Goal: Task Accomplishment & Management: Use online tool/utility

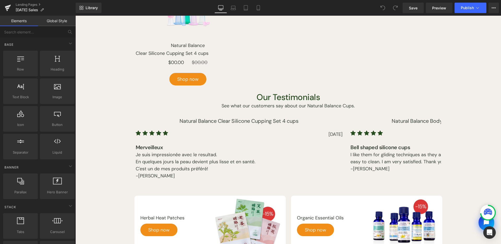
scroll to position [344, 0]
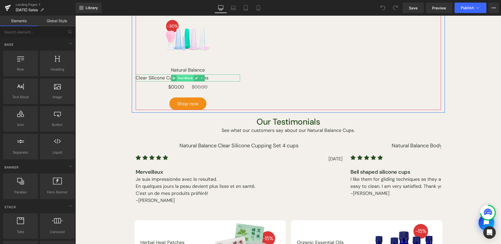
click at [188, 77] on span "Text Block" at bounding box center [184, 78] width 17 height 6
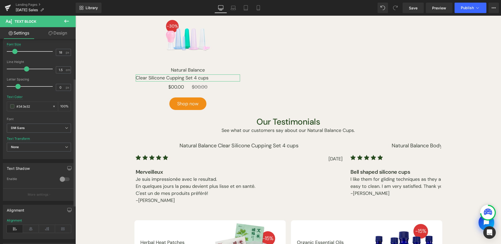
scroll to position [64, 0]
click at [28, 221] on div "Alignment" at bounding box center [39, 225] width 64 height 20
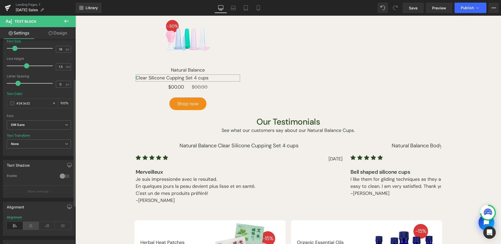
click at [29, 223] on icon at bounding box center [31, 226] width 16 height 8
click at [418, 11] on link "Save" at bounding box center [413, 8] width 21 height 10
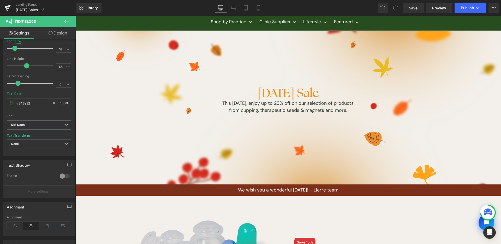
scroll to position [0, 0]
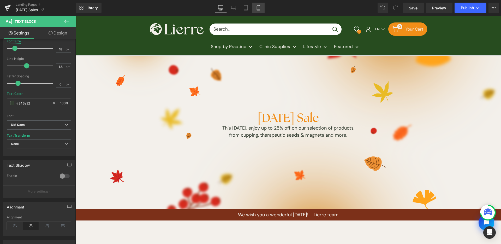
drag, startPoint x: 262, startPoint y: 8, endPoint x: 53, endPoint y: 91, distance: 225.3
click at [262, 8] on link "Mobile" at bounding box center [258, 8] width 13 height 10
type input "16"
type input "100"
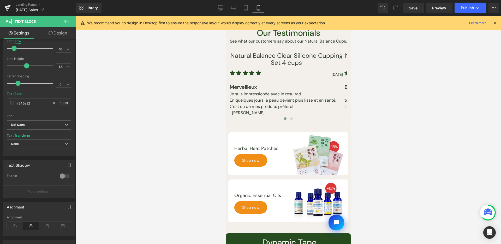
scroll to position [498, 0]
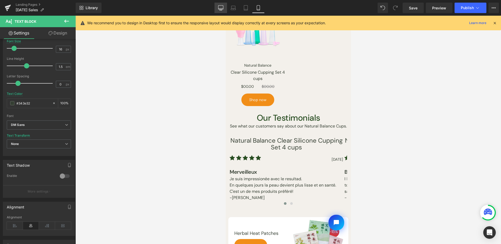
click at [223, 8] on icon at bounding box center [220, 7] width 5 height 4
type input "18"
type input "100"
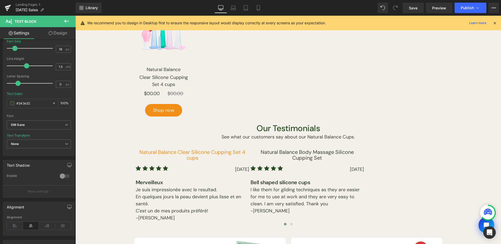
scroll to position [352, 0]
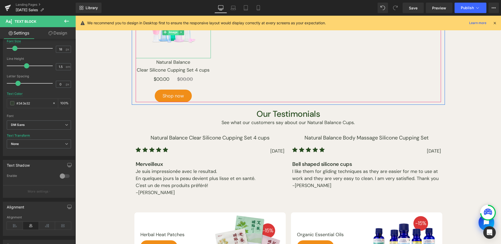
click at [174, 34] on span "Image" at bounding box center [173, 32] width 11 height 6
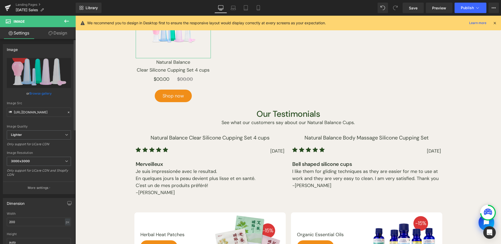
click at [34, 95] on link "Browse gallery" at bounding box center [40, 93] width 22 height 9
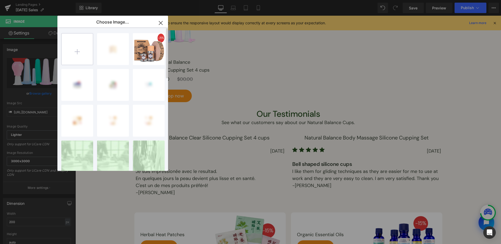
click at [85, 54] on input "file" at bounding box center [77, 48] width 31 height 31
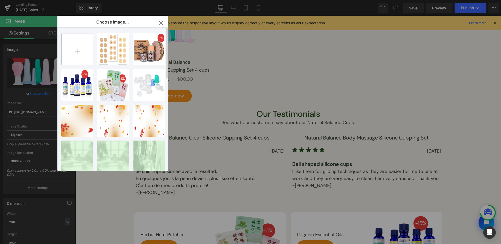
click at [79, 50] on input "file" at bounding box center [77, 48] width 31 height 31
type input "C:\fakepath\natural-balance-clear-silicone-cupping-set-4pcs-lierre-ca.png"
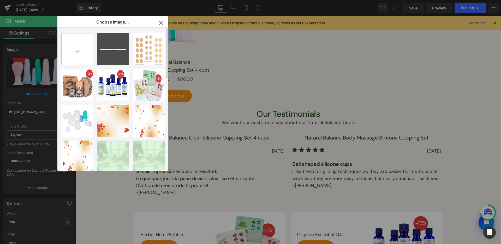
click at [74, 49] on input "file" at bounding box center [77, 48] width 31 height 31
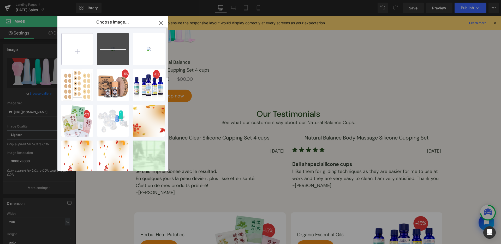
click at [79, 57] on input "file" at bounding box center [77, 48] width 31 height 31
type input "C:\fakepath\natural-balance-golden-plastic-cupping-set-17-cups-lierre-ca.png"
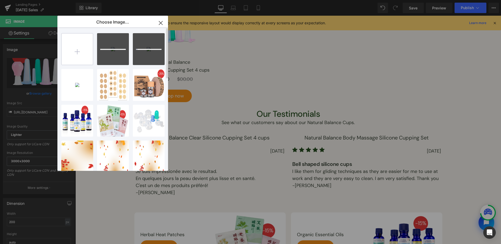
click at [72, 53] on input "file" at bounding box center [77, 48] width 31 height 31
type input "C:\fakepath\natural-balance-silicone-cupping-with-built-in-knob-lierre-ca.png"
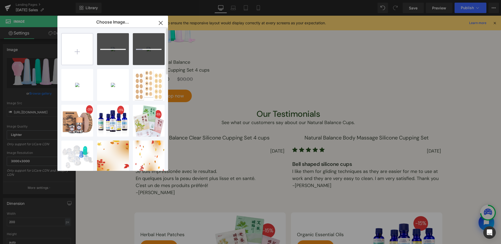
click at [91, 50] on input "file" at bounding box center [77, 48] width 31 height 31
type input "C:\fakepath\magnetic-plaster-1000-gauss-20pcs-lierre-ca.png"
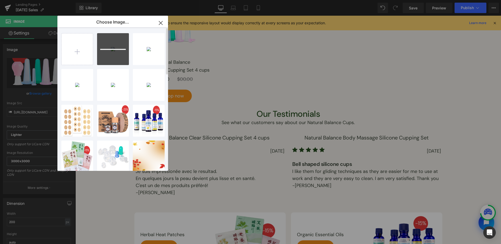
click at [86, 65] on div "natural...e-ca.png 171.40 KB Delete image? Yes No natural...e-ca.png 460.53 KB …" at bounding box center [115, 100] width 109 height 146
click at [89, 57] on input "file" at bounding box center [77, 48] width 31 height 31
type input "C:\fakepath\magnetic-pellet-3500-gauss-10pcs-lierre-ca.png"
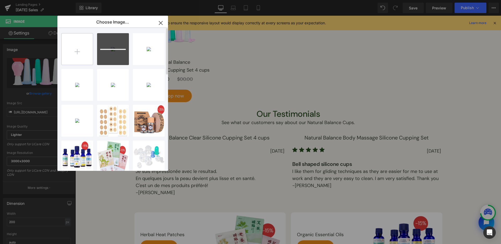
click at [80, 58] on input "file" at bounding box center [77, 48] width 31 height 31
type input "C:\fakepath\magnetic-pellet-800-gauss-20pcs-lierre-ca.png"
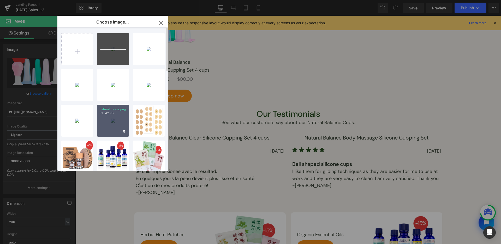
click at [118, 116] on div "natural...e-ca.png 313.42 KB" at bounding box center [113, 121] width 32 height 32
type input "[URL][DOMAIN_NAME]"
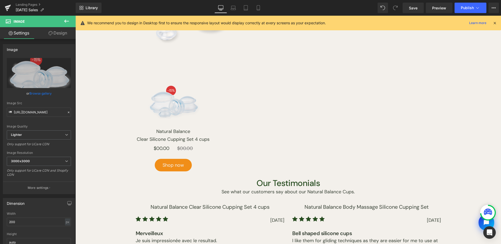
scroll to position [286, 0]
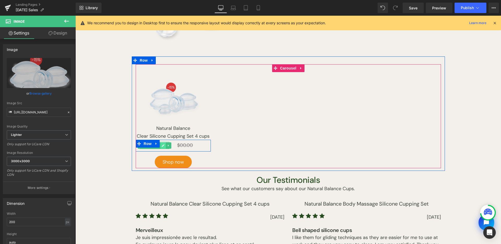
click at [162, 145] on link at bounding box center [162, 145] width 5 height 6
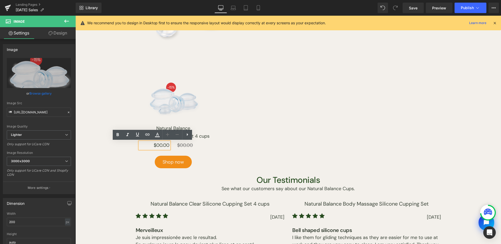
drag, startPoint x: 163, startPoint y: 145, endPoint x: 155, endPoint y: 146, distance: 7.6
click at [163, 145] on p "$00.00" at bounding box center [155, 145] width 30 height 7
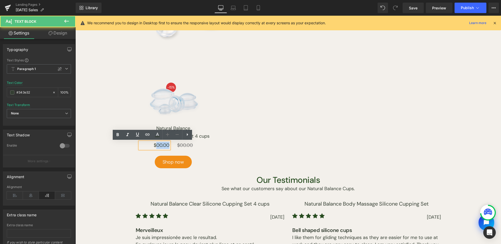
drag, startPoint x: 155, startPoint y: 146, endPoint x: 185, endPoint y: 146, distance: 29.8
click at [185, 146] on div "$00.00 Text Block $00.00 Text Block Row" at bounding box center [173, 146] width 75 height 12
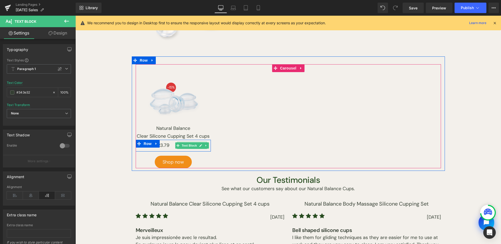
click at [199, 145] on icon at bounding box center [200, 145] width 3 height 3
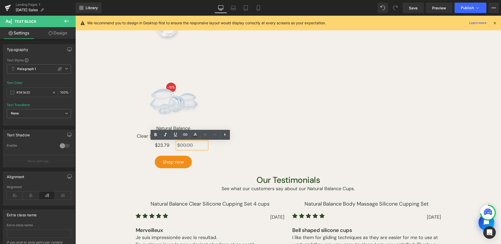
click at [188, 146] on s "$00.00" at bounding box center [185, 145] width 16 height 6
click at [179, 146] on s "$00.00" at bounding box center [185, 145] width 16 height 6
drag, startPoint x: 179, startPoint y: 146, endPoint x: 192, endPoint y: 146, distance: 13.1
click at [192, 146] on p "$00.00" at bounding box center [192, 145] width 30 height 7
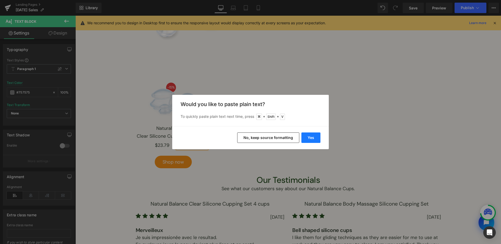
click at [312, 135] on button "Yes" at bounding box center [310, 137] width 19 height 10
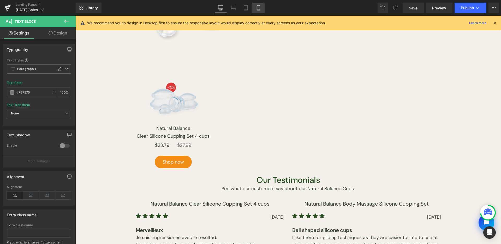
click at [264, 8] on link "Mobile" at bounding box center [258, 8] width 13 height 10
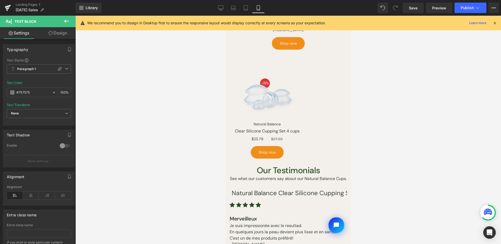
scroll to position [278, 0]
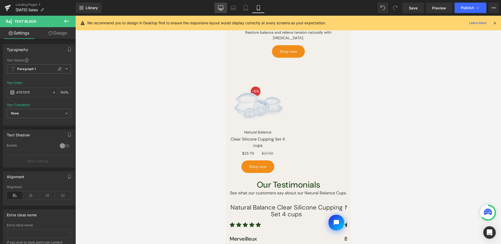
click at [218, 8] on link "Desktop" at bounding box center [221, 8] width 13 height 10
type input "100"
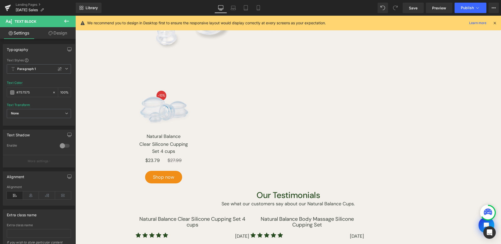
scroll to position [287, 0]
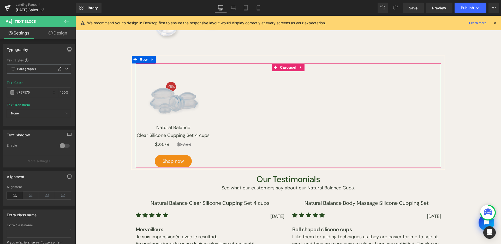
click at [281, 70] on span "Carousel" at bounding box center [288, 67] width 19 height 8
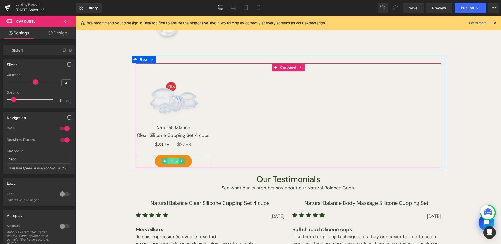
click at [171, 162] on span "Button" at bounding box center [173, 161] width 12 height 6
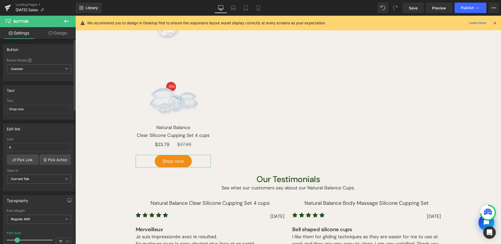
click at [52, 142] on div "Link #" at bounding box center [39, 145] width 64 height 17
click at [51, 143] on input "#" at bounding box center [39, 147] width 64 height 9
paste input "[URL][DOMAIN_NAME]"
type input "[URL][DOMAIN_NAME]"
click at [53, 132] on div "Edit link" at bounding box center [39, 129] width 72 height 10
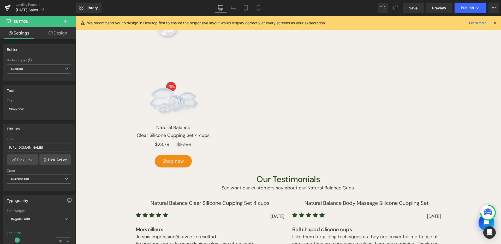
scroll to position [0, 0]
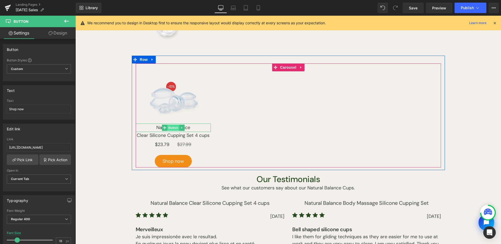
click at [169, 127] on span "Button" at bounding box center [173, 127] width 12 height 6
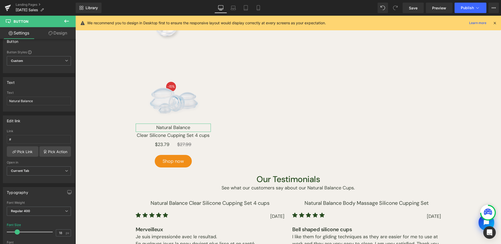
scroll to position [13, 0]
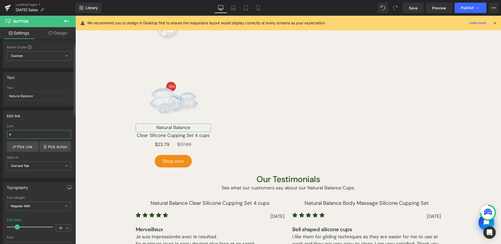
click at [32, 134] on input "#" at bounding box center [39, 134] width 64 height 9
paste input "[URL][DOMAIN_NAME]"
type input "[URL][DOMAIN_NAME]"
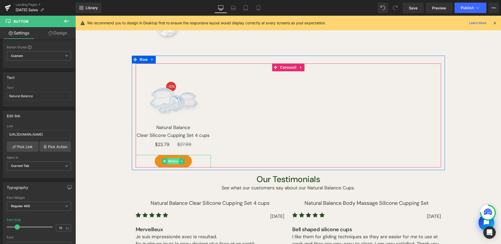
click at [172, 161] on span "Button" at bounding box center [173, 161] width 12 height 6
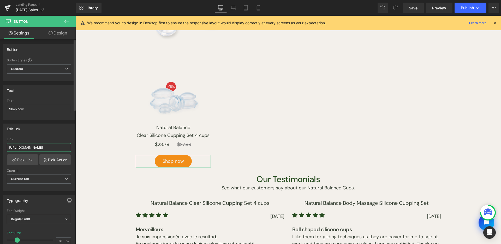
click at [48, 148] on input "[URL][DOMAIN_NAME]" at bounding box center [39, 147] width 64 height 9
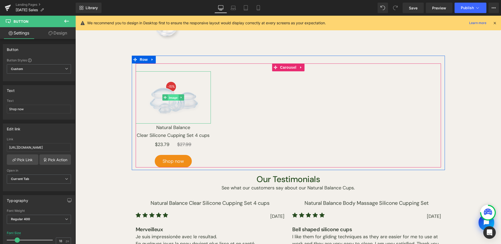
click at [170, 98] on span "Image" at bounding box center [173, 97] width 11 height 6
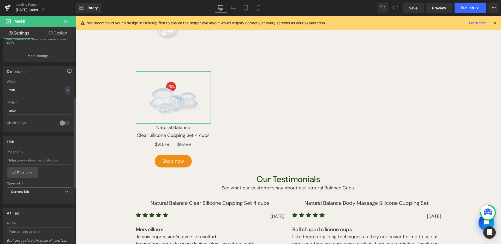
scroll to position [134, 0]
click at [45, 168] on div "Image Link Pick Link Current Tab New Tab Open link In Current Tab Current Tab N…" at bounding box center [39, 174] width 72 height 53
click at [47, 158] on input "text" at bounding box center [39, 157] width 64 height 9
paste input "[URL][DOMAIN_NAME]"
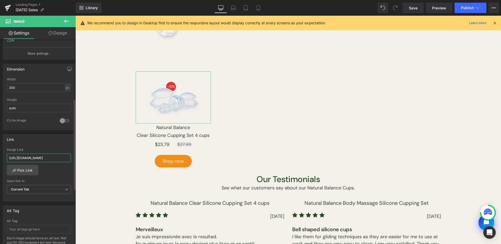
type input "[URL][DOMAIN_NAME]"
click at [50, 144] on div "Link https://www.lierre.ca/products/clear-silicone-cupping-set-4-cups Image Lin…" at bounding box center [39, 168] width 72 height 68
click at [417, 13] on div "Library Desktop Desktop Laptop Tablet Mobile Save Preview Publish Scheduled Vie…" at bounding box center [288, 8] width 425 height 16
click at [416, 2] on div "Library Desktop Desktop Laptop Tablet Mobile Save Preview Publish Scheduled Vie…" at bounding box center [288, 8] width 425 height 16
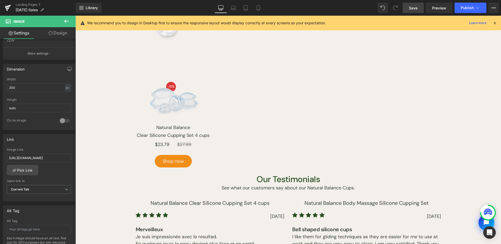
drag, startPoint x: 416, startPoint y: 5, endPoint x: 230, endPoint y: 96, distance: 207.2
click at [416, 5] on span "Save" at bounding box center [413, 7] width 9 height 5
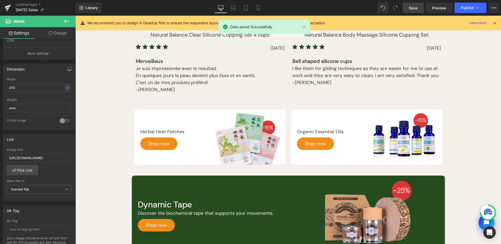
scroll to position [435, 0]
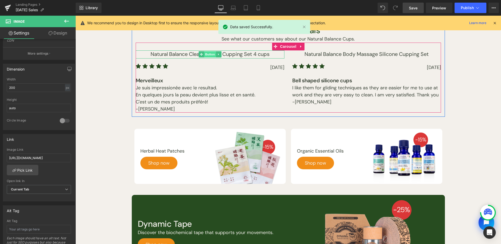
click at [207, 53] on span "Button" at bounding box center [210, 54] width 12 height 6
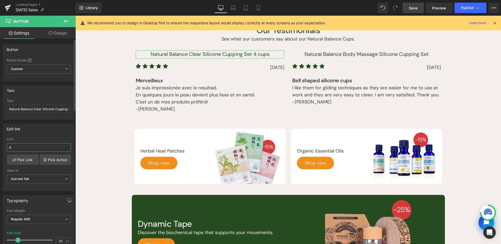
click at [48, 144] on input "#" at bounding box center [39, 147] width 64 height 9
paste input "[URL][DOMAIN_NAME]"
type input "[URL][DOMAIN_NAME]"
click at [51, 139] on div "Link" at bounding box center [39, 139] width 64 height 4
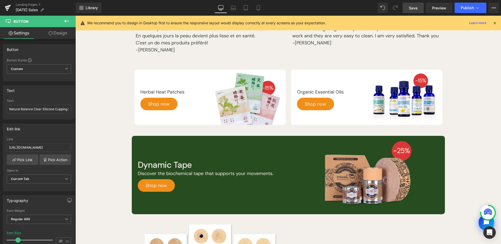
scroll to position [427, 0]
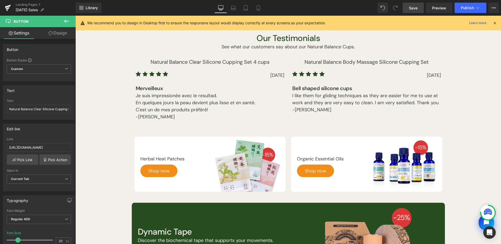
click at [409, 5] on span "Save" at bounding box center [413, 7] width 9 height 5
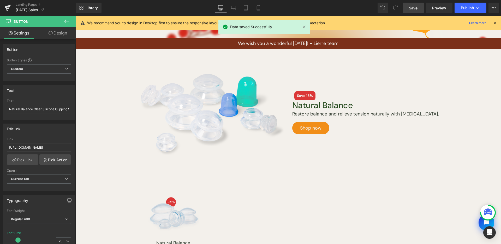
scroll to position [151, 0]
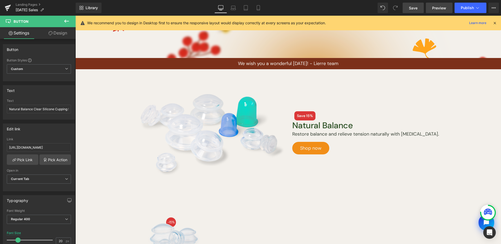
click at [435, 6] on span "Preview" at bounding box center [439, 7] width 14 height 5
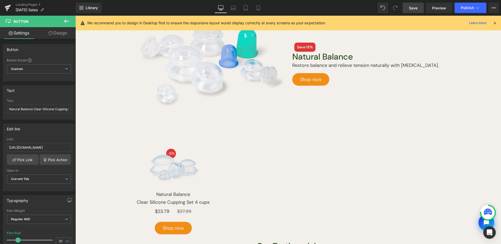
scroll to position [277, 0]
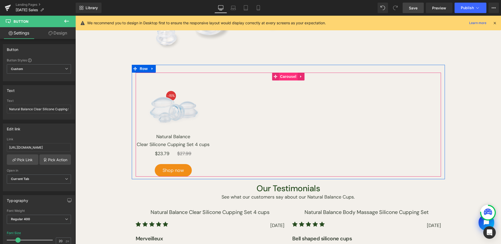
click at [282, 77] on span "Carousel" at bounding box center [288, 77] width 19 height 8
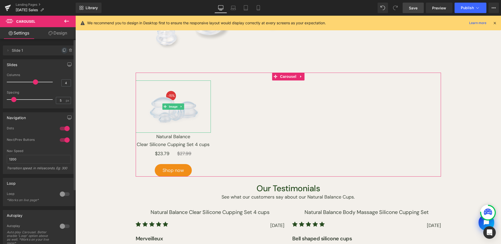
click at [62, 48] on span at bounding box center [64, 50] width 6 height 6
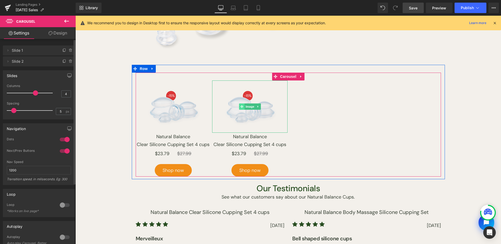
click at [242, 105] on span at bounding box center [241, 106] width 5 height 6
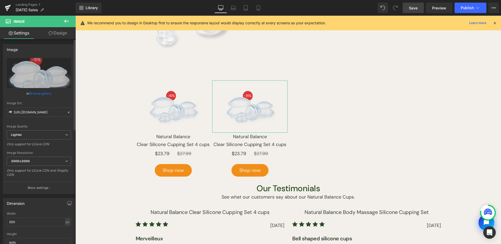
click at [42, 90] on link "Browse gallery" at bounding box center [40, 93] width 22 height 9
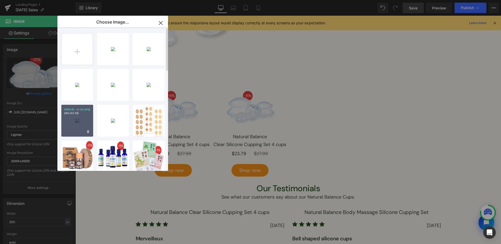
click at [84, 110] on p "natural...e-ca.png" at bounding box center [77, 109] width 27 height 4
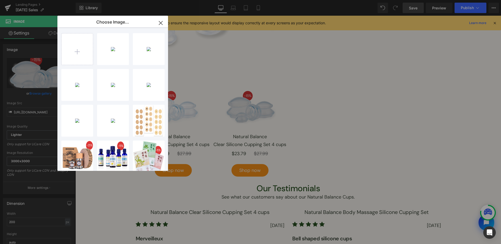
type input "[URL][DOMAIN_NAME]"
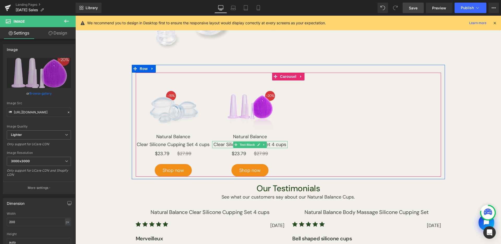
click at [257, 144] on icon at bounding box center [258, 144] width 3 height 3
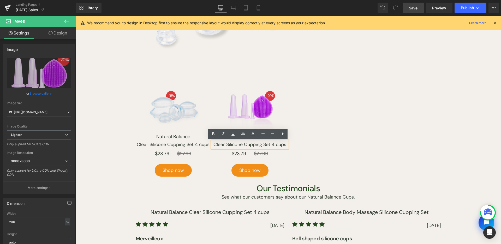
click at [254, 144] on p "Clear Silicone Cupping Set 4 cups" at bounding box center [249, 144] width 75 height 7
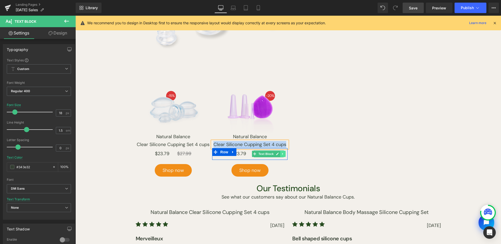
paste div
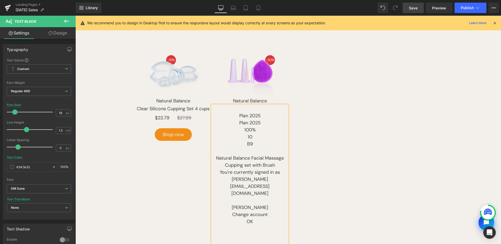
scroll to position [377, 0]
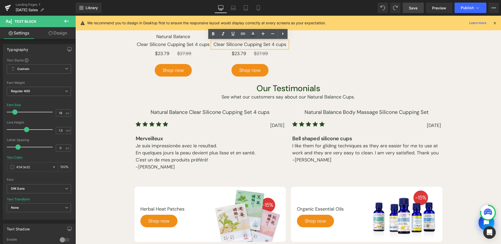
click at [242, 46] on p "Clear Silicone Cupping Set 4 cups" at bounding box center [249, 44] width 75 height 7
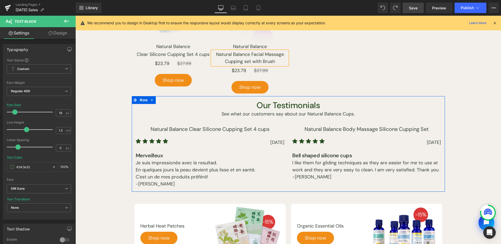
scroll to position [365, 0]
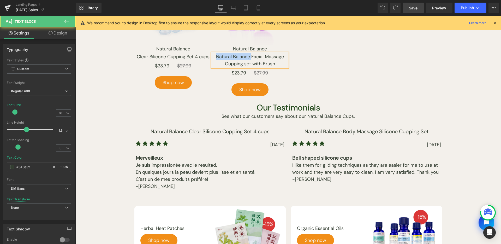
drag, startPoint x: 249, startPoint y: 56, endPoint x: 203, endPoint y: 58, distance: 46.0
click at [203, 58] on div "Image Natural Balance Button Clear Silicone Cupping Set 4 cups Text Block $23.7…" at bounding box center [212, 44] width 153 height 103
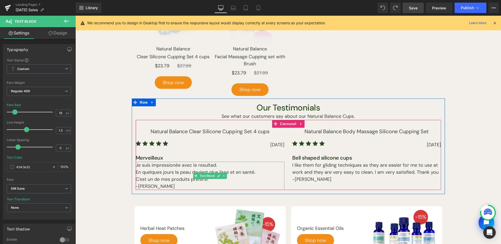
scroll to position [270, 0]
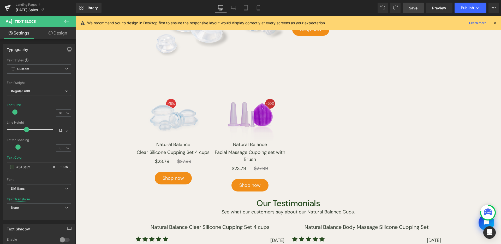
click at [347, 114] on div "Image Natural Balance Button Clear Silicone Cupping Set 4 cups Text Block $23.7…" at bounding box center [288, 139] width 305 height 103
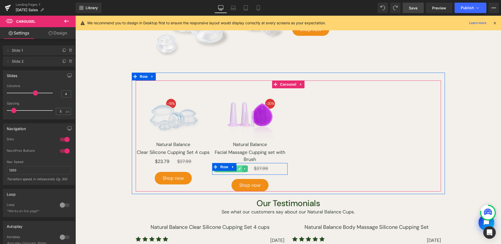
click at [239, 168] on icon at bounding box center [240, 168] width 3 height 3
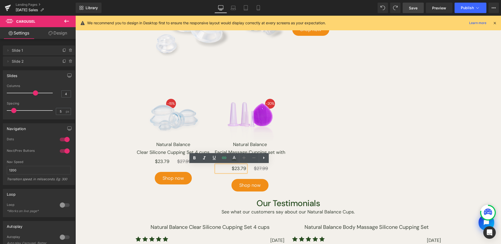
click at [246, 170] on div "$23.79 Text Block" at bounding box center [231, 168] width 38 height 7
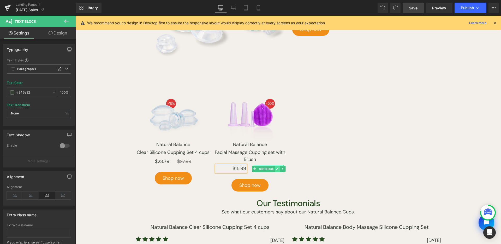
click at [276, 169] on icon at bounding box center [277, 168] width 3 height 3
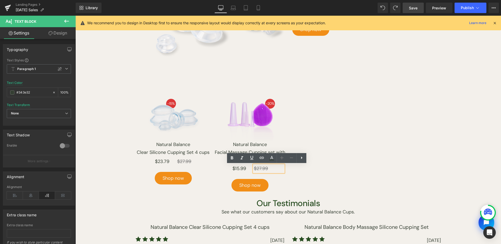
click at [266, 169] on s "$27.99" at bounding box center [261, 168] width 14 height 6
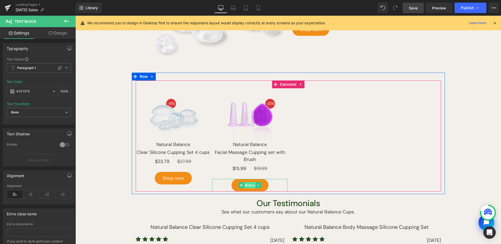
click at [248, 185] on span "Button" at bounding box center [250, 185] width 12 height 6
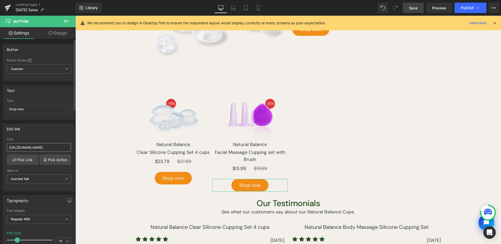
click at [47, 150] on input "[URL][DOMAIN_NAME]" at bounding box center [39, 147] width 64 height 9
type input "[URL][DOMAIN_NAME]"
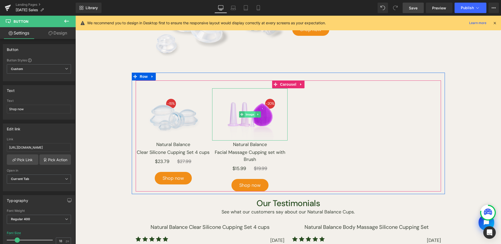
click at [246, 112] on span "Image" at bounding box center [250, 114] width 11 height 6
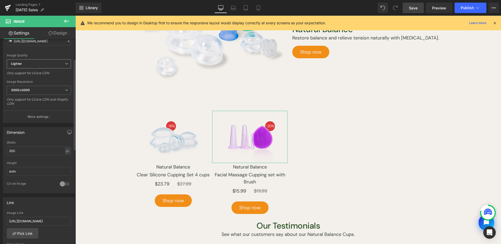
scroll to position [115, 0]
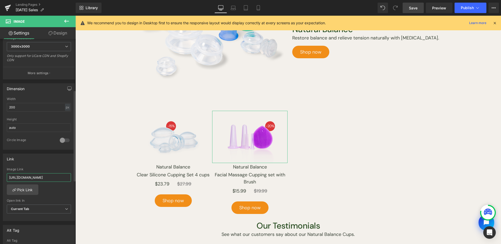
click at [41, 173] on input "[URL][DOMAIN_NAME]" at bounding box center [39, 177] width 64 height 9
paste input "face-massage-silicone-cupping-set-brush"
type input "[URL][DOMAIN_NAME]"
click at [44, 168] on div "Image Link" at bounding box center [39, 169] width 64 height 4
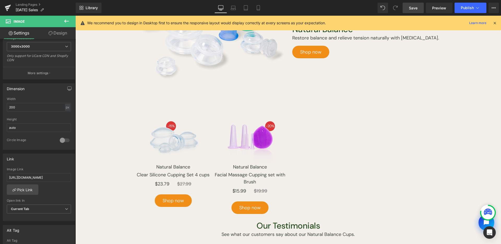
click at [409, 12] on link "Save" at bounding box center [413, 8] width 21 height 10
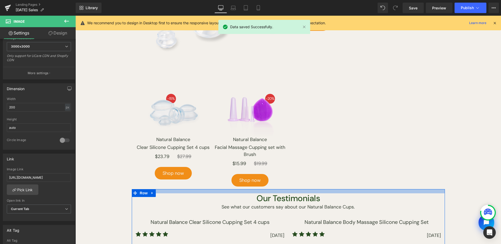
scroll to position [265, 0]
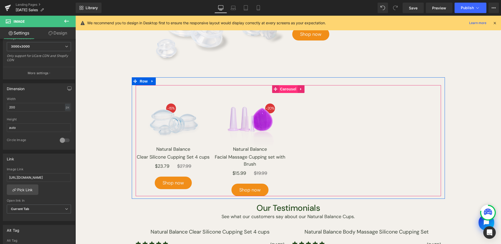
click at [281, 89] on span "Carousel" at bounding box center [288, 89] width 19 height 8
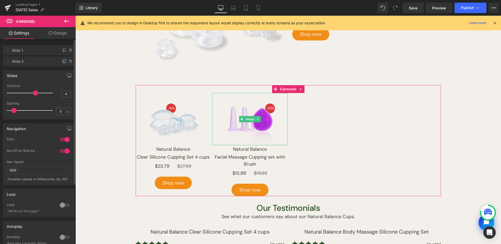
click at [63, 60] on icon at bounding box center [64, 61] width 2 height 3
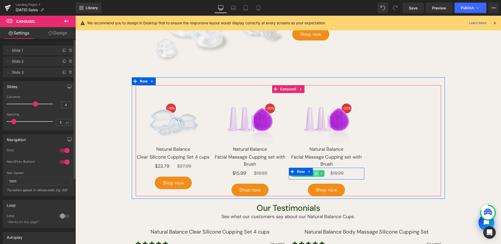
click at [316, 172] on link at bounding box center [316, 173] width 5 height 6
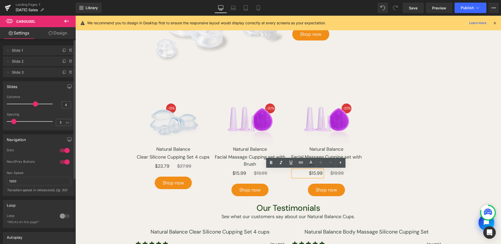
click at [320, 174] on p "$15.99" at bounding box center [308, 173] width 30 height 7
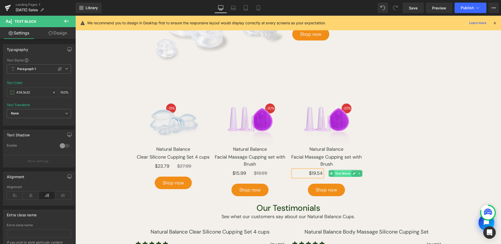
click at [341, 171] on span "Text Block" at bounding box center [342, 173] width 17 height 6
click at [353, 174] on icon at bounding box center [354, 173] width 3 height 3
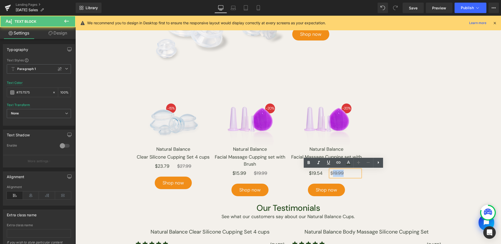
drag, startPoint x: 330, startPoint y: 173, endPoint x: 346, endPoint y: 174, distance: 15.7
click at [345, 174] on p "$19.99" at bounding box center [345, 173] width 30 height 7
click at [333, 172] on s "$19.99" at bounding box center [336, 173] width 13 height 6
drag, startPoint x: 333, startPoint y: 173, endPoint x: 336, endPoint y: 174, distance: 2.6
click at [336, 174] on s "$19.99" at bounding box center [336, 173] width 13 height 6
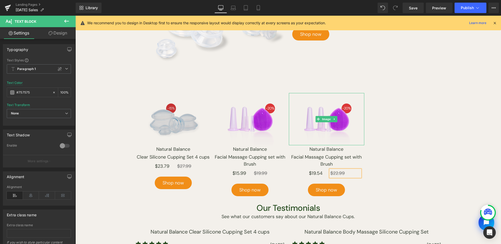
click at [328, 118] on span "Image" at bounding box center [326, 119] width 11 height 6
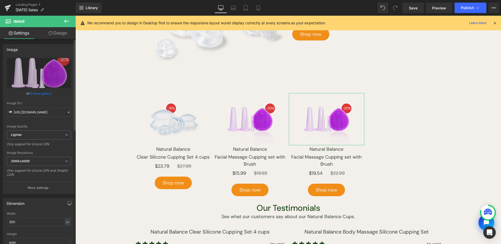
click at [39, 94] on link "Browse gallery" at bounding box center [40, 93] width 22 height 9
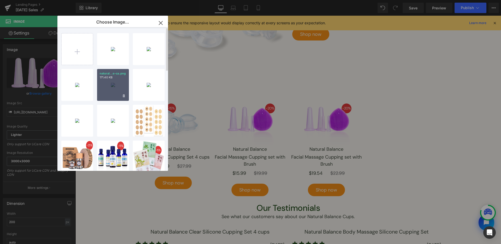
drag, startPoint x: 104, startPoint y: 78, endPoint x: 292, endPoint y: 93, distance: 189.0
click at [104, 78] on p "171.40 KB" at bounding box center [113, 77] width 27 height 4
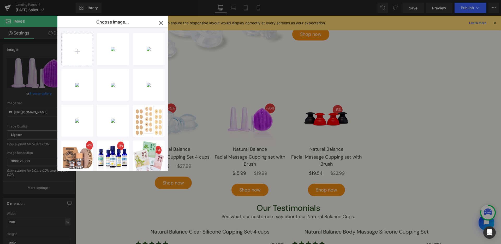
type input "[URL][DOMAIN_NAME]"
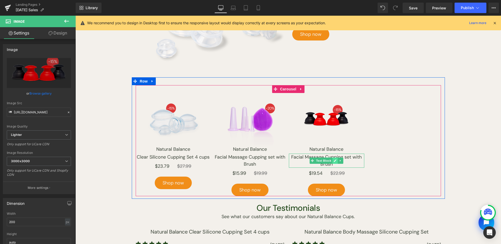
click at [334, 159] on icon at bounding box center [335, 160] width 3 height 3
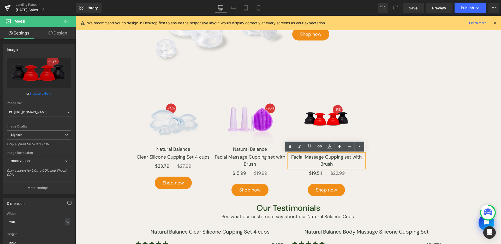
click at [333, 163] on p "Facial Massage Cupping set with Brush" at bounding box center [326, 160] width 75 height 14
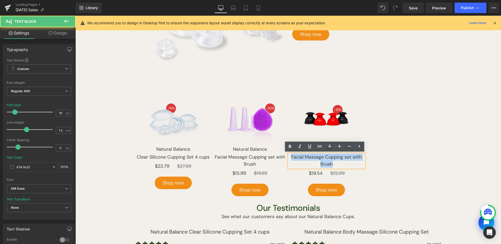
drag, startPoint x: 336, startPoint y: 160, endPoint x: 285, endPoint y: 155, distance: 50.9
click at [285, 155] on div "Image Natural Balance Button Clear Silicone Cupping Set 4 cups Text Block $23.7…" at bounding box center [251, 144] width 230 height 103
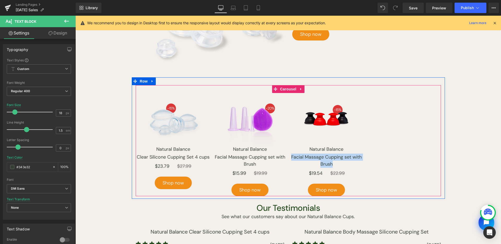
paste div
click at [289, 90] on span "Carousel" at bounding box center [288, 89] width 19 height 8
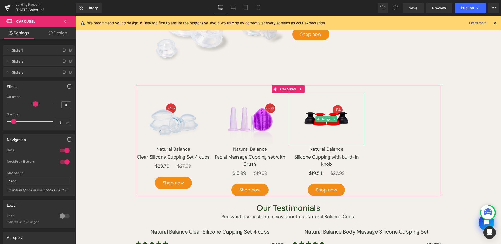
drag, startPoint x: 60, startPoint y: 72, endPoint x: 252, endPoint y: 1, distance: 205.0
click at [61, 72] on span at bounding box center [64, 72] width 6 height 6
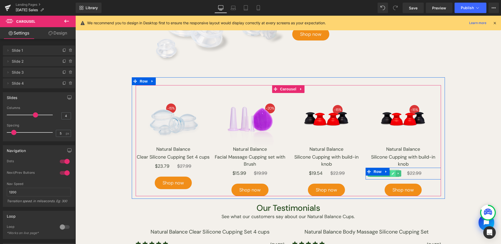
click at [391, 173] on icon at bounding box center [392, 173] width 3 height 3
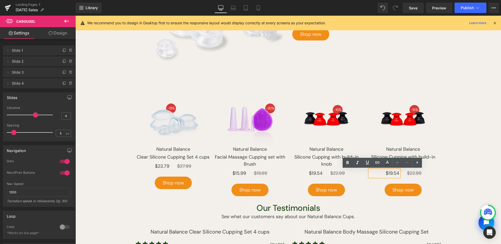
click at [397, 173] on div "$19.54" at bounding box center [385, 173] width 30 height 7
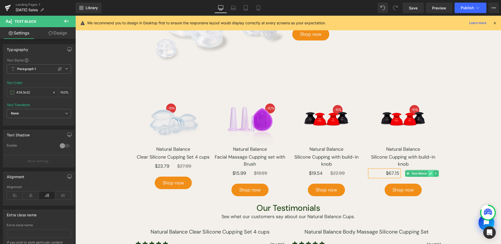
drag, startPoint x: 427, startPoint y: 173, endPoint x: 492, endPoint y: 175, distance: 64.7
click at [429, 173] on icon at bounding box center [430, 173] width 3 height 3
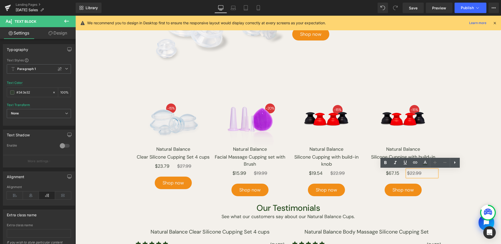
drag, startPoint x: 408, startPoint y: 172, endPoint x: 420, endPoint y: 174, distance: 11.8
click at [419, 173] on s "$22.99" at bounding box center [414, 173] width 14 height 6
click at [401, 116] on span "Image" at bounding box center [403, 119] width 11 height 6
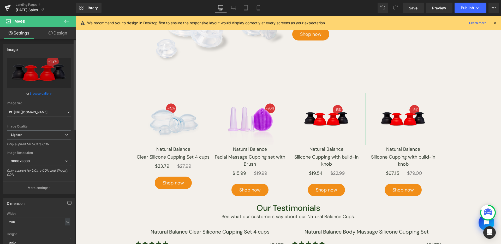
click at [31, 92] on link "Browse gallery" at bounding box center [40, 93] width 22 height 9
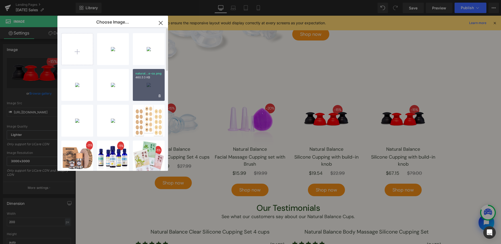
click at [145, 92] on div "natural...e-ca.png 460.53 KB" at bounding box center [149, 85] width 32 height 32
type input "[URL][DOMAIN_NAME]"
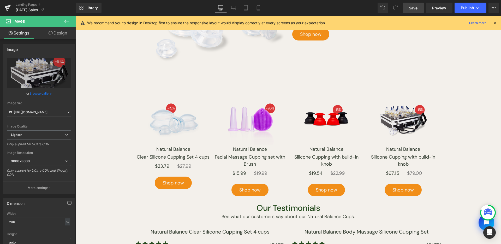
drag, startPoint x: 415, startPoint y: 7, endPoint x: 222, endPoint y: 87, distance: 209.2
click at [415, 7] on span "Save" at bounding box center [413, 7] width 9 height 5
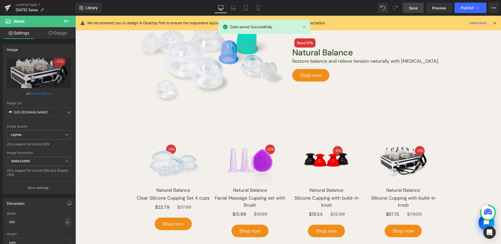
scroll to position [325, 0]
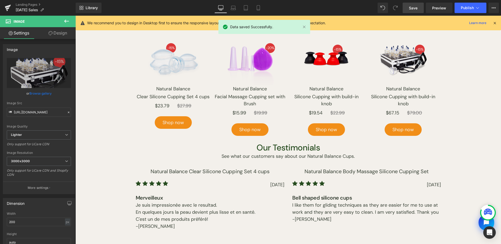
click at [254, 7] on link "Mobile" at bounding box center [258, 8] width 13 height 10
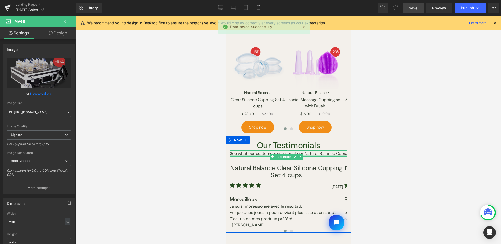
scroll to position [306, 0]
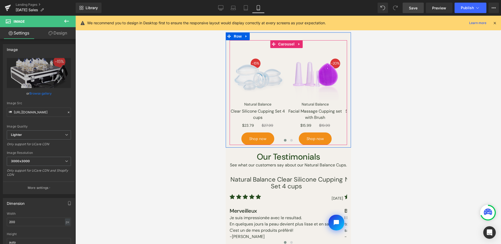
click at [288, 138] on button at bounding box center [291, 140] width 6 height 5
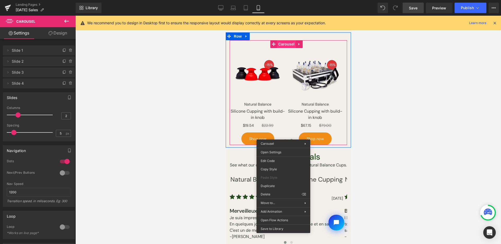
click at [284, 43] on div "Image Natural Balance Button Clear Silicone Cupping Set 4 cups Text Block $23.7…" at bounding box center [287, 92] width 117 height 105
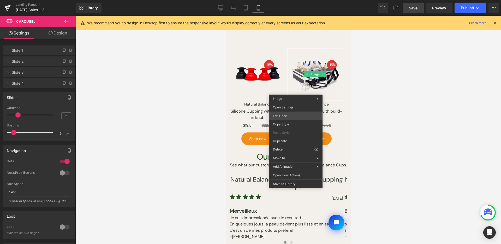
click at [297, 0] on div "Carousel You are previewing how the will restyle your page. You can not edit El…" at bounding box center [250, 0] width 501 height 0
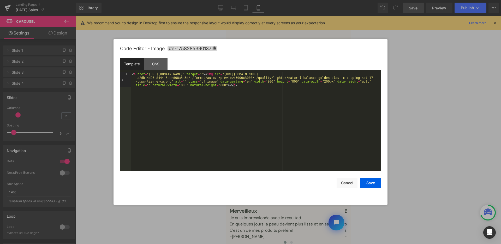
click at [153, 70] on div "Template CSS" at bounding box center [250, 65] width 261 height 14
click at [152, 67] on div "CSS" at bounding box center [156, 64] width 24 height 12
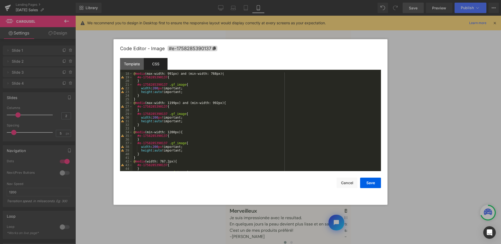
scroll to position [84, 0]
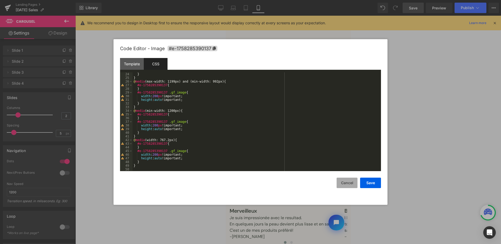
click at [343, 187] on button "Cancel" at bounding box center [347, 182] width 21 height 10
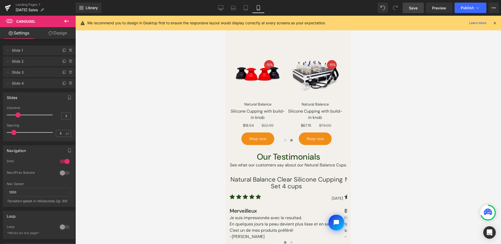
click at [392, 102] on div at bounding box center [288, 130] width 426 height 228
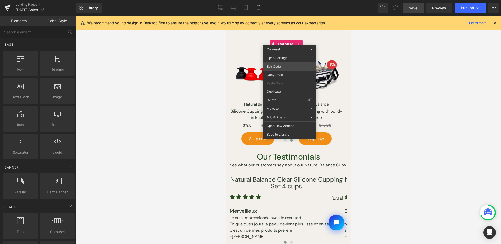
click at [291, 0] on div "Carousel You are previewing how the will restyle your page. You can not edit El…" at bounding box center [250, 0] width 501 height 0
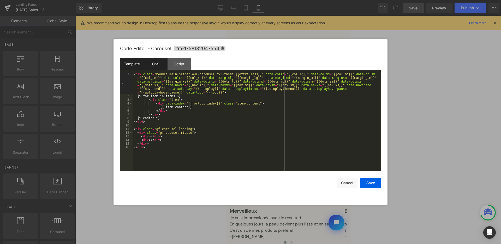
click at [157, 64] on div "CSS" at bounding box center [156, 64] width 24 height 12
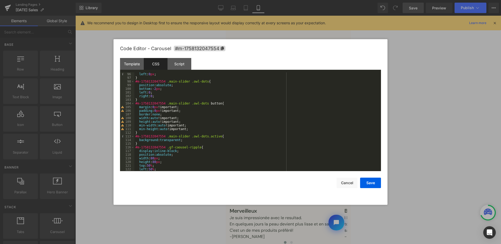
scroll to position [284, 0]
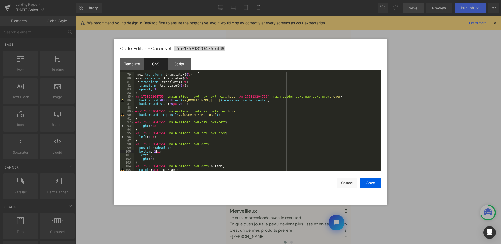
click at [157, 151] on div "-webkit- transform : translateX( 0 % ); -moz- transform : translateX( 0 % ); -m…" at bounding box center [256, 122] width 245 height 106
click at [365, 179] on button "Save" at bounding box center [370, 182] width 21 height 10
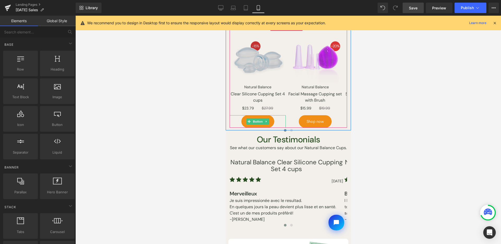
scroll to position [268, 0]
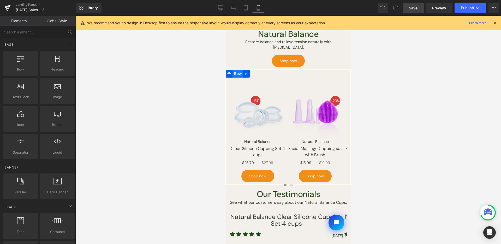
click at [238, 70] on span "Row" at bounding box center [237, 74] width 10 height 8
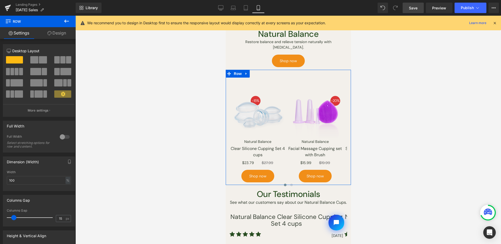
click at [46, 31] on link "Design" at bounding box center [57, 33] width 38 height 12
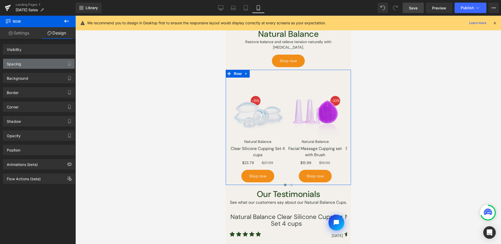
click at [51, 61] on div "Spacing" at bounding box center [39, 64] width 72 height 10
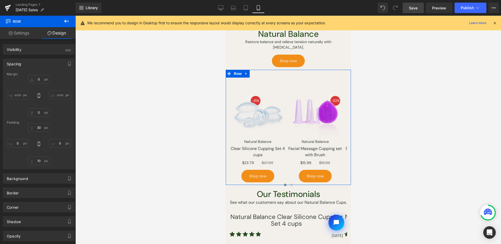
type input "0"
type input "30"
type input "0"
type input "10"
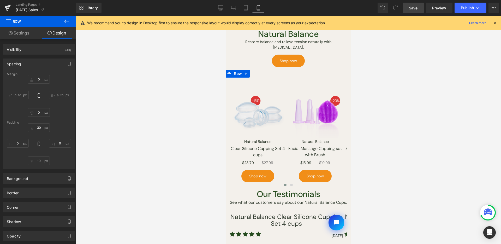
type input "0"
click at [285, 78] on span "Carousel" at bounding box center [286, 82] width 19 height 8
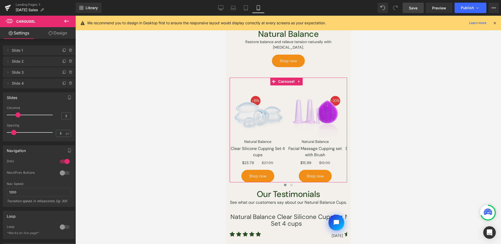
click at [63, 31] on link "Design" at bounding box center [58, 33] width 38 height 12
click at [0, 0] on div "Spacing" at bounding box center [0, 0] width 0 height 0
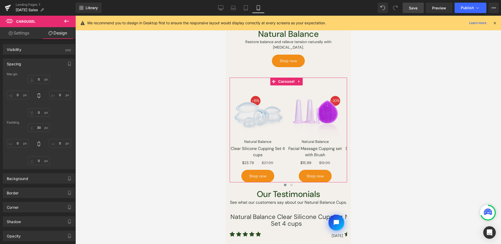
click at [41, 117] on div "Margin 0px 0 0px 0 0px 0 0px 0 Padding 30px 30 0px 0 0px 0 0px 0" at bounding box center [39, 120] width 72 height 97
click at [41, 114] on input "0" at bounding box center [39, 112] width 22 height 9
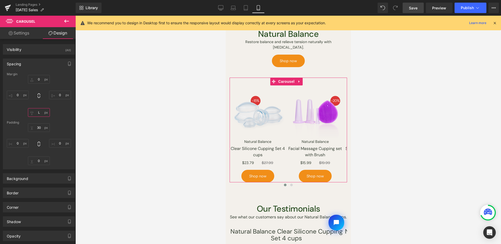
click at [44, 116] on input "L" at bounding box center [39, 112] width 22 height 9
type input "M"
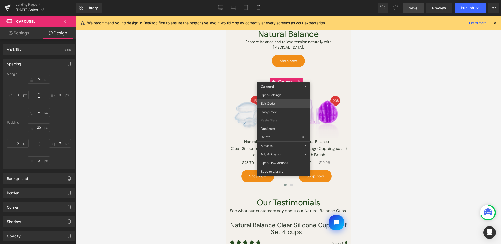
click at [285, 0] on div "Carousel You are previewing how the will restyle your page. You can not edit El…" at bounding box center [250, 0] width 501 height 0
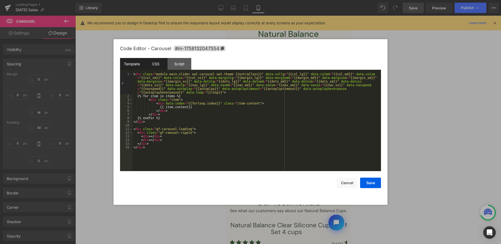
click at [164, 64] on div "CSS" at bounding box center [156, 64] width 24 height 12
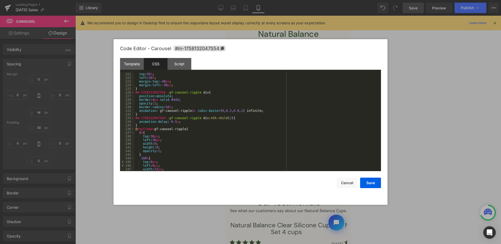
scroll to position [344, 0]
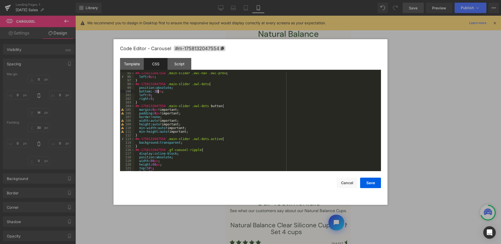
click at [158, 92] on div "#m-1758132047554 .main-slider .owl-nav .owl-prev { left : 0 px ; } #m-175813204…" at bounding box center [256, 124] width 245 height 106
drag, startPoint x: 374, startPoint y: 182, endPoint x: 97, endPoint y: 64, distance: 301.7
click at [374, 182] on button "Save" at bounding box center [370, 182] width 21 height 10
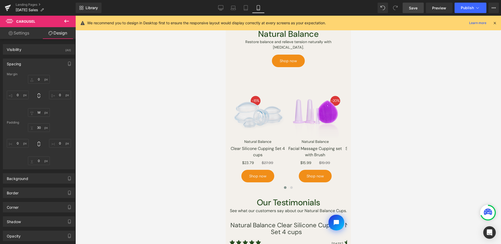
click at [414, 15] on div "Library Mobile Desktop Laptop Tablet Mobile Save Preview Publish Scheduled View…" at bounding box center [288, 8] width 425 height 16
click at [414, 13] on div "Library Mobile Desktop Laptop Tablet Mobile Save Preview Publish Scheduled View…" at bounding box center [288, 8] width 425 height 16
click at [408, 9] on link "Save" at bounding box center [413, 8] width 21 height 10
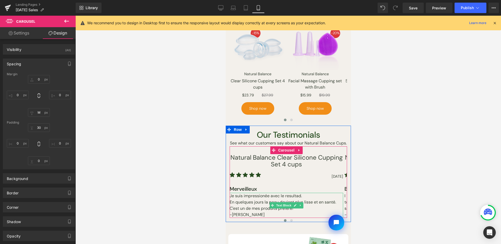
scroll to position [311, 0]
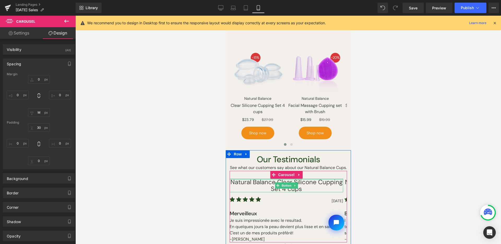
click at [284, 180] on div at bounding box center [286, 179] width 114 height 1
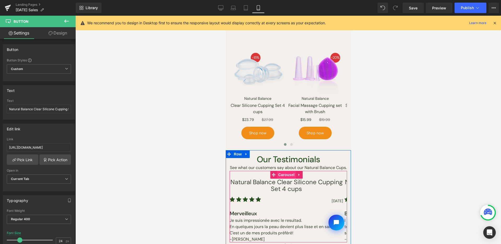
click at [289, 176] on span "Carousel" at bounding box center [286, 175] width 19 height 8
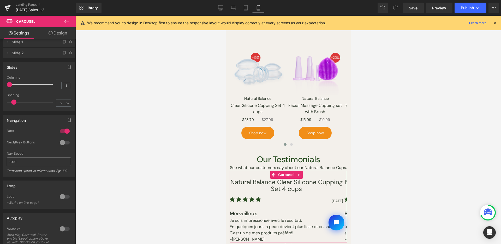
scroll to position [73, 0]
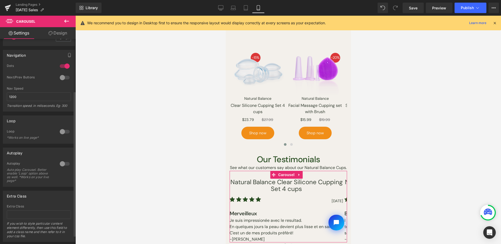
click at [61, 132] on div at bounding box center [64, 131] width 13 height 8
click at [58, 131] on div at bounding box center [64, 131] width 13 height 8
click at [59, 164] on div at bounding box center [64, 163] width 13 height 8
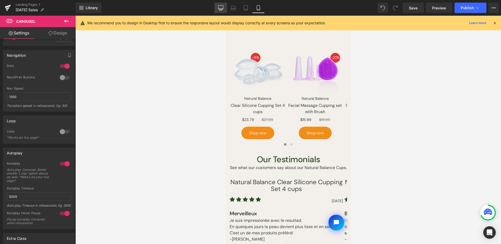
click at [216, 9] on link "Desktop" at bounding box center [221, 8] width 13 height 10
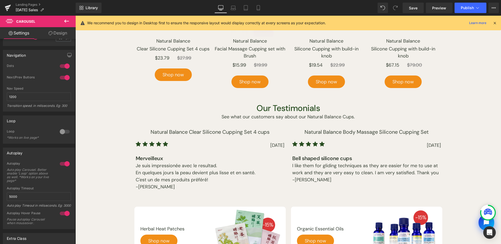
scroll to position [406, 0]
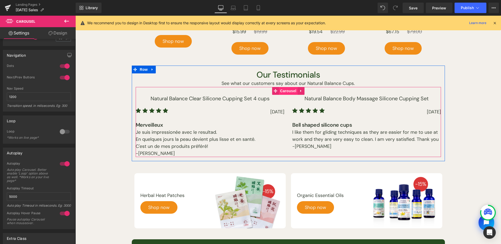
click at [291, 92] on span "Carousel" at bounding box center [288, 91] width 19 height 8
click at [361, 98] on span "Button" at bounding box center [367, 99] width 12 height 6
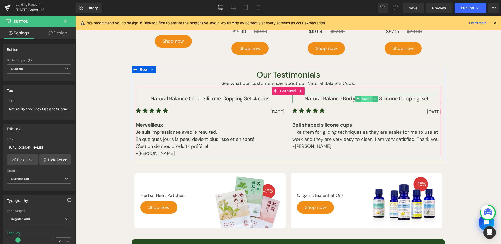
click at [361, 100] on span "Button" at bounding box center [367, 99] width 12 height 6
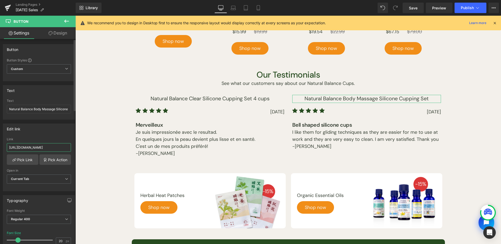
click at [60, 150] on input "https://www.lierre.ca/products/body-massage-silicone-cupping-set" at bounding box center [39, 147] width 64 height 9
click at [65, 133] on div "Edit link" at bounding box center [39, 129] width 72 height 10
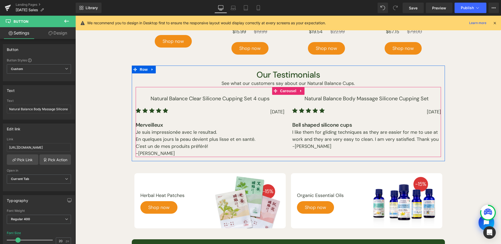
click at [288, 91] on span "Carousel" at bounding box center [288, 91] width 19 height 8
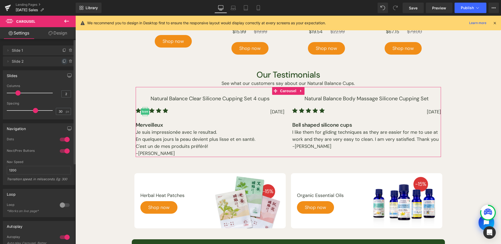
drag, startPoint x: 61, startPoint y: 62, endPoint x: 418, endPoint y: 121, distance: 362.2
click at [63, 62] on icon at bounding box center [64, 61] width 2 height 2
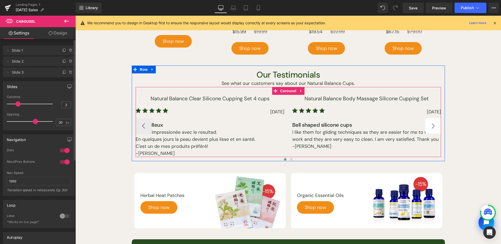
click at [432, 122] on button "›" at bounding box center [433, 126] width 16 height 16
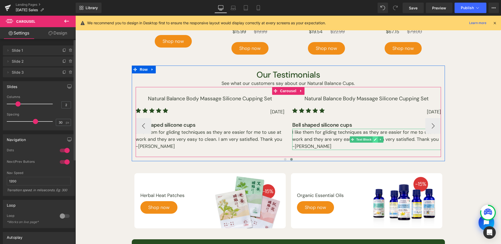
click at [373, 137] on link at bounding box center [374, 139] width 5 height 6
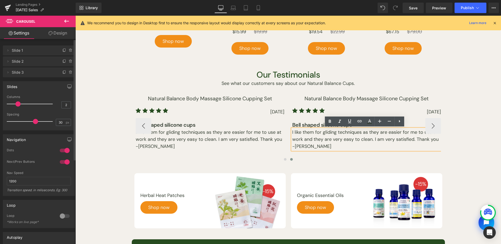
click at [354, 136] on p "I like them for gliding techniques as they are easier for me to use at work and…" at bounding box center [366, 136] width 149 height 14
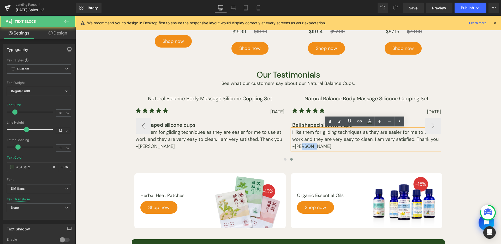
drag, startPoint x: 313, startPoint y: 148, endPoint x: 301, endPoint y: 146, distance: 12.4
click at [301, 146] on p "-[PERSON_NAME]" at bounding box center [366, 146] width 149 height 7
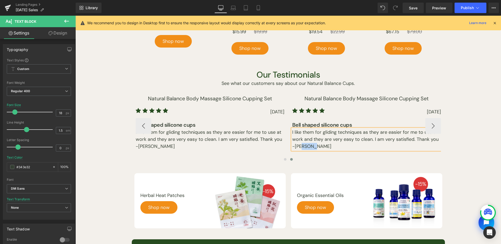
paste div
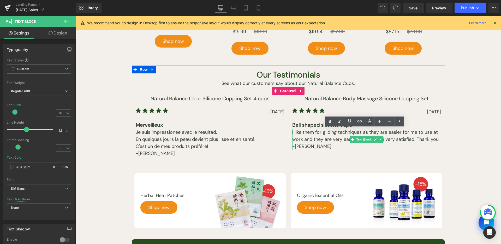
click at [305, 133] on p "I like them for gliding techniques as they are easier for me to use at work and…" at bounding box center [366, 136] width 149 height 14
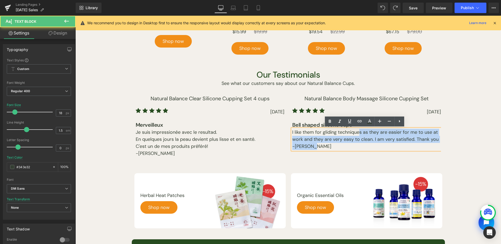
drag, startPoint x: 291, startPoint y: 132, endPoint x: 357, endPoint y: 133, distance: 66.0
click at [357, 133] on div "I like them for gliding techniques as they are easier for me to use at work and…" at bounding box center [366, 139] width 149 height 21
click at [355, 138] on p "I like them for gliding techniques as they are easier for me to use at work and…" at bounding box center [366, 136] width 149 height 14
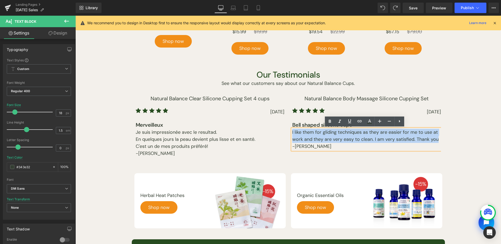
drag, startPoint x: 435, startPoint y: 139, endPoint x: 288, endPoint y: 132, distance: 147.6
click at [288, 132] on div "Natural Balance Clear Silicone Cupping Set 4 cups Button Icon Icon Icon Icon Ic…" at bounding box center [292, 126] width 313 height 62
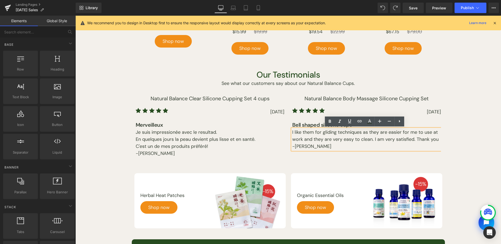
click at [447, 132] on div "Thanksgiving Sale Heading This thanksgiving, enjoy up to 25% off on our selecti…" at bounding box center [288, 78] width 426 height 859
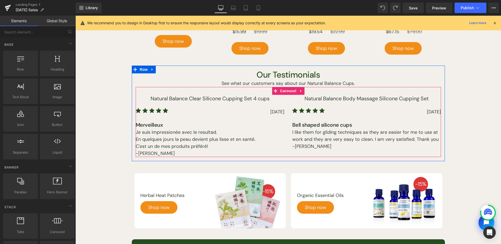
click at [286, 91] on span "Carousel" at bounding box center [288, 91] width 19 height 8
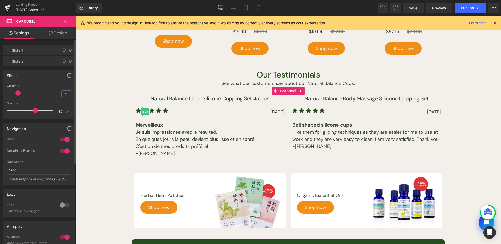
click at [60, 64] on li "Delete Cancel Slide 2 Slide 2 Name Slide 2" at bounding box center [39, 61] width 72 height 10
click at [62, 62] on icon at bounding box center [64, 61] width 4 height 4
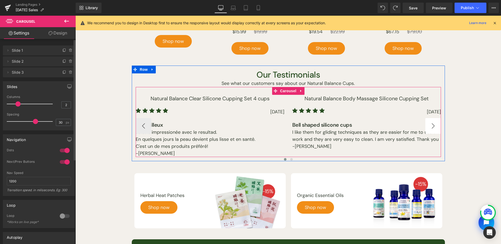
click at [432, 126] on button "›" at bounding box center [433, 126] width 16 height 16
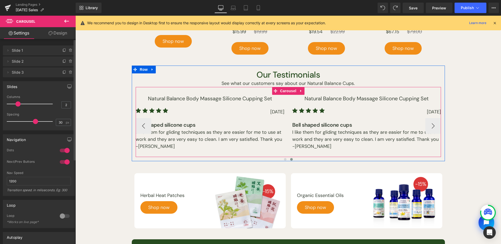
drag, startPoint x: 293, startPoint y: 132, endPoint x: 426, endPoint y: 140, distance: 133.6
click at [293, 132] on p "I like them for gliding techniques as they are easier for me to use at work and…" at bounding box center [366, 136] width 149 height 14
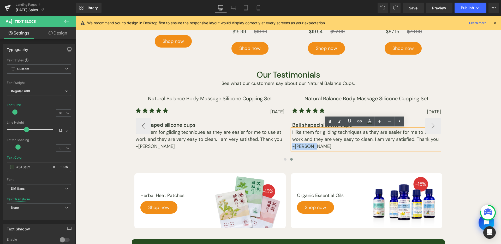
drag, startPoint x: 435, startPoint y: 139, endPoint x: 290, endPoint y: 133, distance: 144.7
click at [292, 133] on p "I like them for gliding techniques as they are easier for me to use at work and…" at bounding box center [366, 136] width 149 height 14
paste div
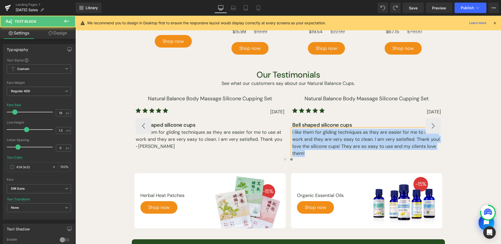
drag, startPoint x: 301, startPoint y: 147, endPoint x: 287, endPoint y: 130, distance: 21.9
click at [287, 130] on div "Natural Balance Clear Silicone Cupping Set 4 cups Button Icon Icon Icon Icon Ic…" at bounding box center [214, 126] width 470 height 62
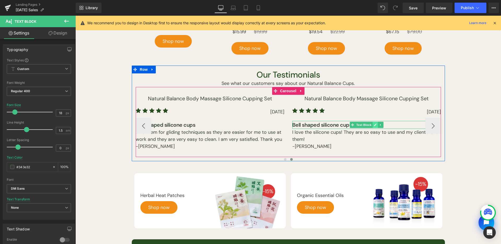
click at [374, 124] on icon at bounding box center [375, 124] width 3 height 3
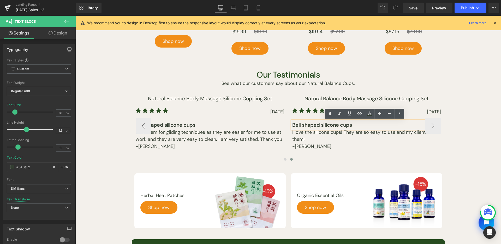
click at [285, 123] on div "Natural Balance Clear Silicone Cupping Set 4 cups Button Icon Icon Icon Icon Ic…" at bounding box center [214, 126] width 470 height 62
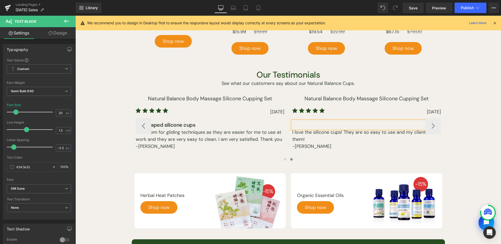
click at [75, 16] on div at bounding box center [75, 16] width 0 height 0
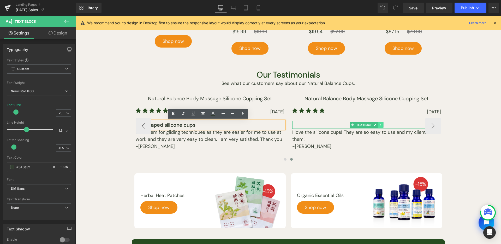
click at [379, 124] on icon at bounding box center [380, 124] width 3 height 3
click at [380, 124] on link at bounding box center [382, 125] width 5 height 6
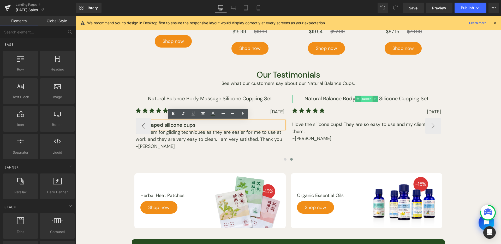
click at [367, 98] on span "Button" at bounding box center [367, 99] width 12 height 6
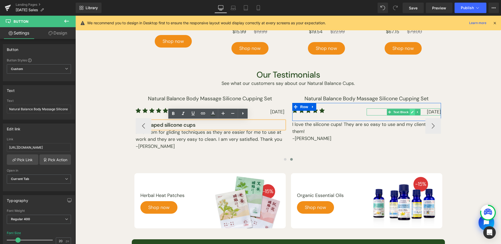
click at [411, 112] on icon at bounding box center [412, 111] width 3 height 3
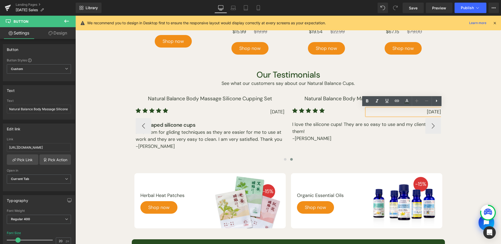
click at [426, 111] on p "[DATE]" at bounding box center [404, 111] width 74 height 7
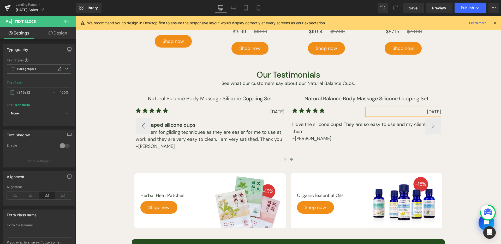
paste div
click at [367, 98] on span "Button" at bounding box center [367, 99] width 12 height 6
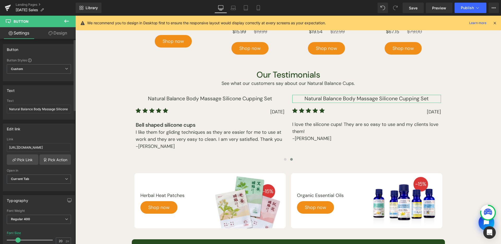
click at [40, 114] on div "Text Natural Balance Body Massage Silicone Cupping Set" at bounding box center [39, 109] width 64 height 20
click at [41, 112] on input "Natural Balance Body Massage Silicone Cupping Set" at bounding box center [39, 109] width 64 height 9
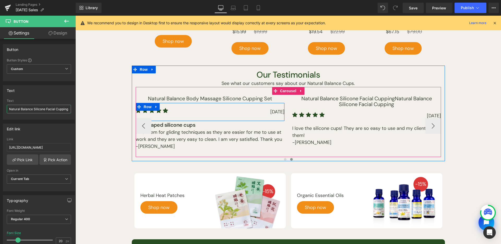
scroll to position [0, 1]
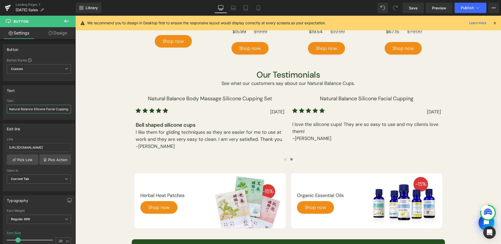
type input "Natural Balance Silicone Facial Cupping"
click at [40, 148] on input "https://www.lierre.ca/products/body-massage-silicone-cupping-set" at bounding box center [39, 147] width 64 height 9
paste input "silicone-facial-cup"
type input "https://www.lierre.ca/products/silicone-facial-cup"
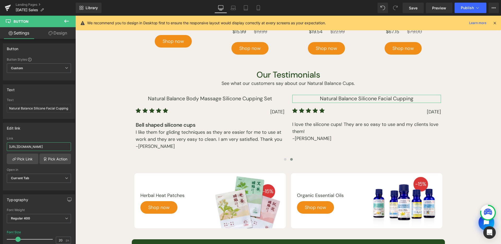
scroll to position [1, 0]
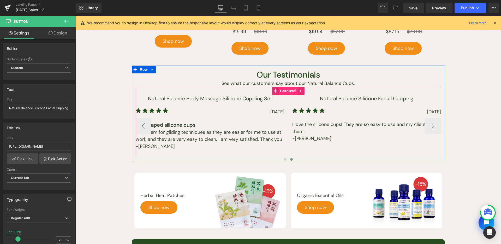
click at [287, 90] on span "Carousel" at bounding box center [288, 91] width 19 height 8
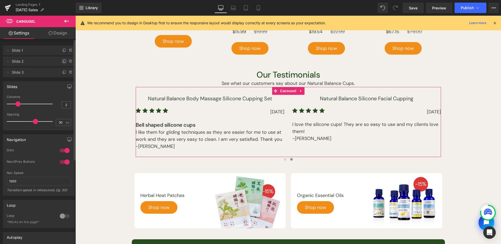
drag, startPoint x: 62, startPoint y: 61, endPoint x: 20, endPoint y: 44, distance: 44.7
click at [62, 61] on icon at bounding box center [64, 61] width 4 height 4
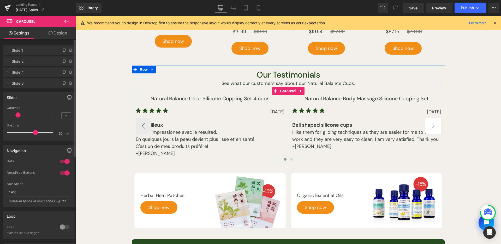
click at [433, 124] on button "›" at bounding box center [433, 126] width 16 height 16
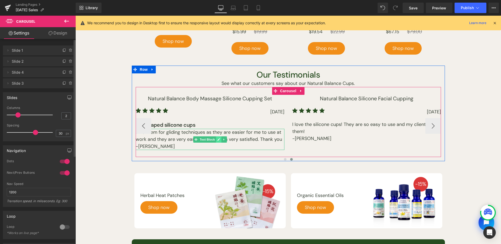
click at [217, 140] on icon at bounding box center [218, 139] width 3 height 3
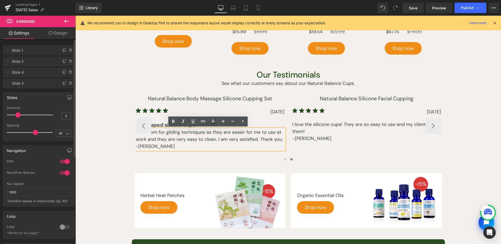
click at [206, 140] on p "I like them for gliding techniques as they are easier for me to use at work and…" at bounding box center [210, 136] width 149 height 14
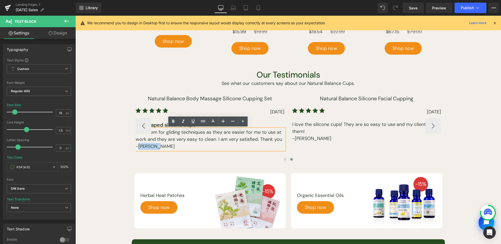
drag, startPoint x: 157, startPoint y: 146, endPoint x: 137, endPoint y: 146, distance: 19.6
click at [137, 146] on p "-[PERSON_NAME]" at bounding box center [210, 146] width 149 height 7
paste div
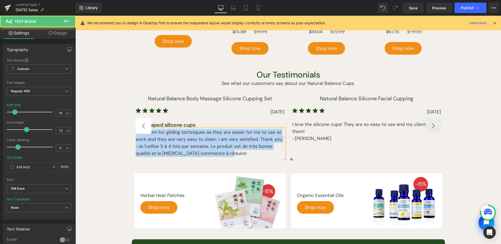
drag, startPoint x: 204, startPoint y: 152, endPoint x: 127, endPoint y: 132, distance: 79.4
click at [127, 132] on div "Thanksgiving Sale Heading This thanksgiving, enjoy up to 25% off on our selecti…" at bounding box center [288, 78] width 426 height 859
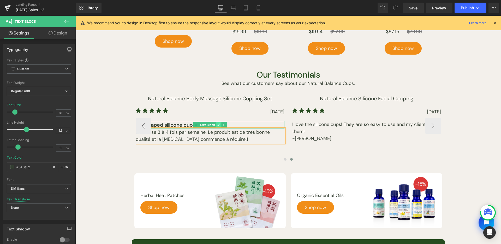
click at [217, 123] on icon at bounding box center [218, 124] width 3 height 3
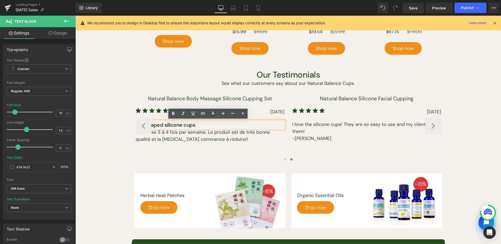
click at [209, 124] on p "Bell shaped silicone cups" at bounding box center [210, 125] width 149 height 8
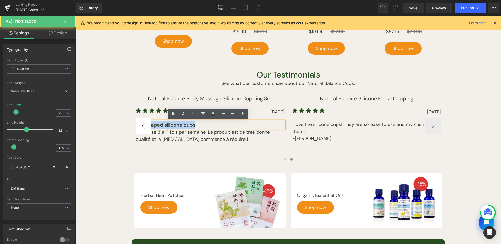
drag, startPoint x: 209, startPoint y: 126, endPoint x: 136, endPoint y: 124, distance: 72.8
click at [136, 124] on div "Natural Balance Clear Silicone Cupping Set 4 cups Button Icon Icon Icon Icon Ic…" at bounding box center [288, 126] width 305 height 62
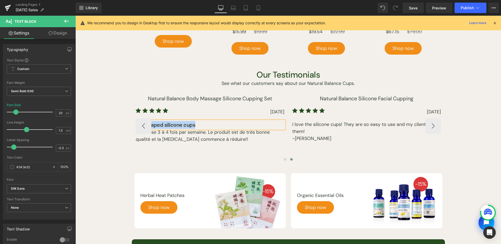
paste div
drag, startPoint x: 307, startPoint y: 141, endPoint x: 236, endPoint y: 128, distance: 72.7
click at [246, 139] on p "Je l'utilise 3 à 4 fois par semaine. Le produit est de très bonne qualité et la…" at bounding box center [210, 136] width 149 height 14
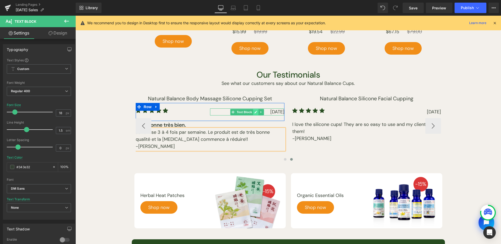
click at [255, 111] on icon at bounding box center [255, 111] width 3 height 3
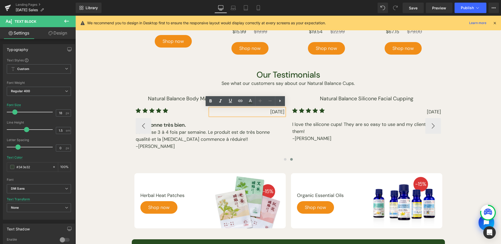
click at [255, 112] on p "[DATE]" at bounding box center [247, 111] width 74 height 7
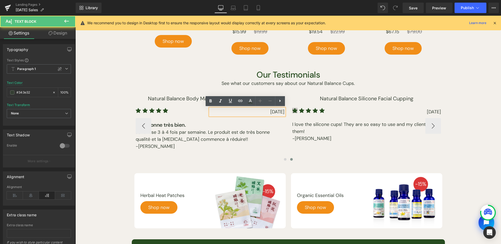
drag, startPoint x: 254, startPoint y: 111, endPoint x: 292, endPoint y: 111, distance: 37.8
click at [292, 111] on div "Natural Balance Clear Silicone Cupping Set 4 cups Button Icon Icon Icon Icon Ic…" at bounding box center [136, 126] width 626 height 62
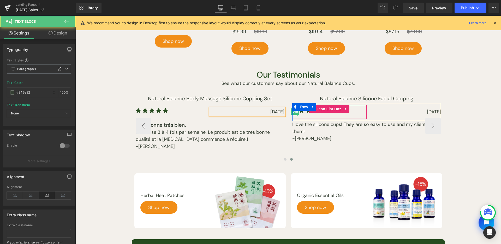
paste div
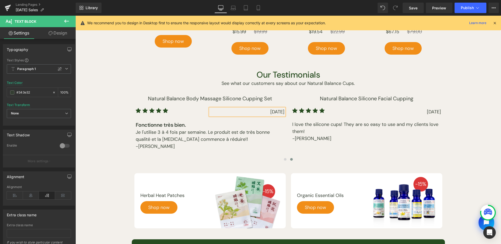
drag, startPoint x: 283, startPoint y: 159, endPoint x: 325, endPoint y: 163, distance: 41.4
click at [284, 159] on span at bounding box center [285, 159] width 3 height 3
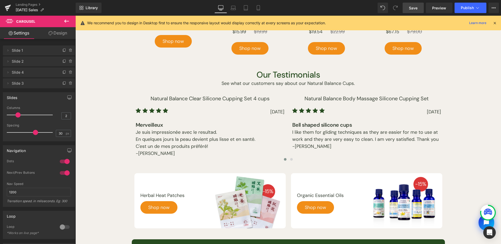
click at [414, 5] on span "Save" at bounding box center [413, 7] width 9 height 5
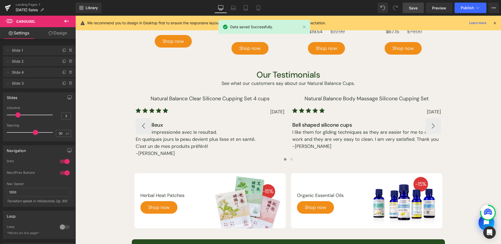
scroll to position [402, 0]
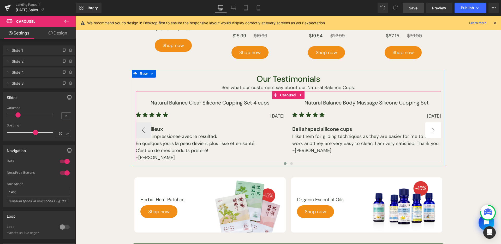
click at [434, 126] on button "›" at bounding box center [433, 130] width 16 height 16
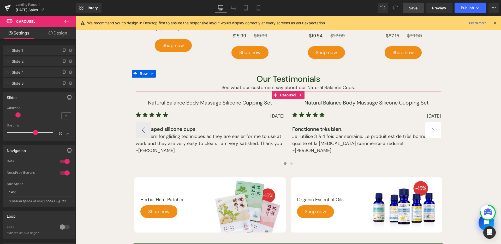
click at [428, 126] on button "›" at bounding box center [433, 130] width 16 height 16
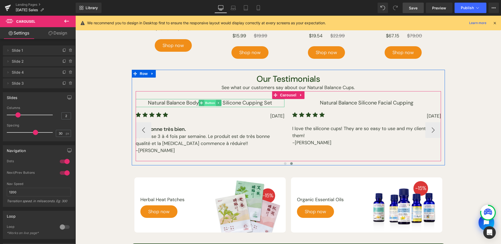
click at [210, 102] on span "Button" at bounding box center [210, 103] width 12 height 6
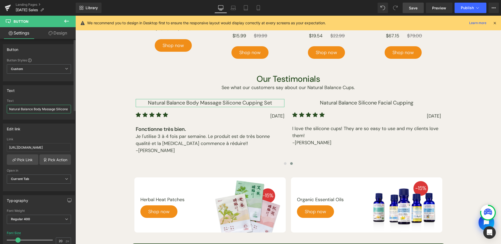
click at [47, 112] on input "Natural Balance Body Massage Silicone Cupping Set" at bounding box center [39, 109] width 64 height 9
click at [50, 109] on input "Natural Balance Body Massage Silicone Cupping Set" at bounding box center [39, 109] width 64 height 9
paste input "massage silicone cupping cup Large"
type input "Natural Balance massage silicone cupping cup Large"
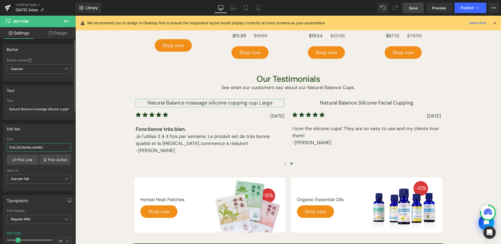
click at [51, 143] on input "https://www.lierre.ca/products/body-massage-silicone-cupping-set" at bounding box center [39, 147] width 64 height 9
paste input "silicone-cup-large"
type input "https://www.lierre.ca/products/silicone-cup-large"
drag, startPoint x: 415, startPoint y: 11, endPoint x: 267, endPoint y: 56, distance: 154.5
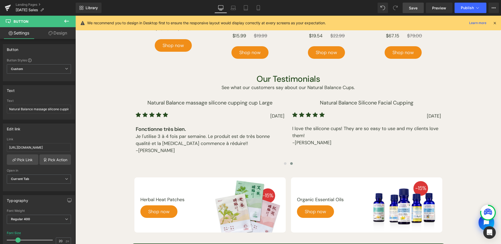
click at [415, 11] on link "Save" at bounding box center [413, 8] width 21 height 10
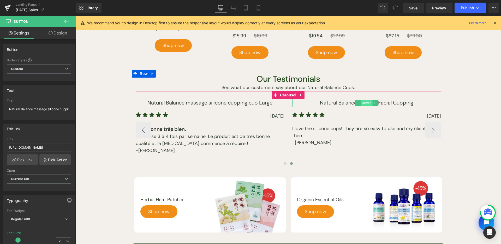
click at [364, 100] on span "Button" at bounding box center [367, 103] width 12 height 6
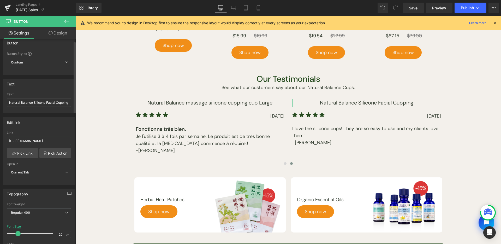
scroll to position [0, 17]
drag, startPoint x: 33, startPoint y: 139, endPoint x: 72, endPoint y: 139, distance: 38.6
click at [72, 139] on div "https://www.lierre.ca/products/silicone-facial-cup Link https://www.lierre.ca/p…" at bounding box center [39, 157] width 72 height 53
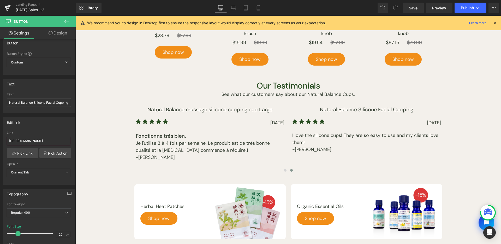
scroll to position [391, 0]
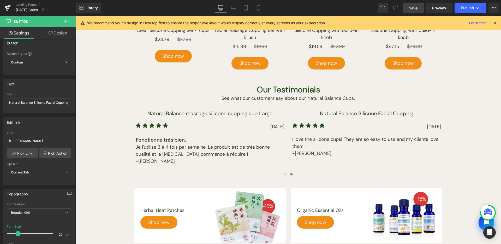
drag, startPoint x: 423, startPoint y: 11, endPoint x: 182, endPoint y: 90, distance: 253.0
click at [423, 11] on link "Save" at bounding box center [413, 8] width 21 height 10
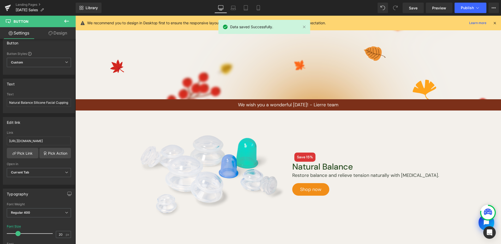
scroll to position [322, 0]
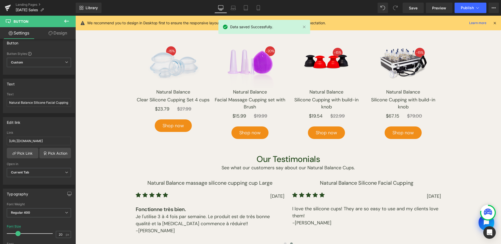
click at [257, 14] on div "Library Desktop Desktop Laptop Tablet Mobile Save Preview Publish Scheduled Vie…" at bounding box center [288, 8] width 425 height 16
drag, startPoint x: 258, startPoint y: 12, endPoint x: 60, endPoint y: 116, distance: 223.4
click at [258, 12] on link "Mobile" at bounding box center [258, 8] width 13 height 10
type input "24"
type input "0"
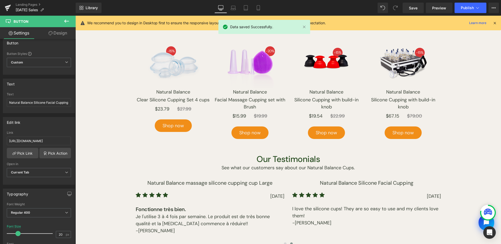
type input "0"
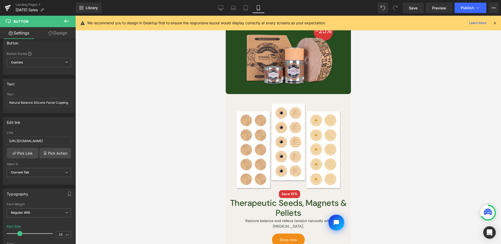
scroll to position [781, 0]
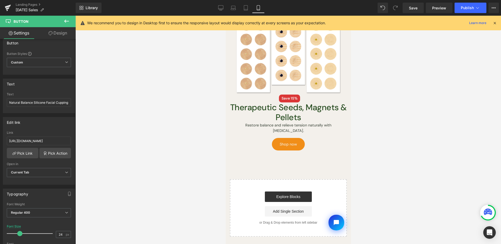
click at [227, 9] on link "Laptop" at bounding box center [233, 8] width 13 height 10
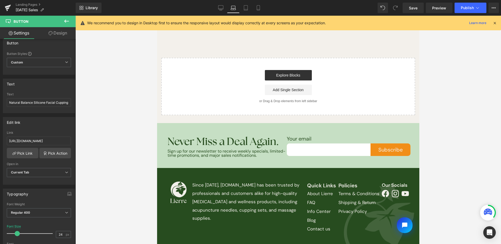
type input "18"
type input "0"
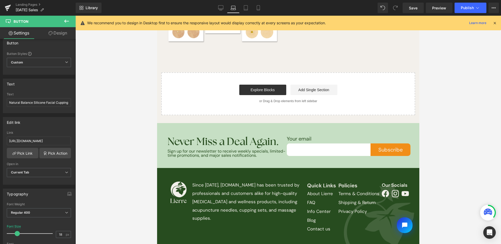
scroll to position [386, 0]
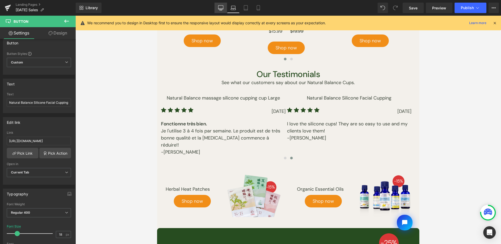
click at [221, 8] on icon at bounding box center [220, 7] width 5 height 5
type input "20"
type input "0"
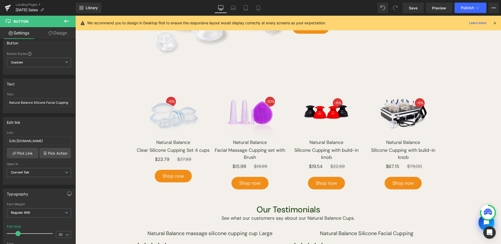
scroll to position [249, 0]
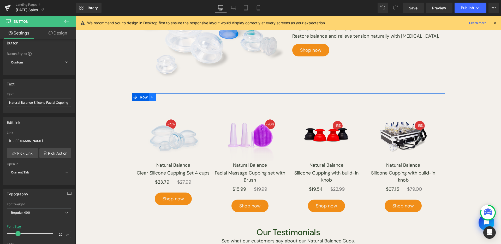
click at [151, 98] on icon at bounding box center [153, 97] width 4 height 4
click at [158, 98] on link at bounding box center [159, 97] width 7 height 8
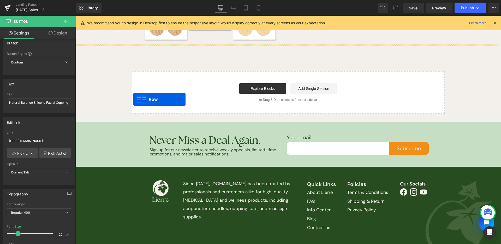
scroll to position [814, 0]
drag, startPoint x: 132, startPoint y: 95, endPoint x: 133, endPoint y: 88, distance: 6.6
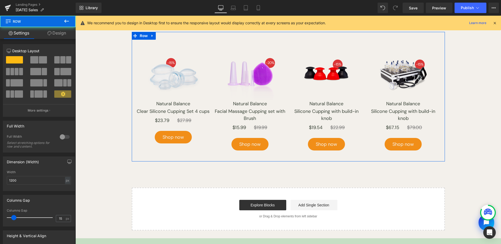
scroll to position [801, 0]
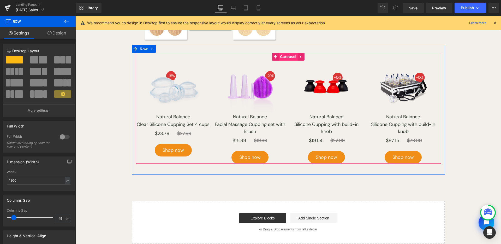
click at [289, 56] on span "Carousel" at bounding box center [288, 57] width 19 height 8
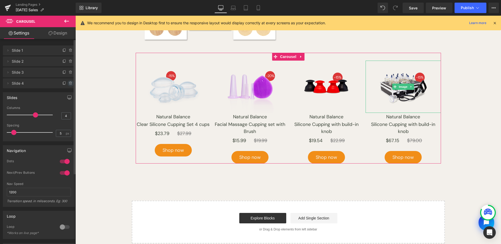
click at [69, 85] on icon at bounding box center [71, 83] width 4 height 4
click at [68, 84] on button "Delete" at bounding box center [65, 83] width 16 height 7
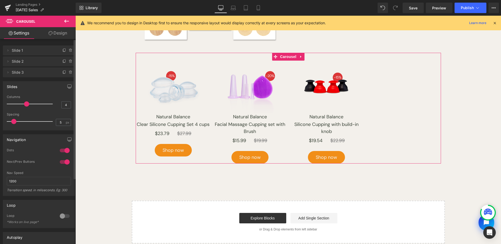
drag, startPoint x: 33, startPoint y: 105, endPoint x: 29, endPoint y: 104, distance: 5.0
click at [29, 104] on div at bounding box center [30, 104] width 43 height 10
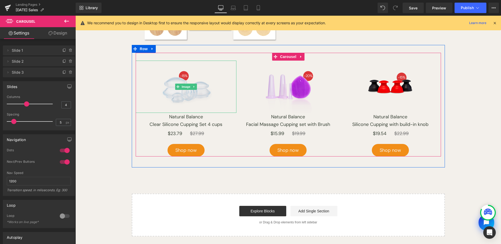
click at [182, 85] on span "Image" at bounding box center [186, 87] width 11 height 6
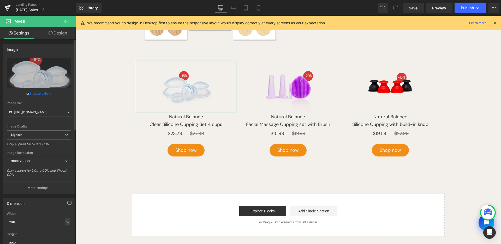
click at [29, 97] on link "Browse gallery" at bounding box center [40, 93] width 22 height 9
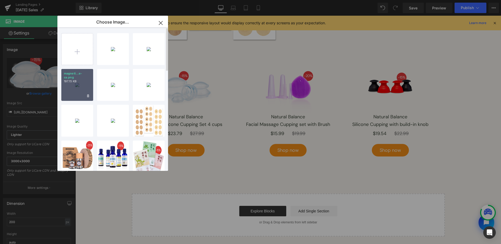
drag, startPoint x: 85, startPoint y: 85, endPoint x: 72, endPoint y: 72, distance: 18.8
click at [85, 85] on div "magneti...e-ca.png 197.15 KB" at bounding box center [77, 85] width 32 height 32
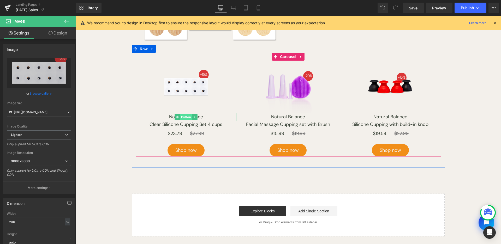
click at [186, 117] on span "Button" at bounding box center [186, 117] width 12 height 6
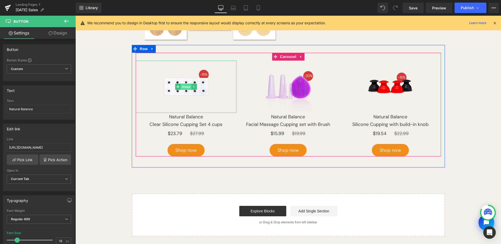
click at [184, 84] on span "Image" at bounding box center [186, 87] width 11 height 6
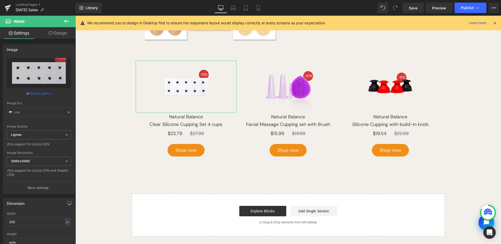
drag, startPoint x: 41, startPoint y: 91, endPoint x: 48, endPoint y: 91, distance: 7.6
click at [41, 90] on link "Browse gallery" at bounding box center [40, 93] width 22 height 9
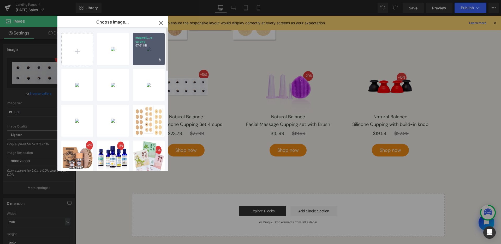
click at [144, 56] on div "magneti...e-ca.png 67.61 KB" at bounding box center [149, 49] width 32 height 32
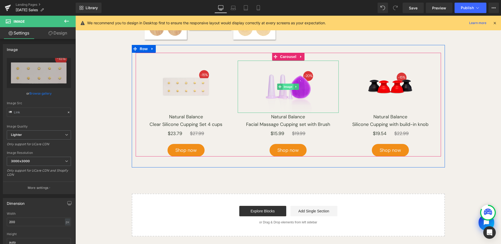
click at [289, 87] on span "Image" at bounding box center [288, 87] width 11 height 6
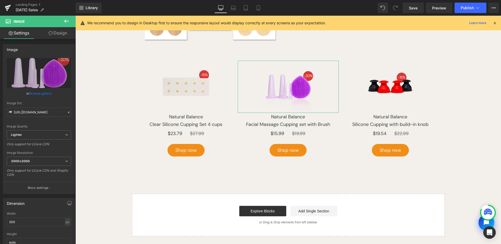
click at [43, 90] on link "Browse gallery" at bounding box center [40, 93] width 22 height 9
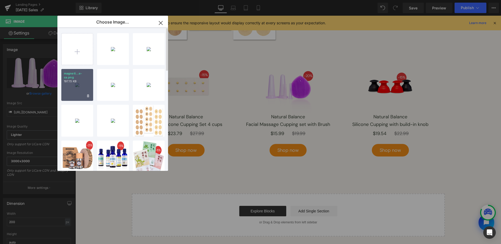
drag, startPoint x: 83, startPoint y: 81, endPoint x: 331, endPoint y: 79, distance: 248.4
click at [83, 81] on p "197.15 KB" at bounding box center [77, 81] width 27 height 4
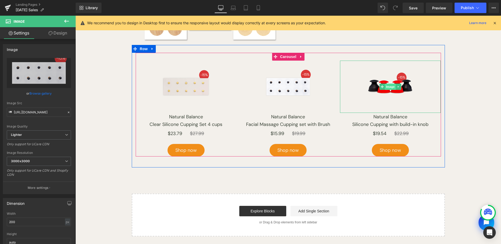
click at [389, 86] on span "Image" at bounding box center [390, 87] width 11 height 6
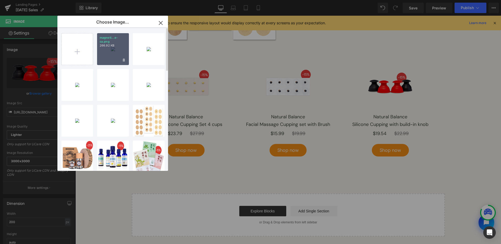
click at [126, 50] on div "magneti...e-ca.png 266.92 KB" at bounding box center [113, 49] width 32 height 32
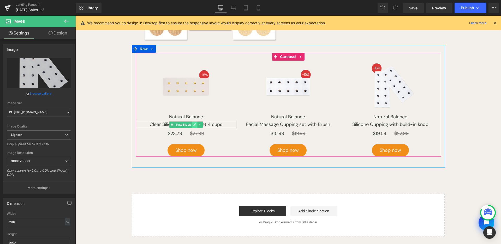
click at [193, 125] on icon at bounding box center [194, 124] width 3 height 3
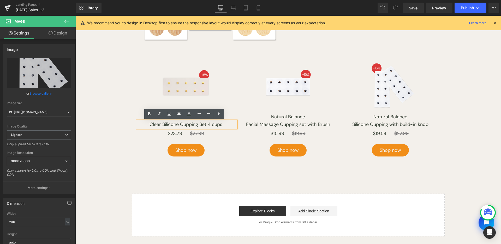
click at [209, 125] on p "Clear Silicone Cupping Set 4 cups" at bounding box center [186, 124] width 101 height 7
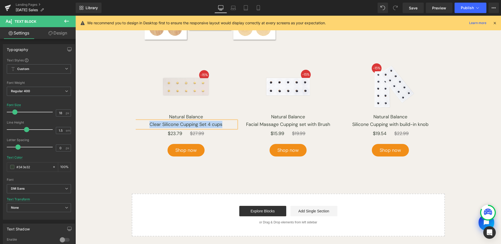
drag, startPoint x: 224, startPoint y: 127, endPoint x: 221, endPoint y: 126, distance: 2.9
click at [221, 126] on p "Clear Silicone Cupping Set 4 cups" at bounding box center [186, 124] width 101 height 7
paste div
click at [183, 116] on span "Button" at bounding box center [186, 117] width 12 height 6
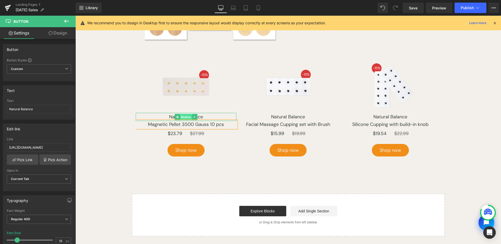
click at [182, 117] on span "Button" at bounding box center [186, 117] width 12 height 6
click at [54, 106] on input "Natural Balance" at bounding box center [39, 109] width 64 height 9
type input "[DOMAIN_NAME]"
click at [59, 147] on input "[URL][DOMAIN_NAME]" at bounding box center [39, 147] width 64 height 9
paste input "[DOMAIN_NAME]"
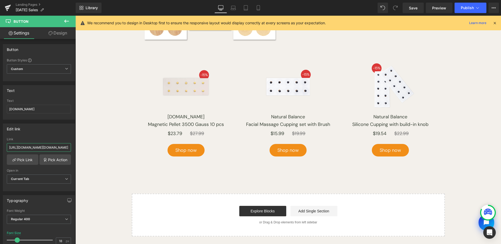
scroll to position [0, 22]
type input "[URL][DOMAIN_NAME][DOMAIN_NAME]"
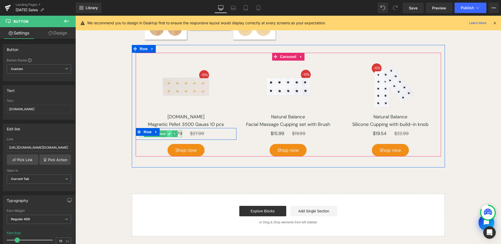
click at [169, 134] on link at bounding box center [169, 133] width 5 height 6
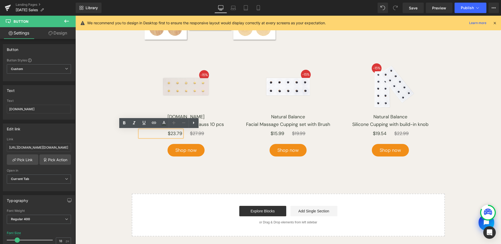
click at [180, 132] on p "$23.79" at bounding box center [161, 133] width 43 height 7
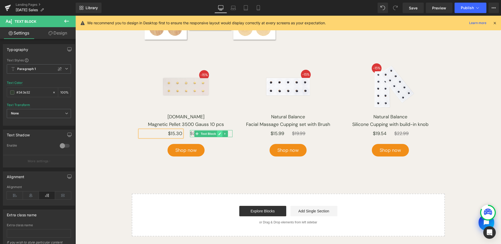
click at [219, 135] on icon at bounding box center [220, 133] width 3 height 3
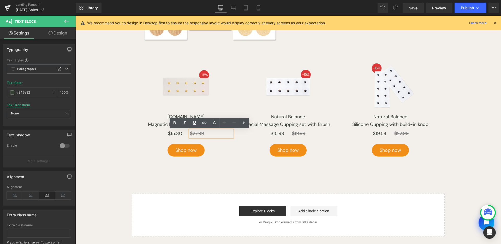
click at [200, 134] on s "$27.99" at bounding box center [197, 133] width 14 height 6
click at [197, 134] on s "$27.99" at bounding box center [197, 133] width 14 height 6
drag, startPoint x: 191, startPoint y: 133, endPoint x: 203, endPoint y: 133, distance: 12.5
click at [203, 133] on p "$27.99" at bounding box center [211, 133] width 43 height 7
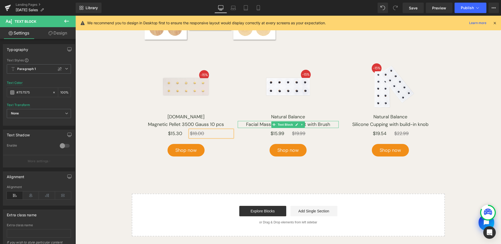
click at [283, 122] on span "Text Block" at bounding box center [285, 124] width 17 height 6
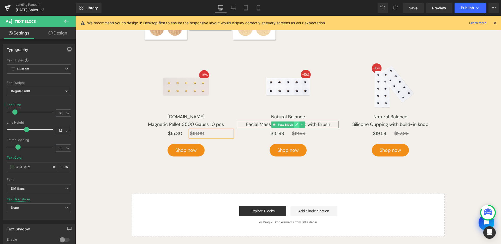
click at [295, 124] on icon at bounding box center [296, 124] width 3 height 3
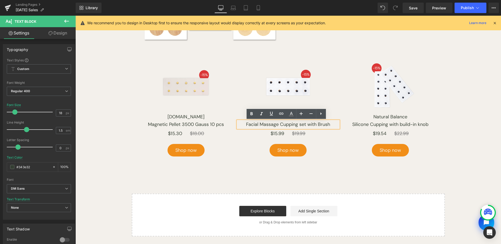
click at [292, 125] on p "Facial Massage Cupping set with Brush" at bounding box center [288, 124] width 101 height 7
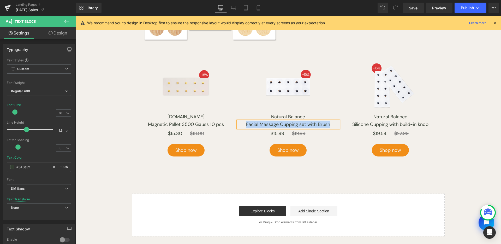
paste div
click at [285, 114] on link "Button" at bounding box center [285, 117] width 17 height 6
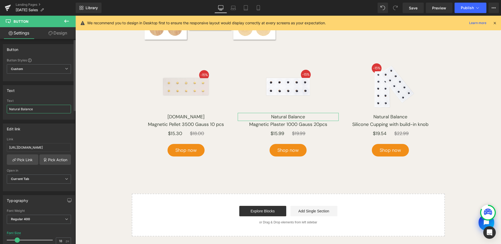
click at [36, 109] on input "Natural Balance" at bounding box center [39, 109] width 64 height 9
type input "Lierre"
click at [33, 146] on input "[URL][DOMAIN_NAME]" at bounding box center [39, 147] width 64 height 9
paste input "Lierr"
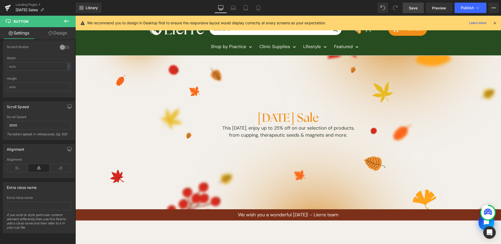
type input "[URL][DOMAIN_NAME]"
drag, startPoint x: 414, startPoint y: 6, endPoint x: 87, endPoint y: 103, distance: 340.4
click at [414, 6] on span "Save" at bounding box center [413, 7] width 9 height 5
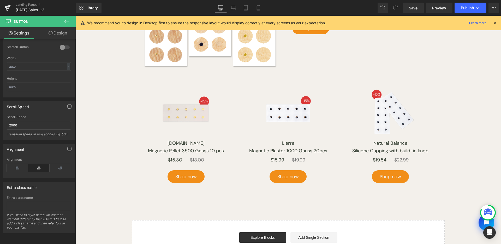
scroll to position [772, 0]
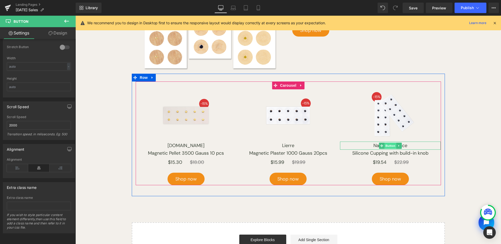
click at [389, 144] on span "Button" at bounding box center [390, 145] width 12 height 6
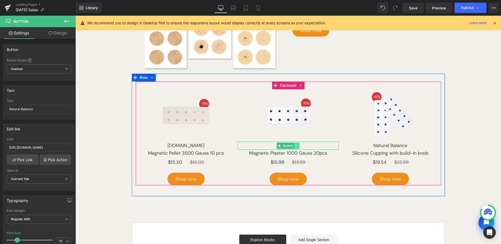
click at [294, 146] on link at bounding box center [296, 145] width 5 height 6
click at [276, 145] on link "Button" at bounding box center [277, 145] width 17 height 6
click at [286, 146] on span "Button" at bounding box center [288, 145] width 12 height 6
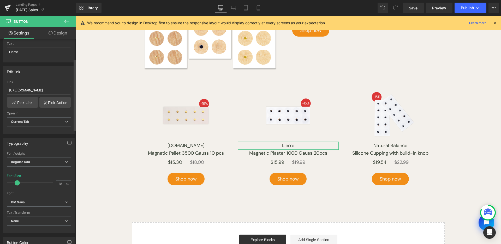
scroll to position [84, 0]
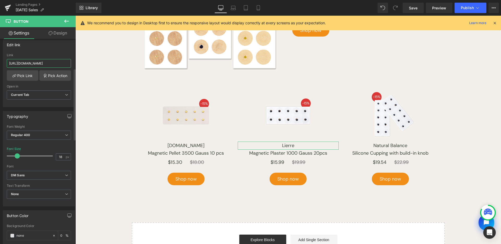
click at [35, 66] on input "[URL][DOMAIN_NAME]" at bounding box center [39, 63] width 64 height 9
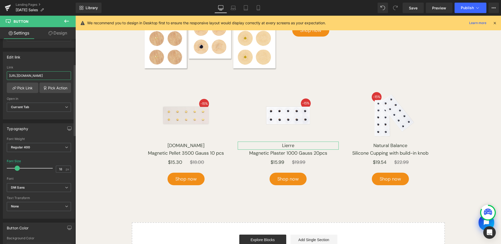
scroll to position [0, 18]
drag, startPoint x: 37, startPoint y: 74, endPoint x: 71, endPoint y: 74, distance: 33.9
click at [71, 74] on div "https://www.lierre.ca/collections/vendors?q=Lierre Link https://www.lierre.ca/c…" at bounding box center [39, 92] width 72 height 53
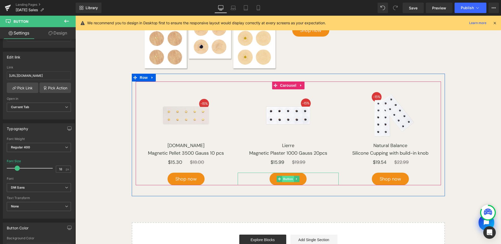
click at [286, 177] on span "Button" at bounding box center [288, 179] width 12 height 6
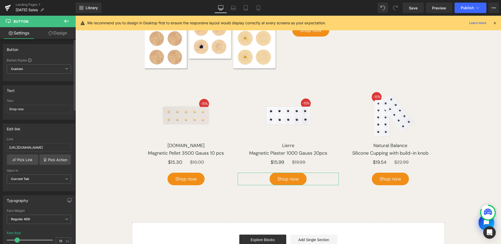
click at [48, 152] on div "Link [URL][DOMAIN_NAME]" at bounding box center [39, 145] width 64 height 17
click at [49, 150] on input "[URL][DOMAIN_NAME]" at bounding box center [39, 147] width 64 height 9
paste input "magnetic-plaster-1000-gauss"
type input "[URL][DOMAIN_NAME]"
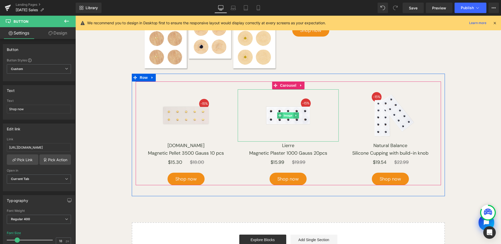
click at [283, 115] on span "Image" at bounding box center [288, 115] width 11 height 6
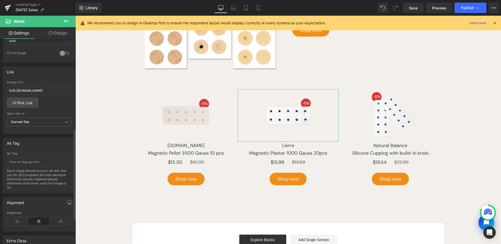
scroll to position [201, 0]
click at [54, 93] on input "[URL][DOMAIN_NAME]" at bounding box center [39, 90] width 64 height 9
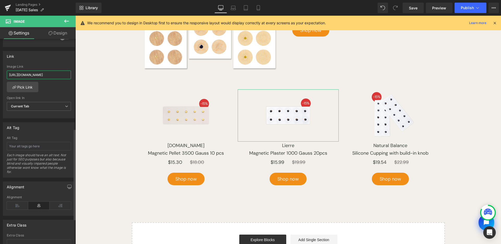
scroll to position [258, 0]
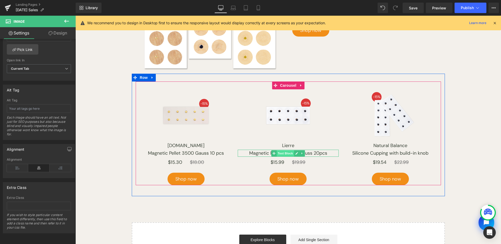
click at [290, 153] on span "Text Block" at bounding box center [285, 153] width 17 height 6
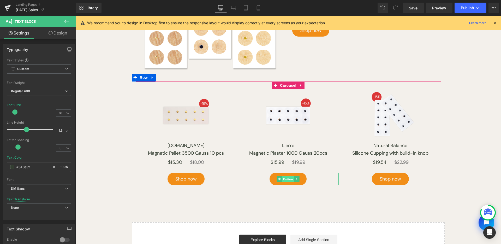
click at [284, 177] on span "Button" at bounding box center [288, 179] width 12 height 6
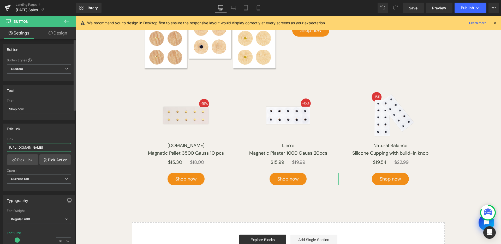
drag, startPoint x: 39, startPoint y: 148, endPoint x: 59, endPoint y: 148, distance: 20.1
click at [39, 148] on input "[URL][DOMAIN_NAME]" at bounding box center [39, 147] width 64 height 9
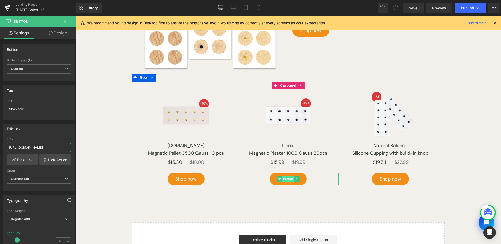
click at [289, 177] on span "Button" at bounding box center [288, 179] width 12 height 6
click at [282, 178] on span "Button" at bounding box center [288, 179] width 12 height 6
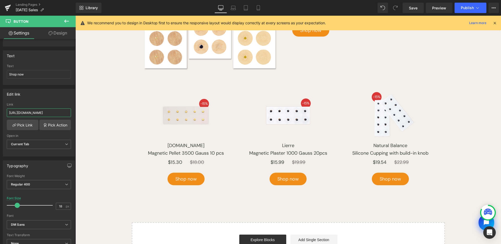
scroll to position [104, 0]
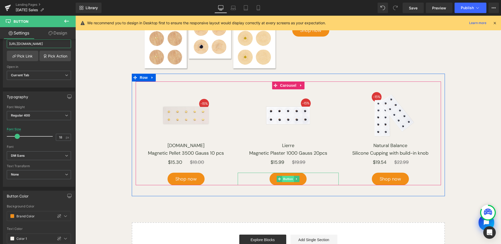
click at [286, 180] on span "Button" at bounding box center [288, 179] width 12 height 6
click at [283, 116] on span "Image" at bounding box center [288, 115] width 11 height 6
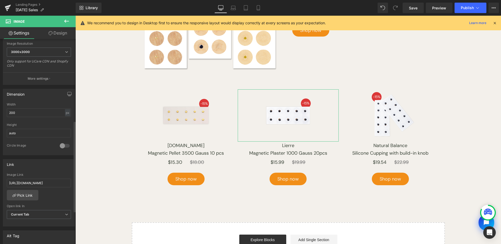
scroll to position [184, 0]
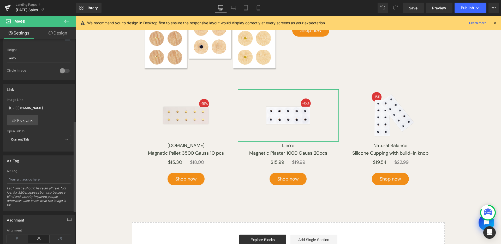
click at [55, 105] on input "[URL][DOMAIN_NAME]" at bounding box center [39, 108] width 64 height 9
paste input "magnetic-plaster-1000-gauss"
type input "[URL][DOMAIN_NAME]"
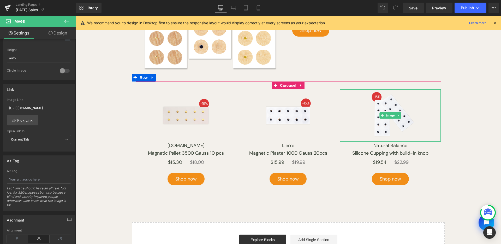
drag, startPoint x: 385, startPoint y: 114, endPoint x: 201, endPoint y: 83, distance: 186.1
click at [385, 114] on span "Image" at bounding box center [390, 115] width 11 height 6
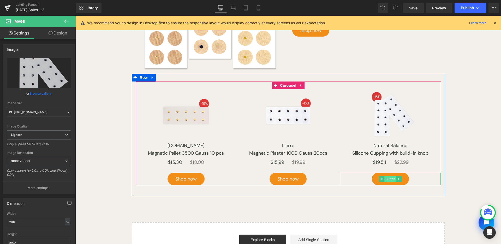
click at [386, 177] on span "Button" at bounding box center [390, 179] width 12 height 6
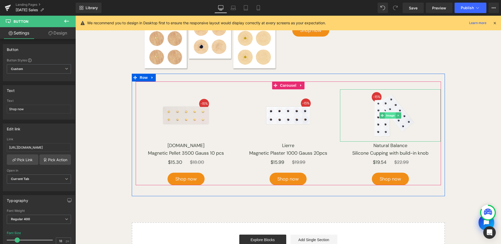
click at [386, 113] on span "Image" at bounding box center [390, 115] width 11 height 6
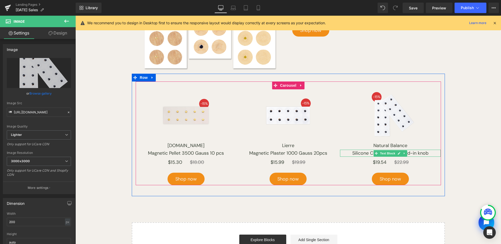
click at [396, 152] on link at bounding box center [398, 153] width 5 height 6
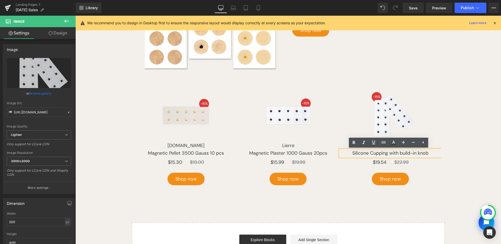
click at [393, 154] on p "Silicone Cupping with build-in knob" at bounding box center [390, 153] width 101 height 7
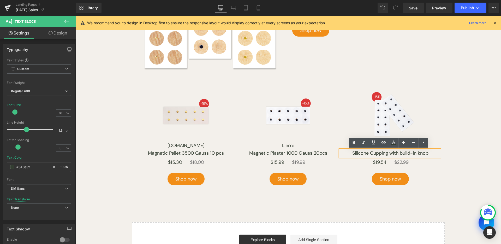
click at [397, 153] on p "Silicone Cupping with build-in knob" at bounding box center [390, 153] width 101 height 7
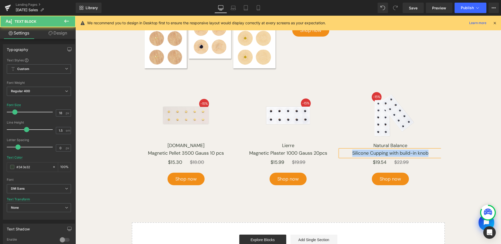
paste div
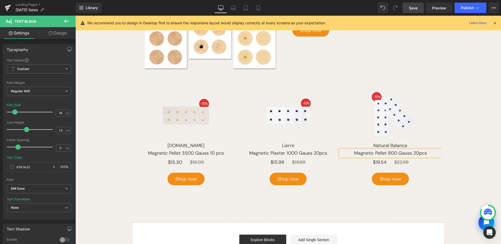
drag, startPoint x: 416, startPoint y: 6, endPoint x: 255, endPoint y: 113, distance: 192.9
click at [416, 6] on span "Save" at bounding box center [413, 7] width 9 height 5
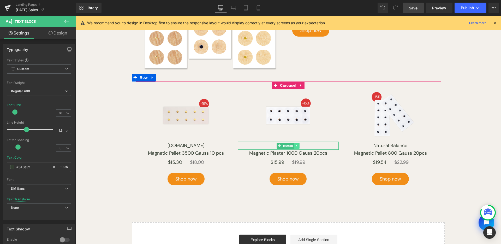
click at [297, 144] on link at bounding box center [296, 145] width 5 height 6
click at [293, 146] on icon at bounding box center [294, 145] width 3 height 3
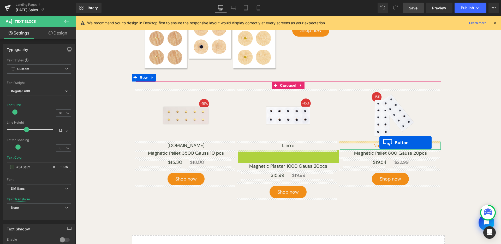
drag, startPoint x: 325, startPoint y: 148, endPoint x: 379, endPoint y: 142, distance: 54.3
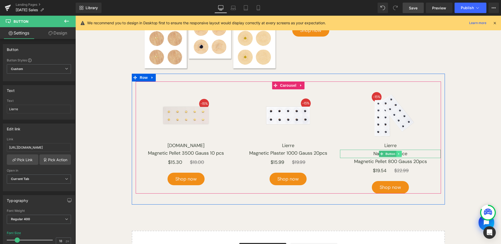
click at [399, 153] on link at bounding box center [398, 154] width 5 height 6
click at [400, 153] on icon at bounding box center [401, 153] width 3 height 3
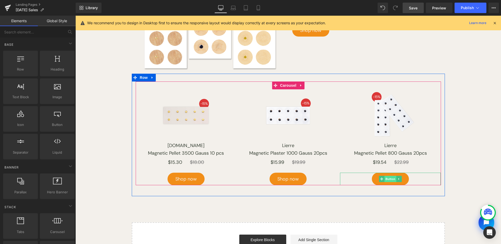
click at [390, 180] on span "Button" at bounding box center [390, 179] width 12 height 6
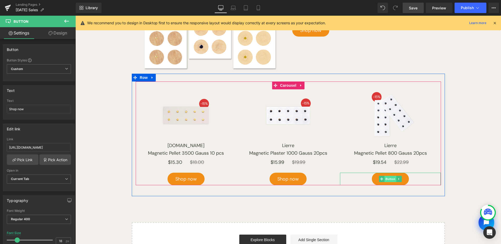
click at [391, 177] on span "Button" at bounding box center [390, 179] width 12 height 6
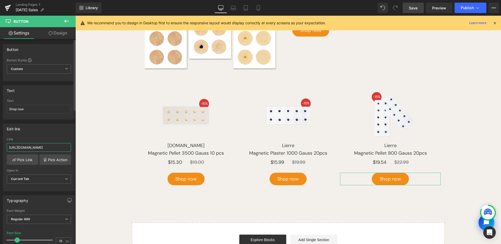
click at [46, 147] on input "[URL][DOMAIN_NAME]" at bounding box center [39, 147] width 64 height 9
paste input "magnetic-plaster-800-gauss"
type input "[URL][DOMAIN_NAME]"
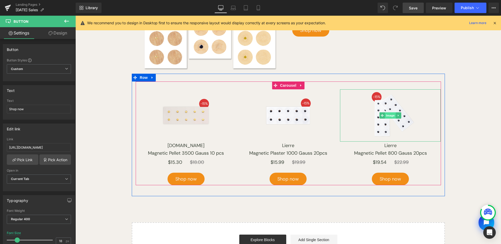
click at [388, 117] on span "Image" at bounding box center [390, 115] width 11 height 6
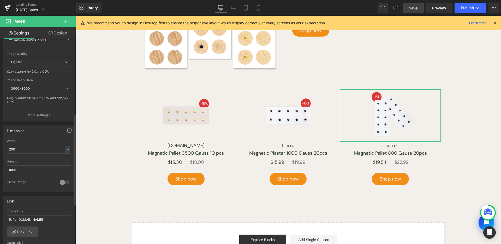
scroll to position [179, 0]
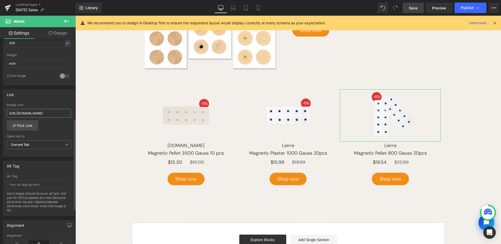
click at [57, 116] on input "[URL][DOMAIN_NAME]" at bounding box center [39, 113] width 64 height 9
paste input "magnetic-plaster-800-gauss"
type input "[URL][DOMAIN_NAME]"
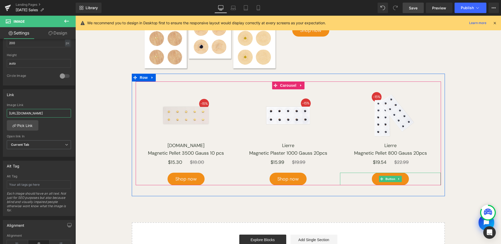
drag, startPoint x: 386, startPoint y: 178, endPoint x: 361, endPoint y: 156, distance: 33.6
click at [386, 178] on span "Button" at bounding box center [390, 179] width 12 height 6
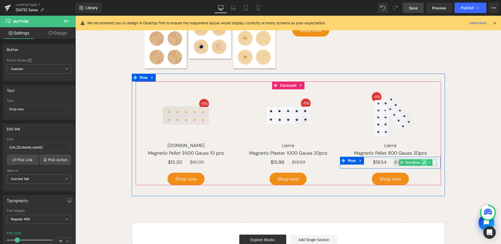
click at [422, 162] on link at bounding box center [424, 162] width 5 height 6
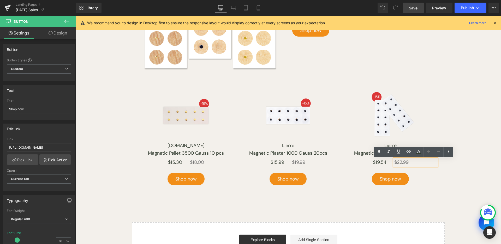
click at [406, 162] on s "$22.99" at bounding box center [401, 162] width 14 height 6
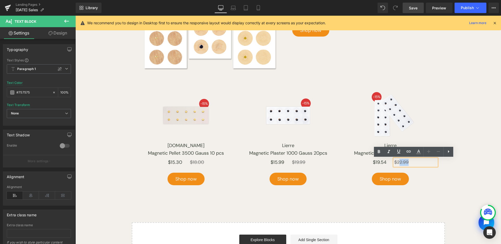
click at [398, 162] on s "$22.99" at bounding box center [401, 162] width 14 height 6
drag, startPoint x: 397, startPoint y: 162, endPoint x: 409, endPoint y: 163, distance: 11.8
click at [408, 162] on p "$22.99" at bounding box center [415, 162] width 43 height 7
paste div
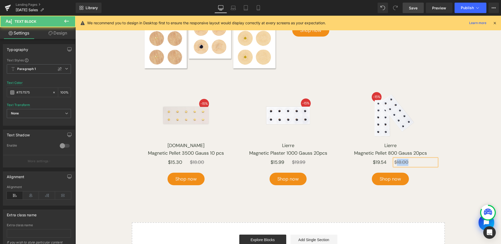
drag, startPoint x: 395, startPoint y: 161, endPoint x: 407, endPoint y: 163, distance: 11.3
click at [407, 163] on p "$18.00" at bounding box center [415, 162] width 43 height 7
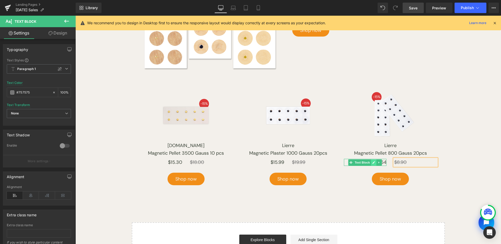
click at [373, 162] on icon at bounding box center [373, 162] width 3 height 3
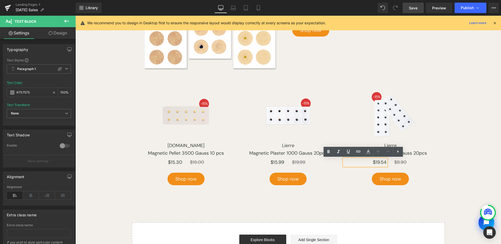
click at [385, 162] on div "$19.54" at bounding box center [365, 162] width 43 height 7
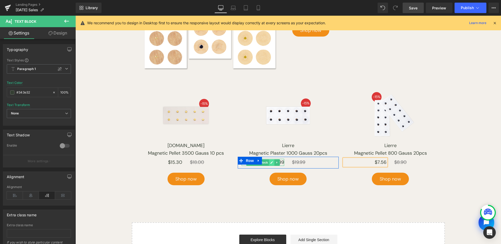
click at [270, 162] on icon at bounding box center [271, 162] width 3 height 3
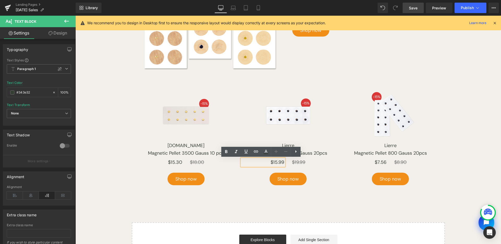
drag, startPoint x: 271, startPoint y: 162, endPoint x: 297, endPoint y: 169, distance: 26.3
click at [292, 162] on div "$15.99 Text Block $19.99 Text Block Row" at bounding box center [288, 163] width 101 height 12
click at [276, 163] on p "$15.99" at bounding box center [263, 162] width 43 height 7
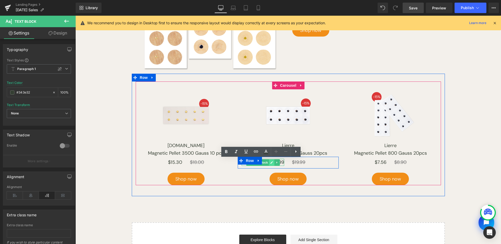
click at [271, 164] on link at bounding box center [271, 162] width 5 height 6
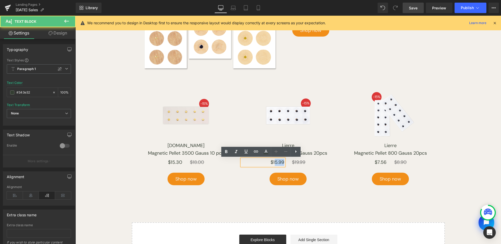
drag, startPoint x: 273, startPoint y: 162, endPoint x: 295, endPoint y: 165, distance: 22.1
click at [291, 163] on div "$15.99 Text Block $19.99 Text Block Row" at bounding box center [288, 163] width 101 height 12
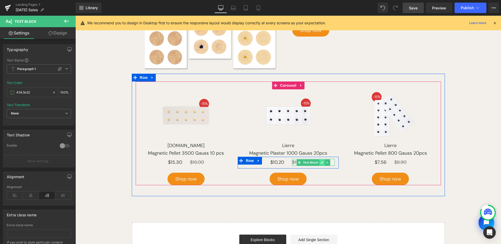
click at [321, 161] on icon at bounding box center [322, 162] width 3 height 3
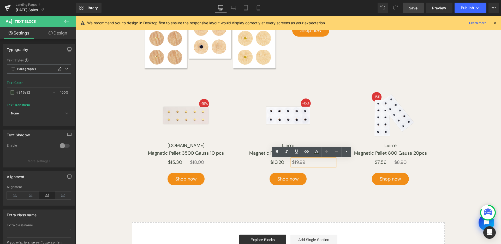
drag, startPoint x: 293, startPoint y: 162, endPoint x: 314, endPoint y: 162, distance: 20.9
click at [297, 163] on s "$19.99" at bounding box center [298, 162] width 13 height 6
click at [296, 162] on s "$19.99" at bounding box center [298, 162] width 13 height 6
drag, startPoint x: 293, startPoint y: 161, endPoint x: 305, endPoint y: 161, distance: 11.7
click at [305, 161] on p "$19.99" at bounding box center [313, 162] width 43 height 7
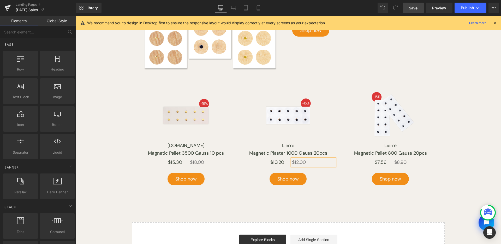
drag, startPoint x: 264, startPoint y: 11, endPoint x: 56, endPoint y: 104, distance: 227.9
click at [264, 11] on link "Mobile" at bounding box center [258, 8] width 13 height 10
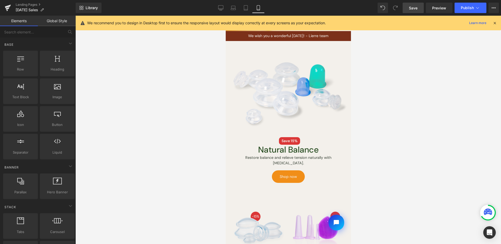
scroll to position [0, 0]
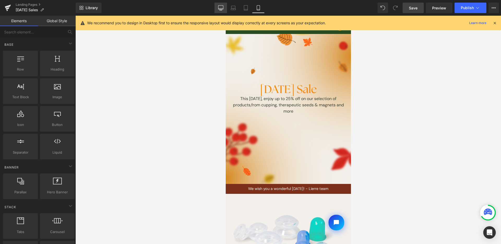
drag, startPoint x: 224, startPoint y: 10, endPoint x: 217, endPoint y: 157, distance: 147.1
click at [224, 10] on link "Desktop" at bounding box center [221, 8] width 13 height 10
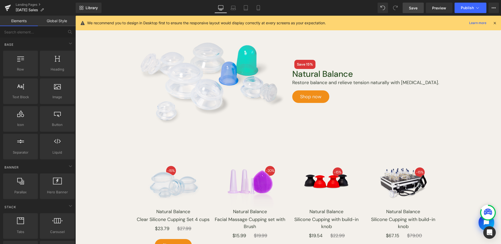
scroll to position [90, 0]
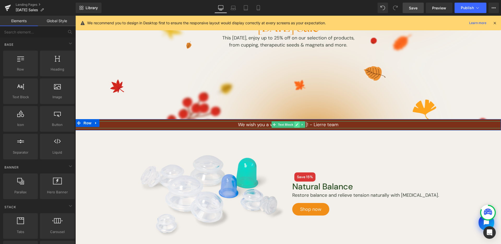
click at [296, 125] on link at bounding box center [296, 124] width 5 height 6
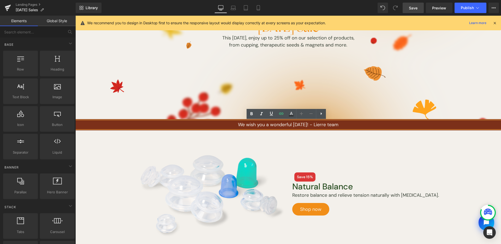
click at [299, 124] on p "We wish you a wonderful thanksgiving! - Lierre team" at bounding box center [288, 124] width 426 height 7
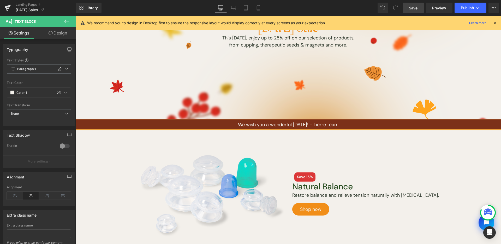
copy p "We wish you a wonderful thanksgiving! - Lierre team"
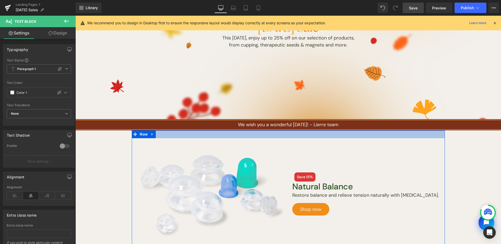
paste div
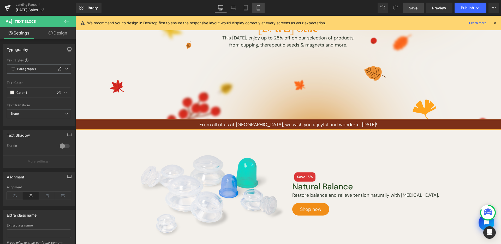
click at [253, 9] on link "Mobile" at bounding box center [258, 8] width 13 height 10
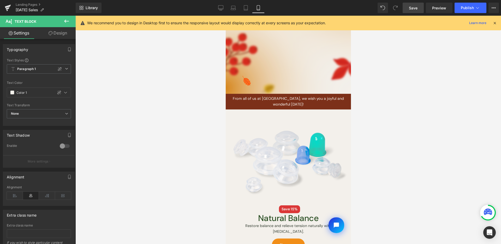
scroll to position [65, 0]
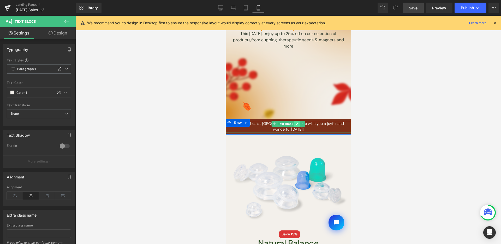
click at [295, 124] on icon at bounding box center [296, 123] width 3 height 3
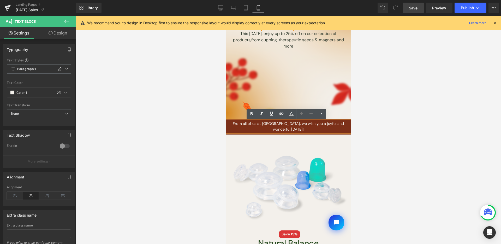
click at [295, 124] on p "From all of us at Lierre, we wish you a joyful and wonderful Thanksgiving!" at bounding box center [287, 126] width 125 height 11
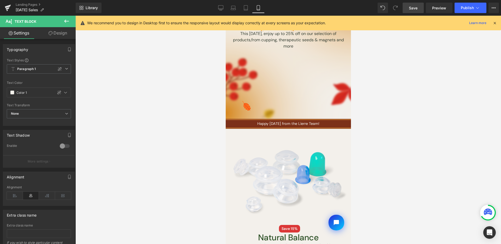
scroll to position [65, 0]
click at [402, 139] on div at bounding box center [288, 130] width 426 height 228
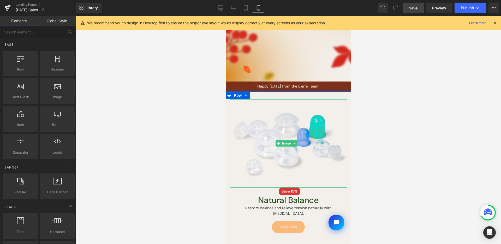
scroll to position [173, 0]
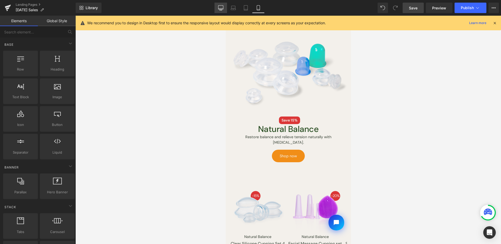
click at [219, 10] on link "Desktop" at bounding box center [221, 8] width 13 height 10
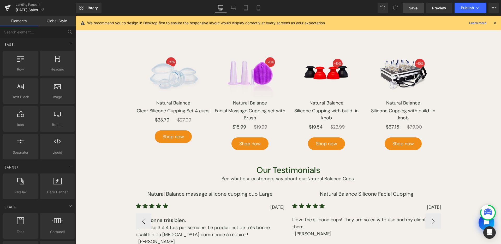
scroll to position [566, 0]
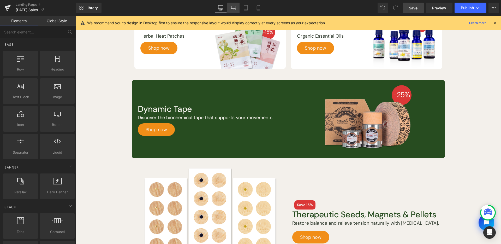
click at [234, 7] on icon at bounding box center [233, 7] width 5 height 5
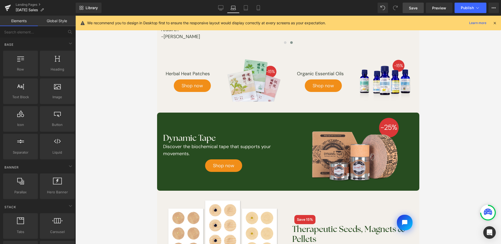
scroll to position [459, 0]
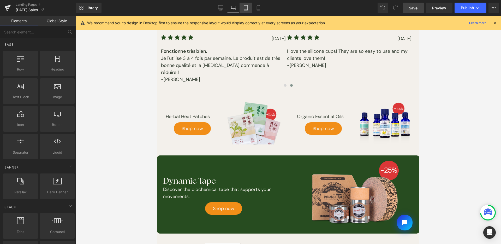
click at [246, 8] on icon at bounding box center [245, 7] width 5 height 5
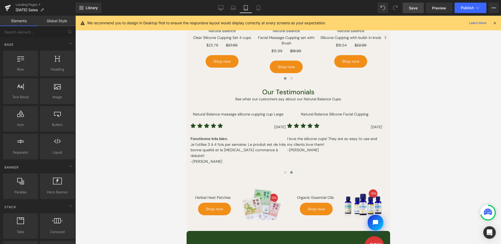
scroll to position [282, 0]
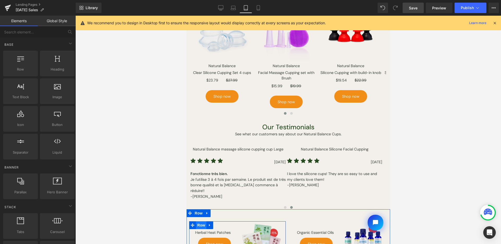
click at [203, 227] on span "Row" at bounding box center [201, 225] width 10 height 8
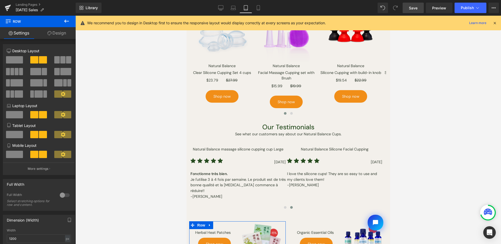
click at [57, 38] on link "Design" at bounding box center [57, 33] width 38 height 12
click at [0, 0] on div "Spacing" at bounding box center [0, 0] width 0 height 0
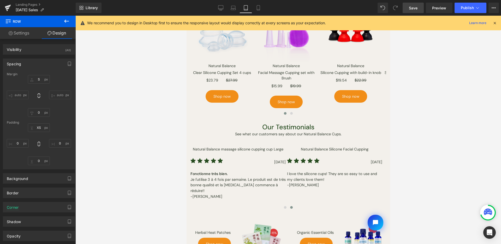
scroll to position [729, 0]
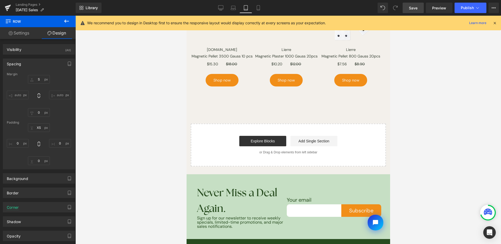
click at [40, 69] on div "Spacing Margin auto auto Padding" at bounding box center [39, 113] width 72 height 111
drag, startPoint x: 42, startPoint y: 65, endPoint x: 40, endPoint y: 68, distance: 3.0
click at [42, 65] on div "Spacing" at bounding box center [39, 64] width 72 height 10
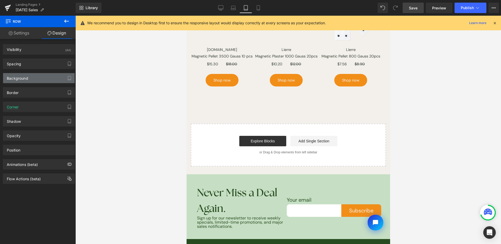
click at [32, 80] on div "Background" at bounding box center [39, 78] width 72 height 10
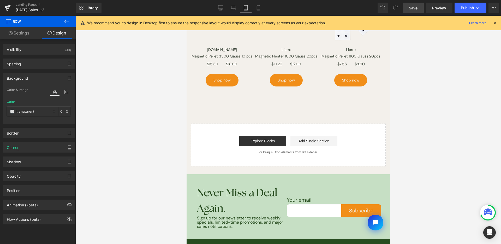
click at [11, 112] on span at bounding box center [12, 111] width 4 height 4
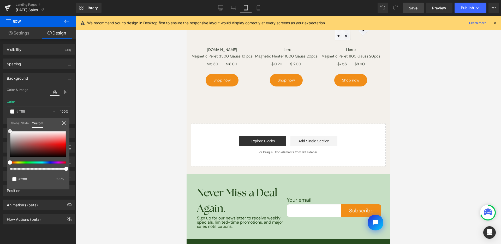
drag, startPoint x: 32, startPoint y: 143, endPoint x: 76, endPoint y: 104, distance: 59.0
click at [0, 105] on div "Background Color & Image color Color % Image Replace Image Upload image or Brow…" at bounding box center [39, 96] width 78 height 55
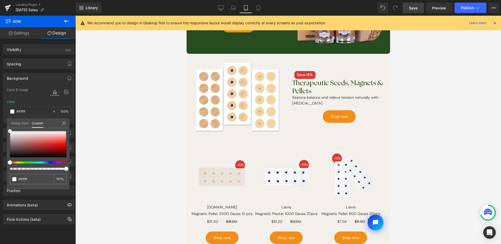
scroll to position [442, 0]
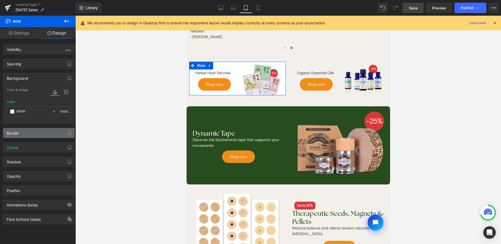
click at [53, 133] on div "Border" at bounding box center [39, 133] width 72 height 10
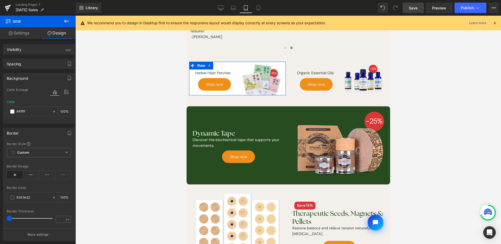
scroll to position [93, 0]
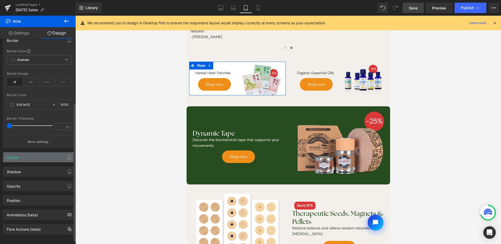
click at [26, 156] on div "Corner" at bounding box center [39, 157] width 72 height 10
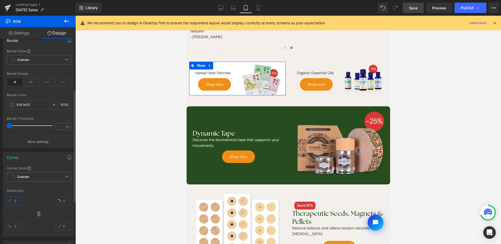
click at [19, 201] on input "text" at bounding box center [15, 201] width 16 height 9
type input "10"
click at [438, 86] on div at bounding box center [288, 130] width 426 height 228
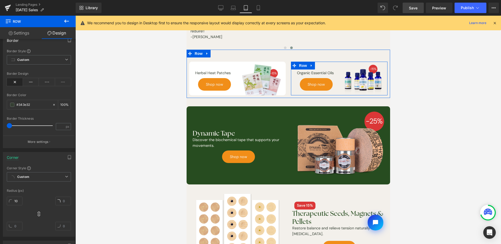
drag, startPoint x: 297, startPoint y: 67, endPoint x: 331, endPoint y: 149, distance: 89.0
click at [298, 67] on span "Row" at bounding box center [303, 66] width 10 height 8
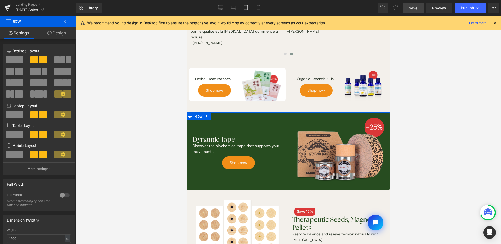
scroll to position [424, 0]
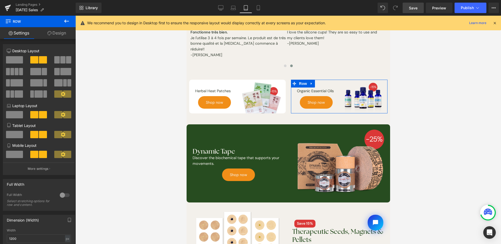
click at [54, 36] on link "Design" at bounding box center [57, 33] width 38 height 12
click at [0, 0] on div "Background" at bounding box center [0, 0] width 0 height 0
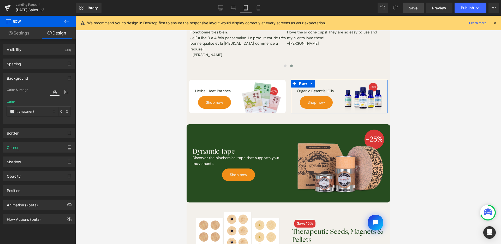
click at [11, 114] on div at bounding box center [29, 111] width 45 height 9
click at [11, 113] on span at bounding box center [12, 111] width 4 height 4
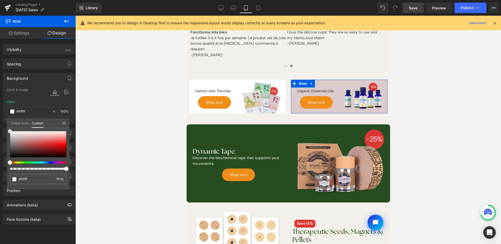
drag, startPoint x: 21, startPoint y: 135, endPoint x: 0, endPoint y: 113, distance: 30.8
click at [0, 113] on div "Background Color & Image color Color % Image Replace Image Upload image or Brow…" at bounding box center [39, 96] width 78 height 55
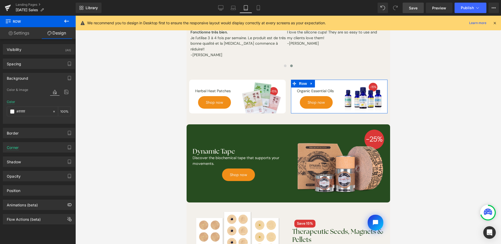
click at [32, 140] on div "Corner Corner Style Custom Default Corner Custom Custom Default Corner Radius (…" at bounding box center [39, 145] width 78 height 14
click at [27, 147] on div "Corner" at bounding box center [39, 147] width 72 height 10
click at [15, 189] on input "text" at bounding box center [15, 191] width 16 height 9
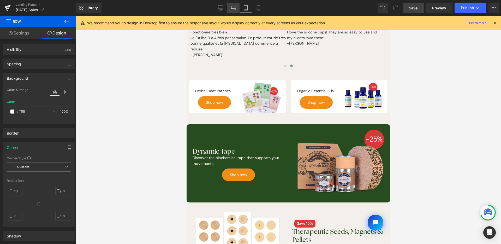
click at [235, 10] on link "Laptop" at bounding box center [233, 8] width 13 height 10
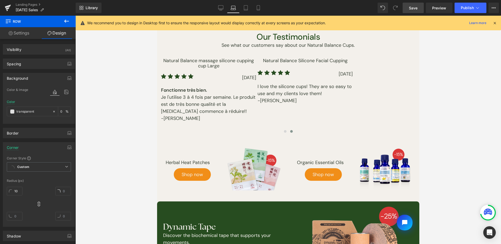
scroll to position [489, 0]
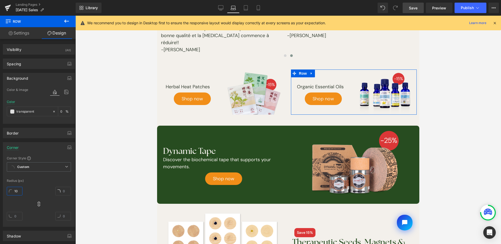
click at [18, 188] on input "10" at bounding box center [15, 191] width 16 height 9
type input "10"
click at [12, 112] on span at bounding box center [12, 111] width 4 height 4
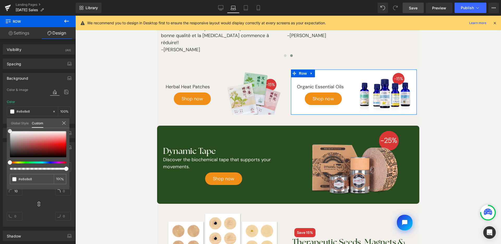
drag, startPoint x: 7, startPoint y: 133, endPoint x: 63, endPoint y: 99, distance: 65.1
click at [0, 110] on div "Background Color & Image color Color % Image Replace Image Upload image or Brow…" at bounding box center [39, 96] width 78 height 55
click at [186, 83] on body "Skip to content Shop by Practice Clinic Supplies Lifestyle Featured Need help? …" at bounding box center [288, 78] width 262 height 1102
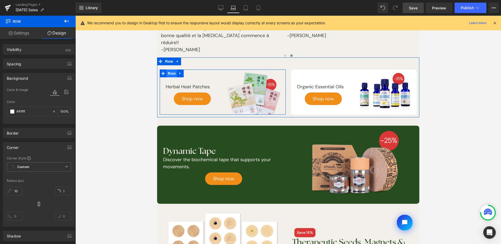
click at [176, 74] on span "Row" at bounding box center [171, 73] width 10 height 8
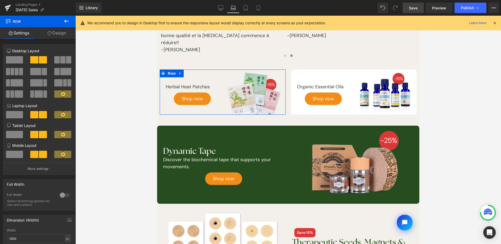
click at [60, 37] on link "Design" at bounding box center [57, 33] width 38 height 12
drag, startPoint x: 44, startPoint y: 75, endPoint x: 16, endPoint y: 81, distance: 28.2
click at [0, 0] on div "Background" at bounding box center [0, 0] width 0 height 0
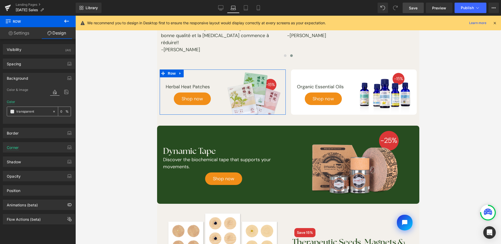
click at [12, 110] on span at bounding box center [12, 111] width 4 height 4
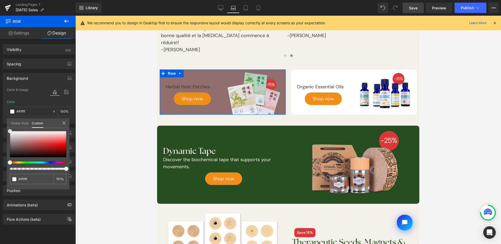
drag, startPoint x: 0, startPoint y: 105, endPoint x: 5, endPoint y: 100, distance: 7.4
click at [0, 101] on div "Background Color & Image color Color transparent 0 % Image Replace Image Upload…" at bounding box center [39, 96] width 78 height 55
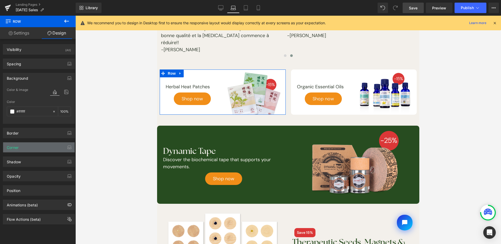
drag, startPoint x: 27, startPoint y: 147, endPoint x: 27, endPoint y: 150, distance: 3.4
click at [27, 147] on div "Corner" at bounding box center [39, 147] width 72 height 10
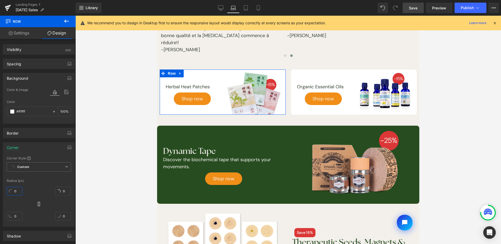
click at [15, 187] on input "0" at bounding box center [15, 191] width 16 height 9
type input "10"
click at [220, 8] on icon at bounding box center [220, 7] width 5 height 5
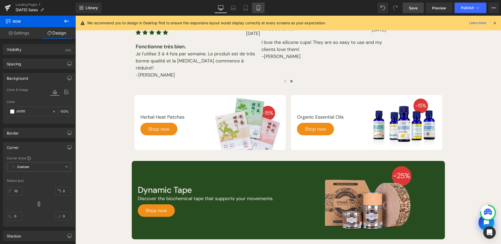
scroll to position [515, 0]
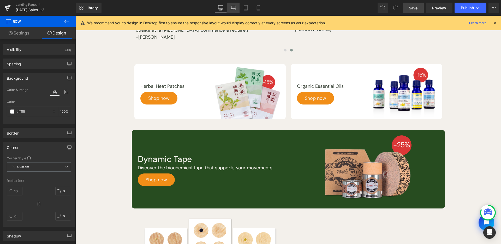
click at [238, 9] on link "Laptop" at bounding box center [233, 8] width 13 height 10
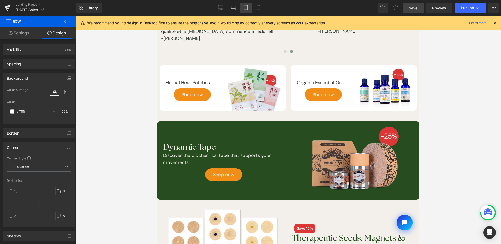
click at [248, 10] on icon at bounding box center [245, 7] width 5 height 5
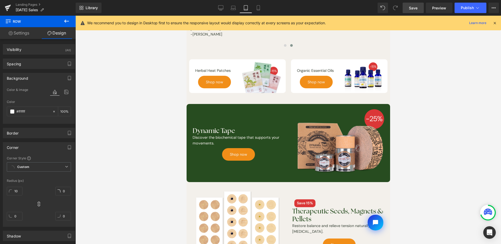
drag, startPoint x: 256, startPoint y: 10, endPoint x: 256, endPoint y: 19, distance: 8.4
click at [256, 10] on icon at bounding box center [258, 7] width 5 height 5
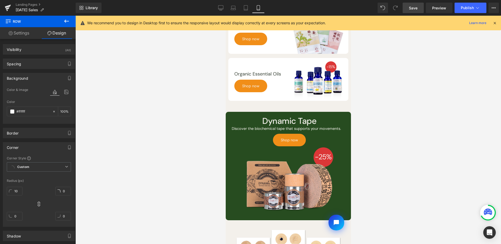
scroll to position [558, 0]
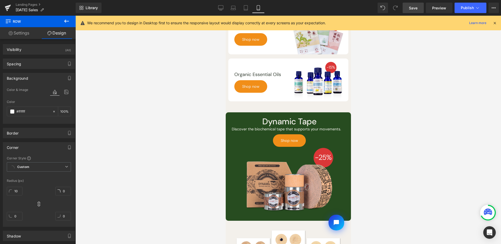
click at [268, 119] on body "Skip to content Shop by Practice Clinic Supplies Lifestyle Featured Need help? …" at bounding box center [287, 113] width 125 height 1312
drag, startPoint x: 360, startPoint y: 139, endPoint x: 240, endPoint y: 116, distance: 122.5
click at [240, 116] on span "Row" at bounding box center [237, 116] width 10 height 8
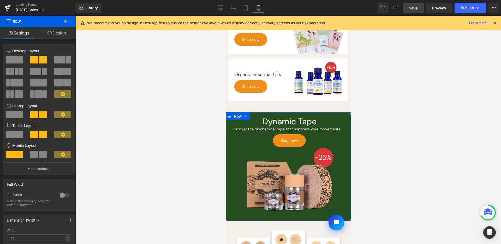
click at [53, 37] on link "Design" at bounding box center [57, 33] width 38 height 12
click at [0, 0] on div "Corner" at bounding box center [0, 0] width 0 height 0
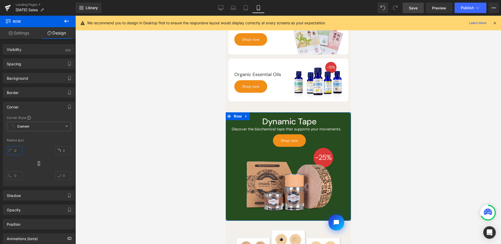
click at [13, 150] on input "text" at bounding box center [15, 150] width 16 height 9
type input "0"
click at [224, 12] on link "Desktop" at bounding box center [221, 8] width 13 height 10
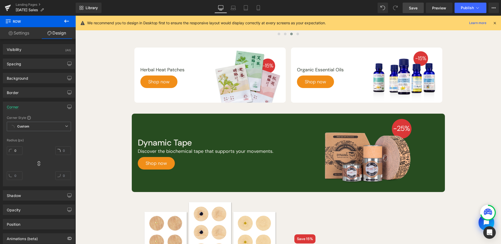
scroll to position [544, 0]
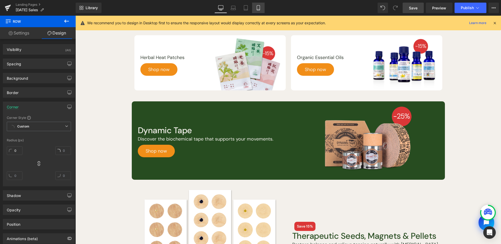
click at [262, 10] on link "Mobile" at bounding box center [258, 8] width 13 height 10
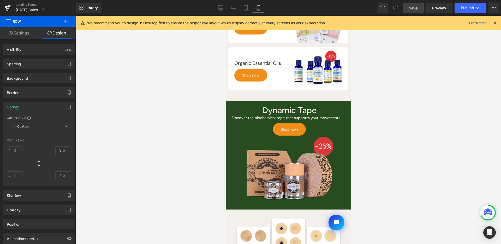
scroll to position [570, 0]
click at [410, 7] on span "Save" at bounding box center [413, 7] width 9 height 5
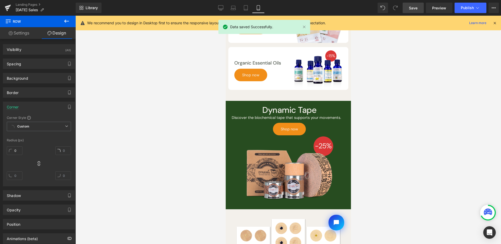
scroll to position [0, 0]
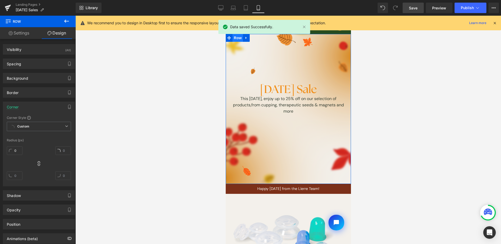
click at [236, 39] on span "Row" at bounding box center [237, 38] width 10 height 8
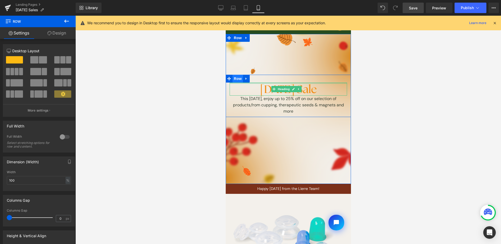
click at [235, 80] on span "Row" at bounding box center [237, 79] width 10 height 8
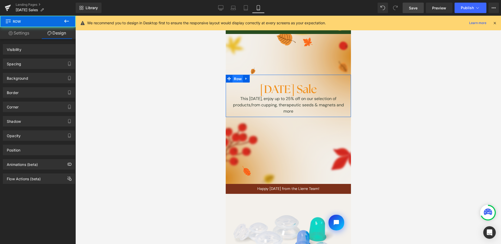
click at [44, 62] on div "Spacing" at bounding box center [39, 64] width 72 height 10
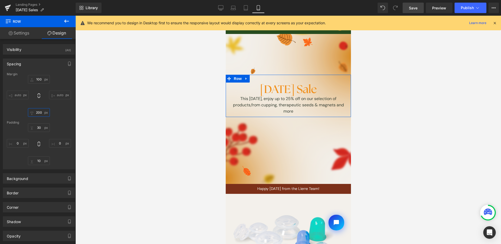
click at [38, 110] on input "text" at bounding box center [39, 112] width 22 height 9
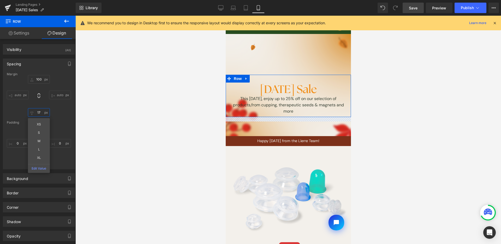
type input "170"
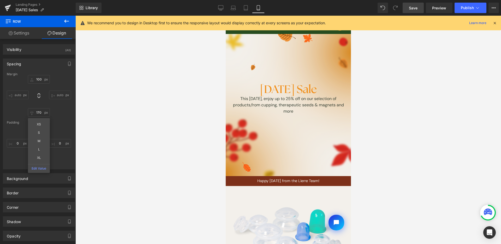
click at [462, 114] on div at bounding box center [288, 130] width 426 height 228
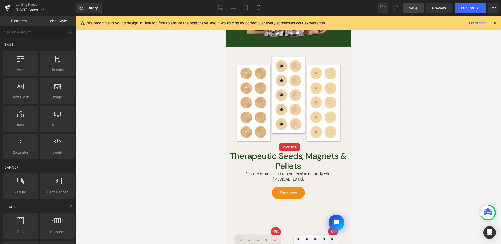
scroll to position [724, 0]
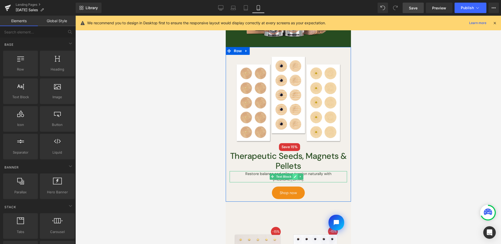
click at [295, 175] on icon at bounding box center [295, 176] width 3 height 3
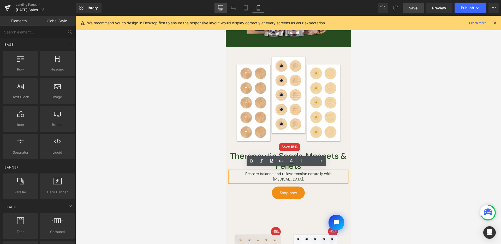
click at [222, 7] on icon at bounding box center [220, 7] width 5 height 5
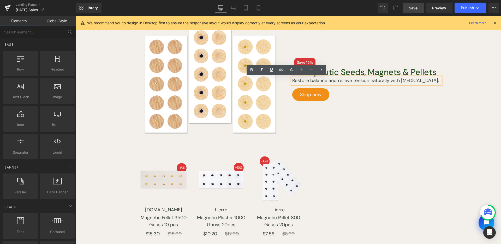
scroll to position [708, 0]
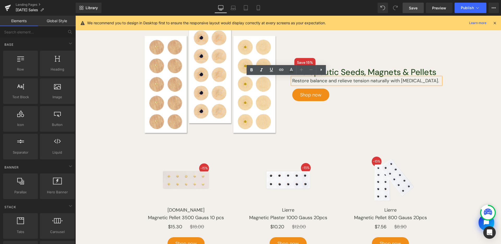
click at [383, 79] on p "Restore balance and relieve tension naturally with [MEDICAL_DATA]." at bounding box center [366, 80] width 149 height 7
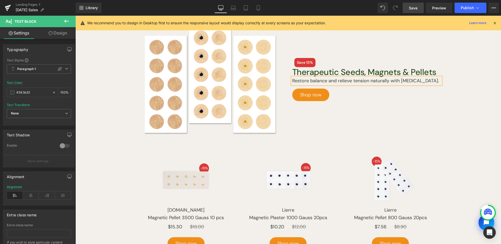
paste div
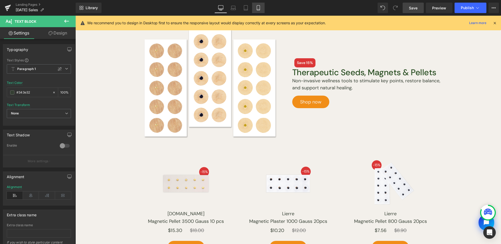
click at [254, 9] on link "Mobile" at bounding box center [258, 8] width 13 height 10
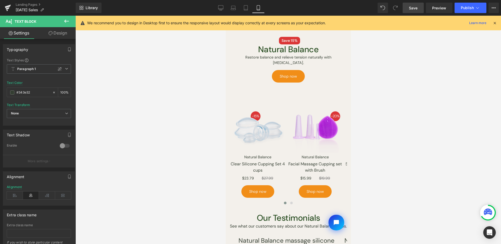
scroll to position [0, 0]
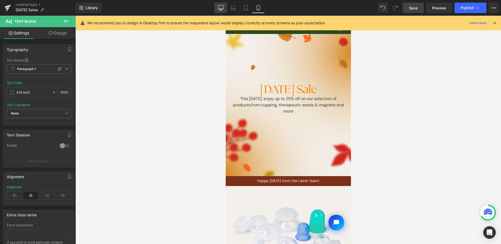
click at [220, 7] on icon at bounding box center [220, 7] width 5 height 5
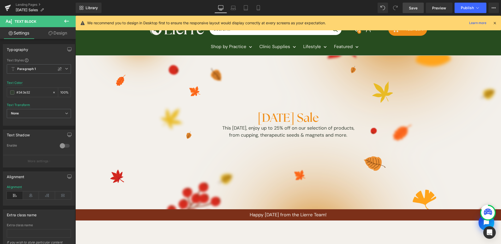
drag, startPoint x: 419, startPoint y: 6, endPoint x: 416, endPoint y: 11, distance: 6.1
click at [419, 5] on link "Save" at bounding box center [413, 8] width 21 height 10
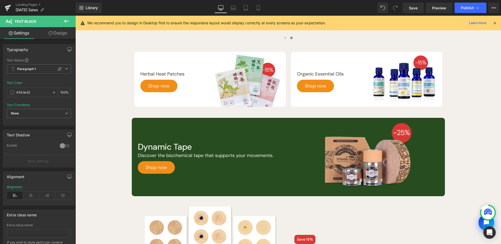
scroll to position [433, 0]
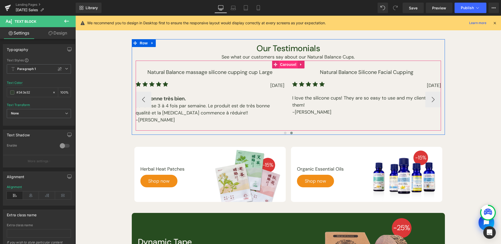
click at [280, 64] on span "Carousel" at bounding box center [288, 65] width 19 height 8
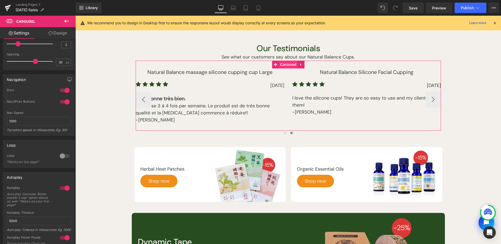
scroll to position [104, 0]
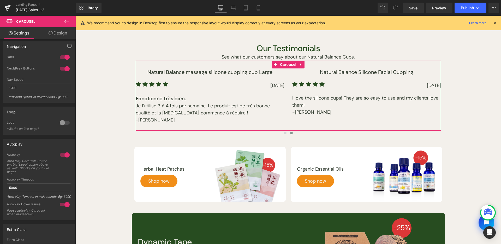
click at [63, 122] on div at bounding box center [64, 122] width 13 height 8
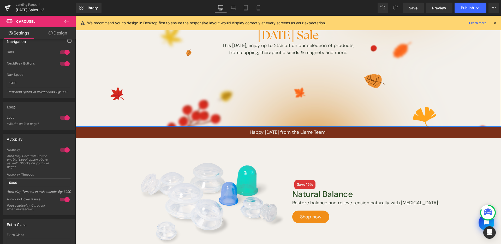
scroll to position [172, 0]
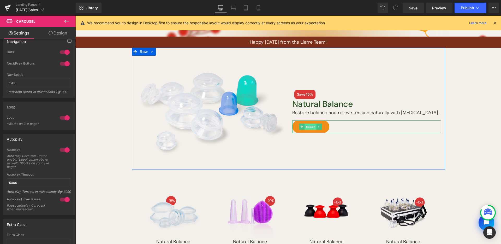
click at [309, 126] on span "Button" at bounding box center [311, 126] width 12 height 6
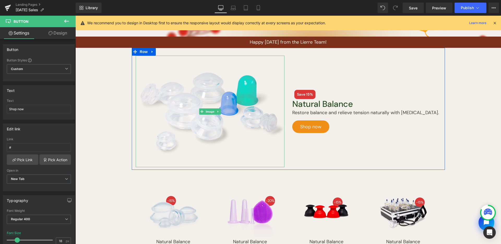
click at [202, 112] on span at bounding box center [201, 111] width 5 height 6
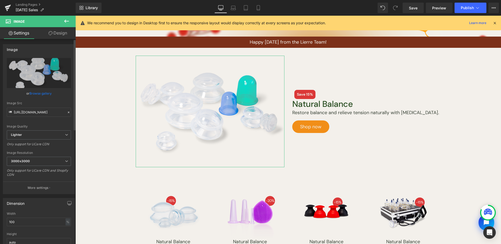
scroll to position [41, 0]
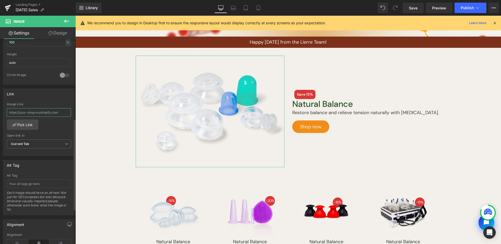
click at [47, 115] on input "text" at bounding box center [39, 112] width 64 height 9
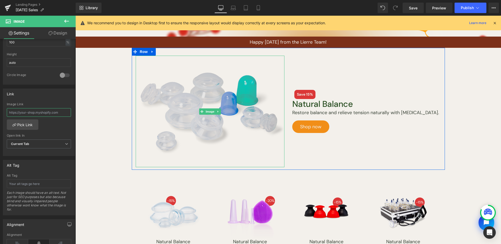
paste input "[URL][DOMAIN_NAME]"
type input "[URL][DOMAIN_NAME]"
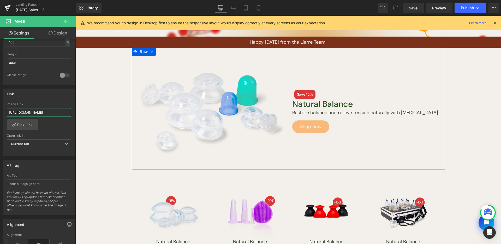
scroll to position [0, 39]
click at [307, 128] on span "Button" at bounding box center [311, 126] width 12 height 6
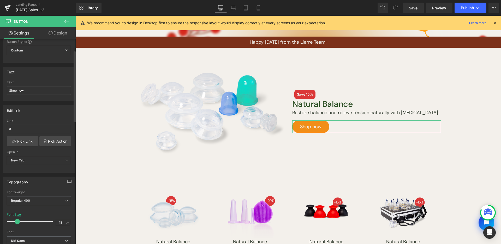
scroll to position [41, 0]
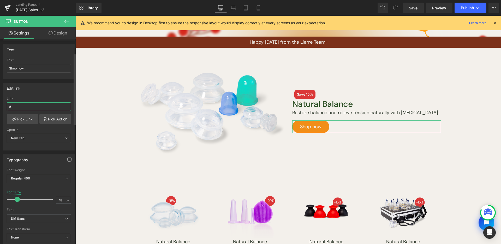
click at [49, 107] on input "#" at bounding box center [39, 106] width 64 height 9
paste input "[URL][DOMAIN_NAME]"
type input "[URL][DOMAIN_NAME]"
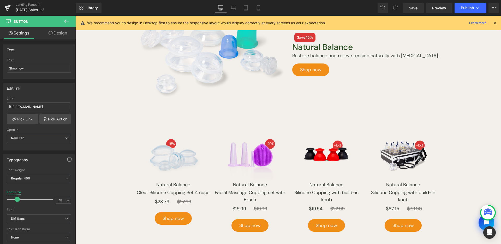
drag, startPoint x: 171, startPoint y: 185, endPoint x: 397, endPoint y: 195, distance: 226.0
click at [171, 185] on div "Natural Balance Button" at bounding box center [173, 185] width 75 height 8
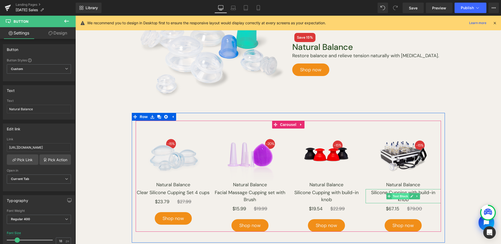
click at [401, 194] on span "Text Block" at bounding box center [400, 196] width 17 height 6
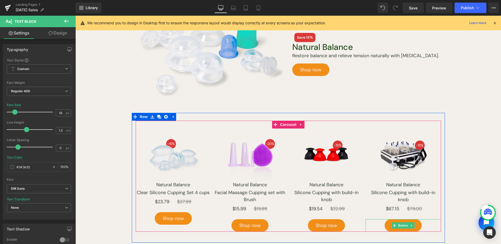
click at [400, 226] on span "Button" at bounding box center [403, 225] width 12 height 6
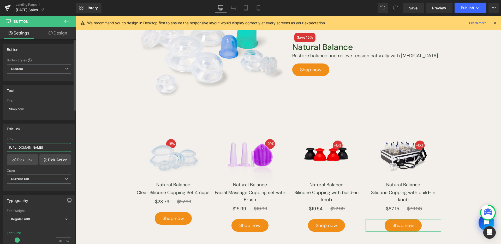
click at [44, 144] on input "[URL][DOMAIN_NAME]" at bounding box center [39, 147] width 64 height 9
paste input "natural-balance-golden-plastic-cupping-set-17-cups"
type input "[URL][DOMAIN_NAME]"
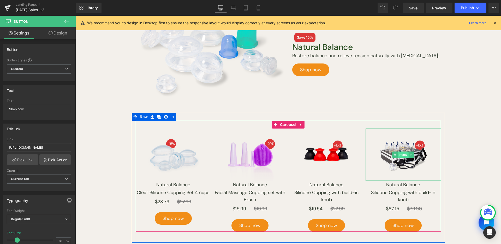
click at [401, 153] on span "Image" at bounding box center [403, 154] width 11 height 6
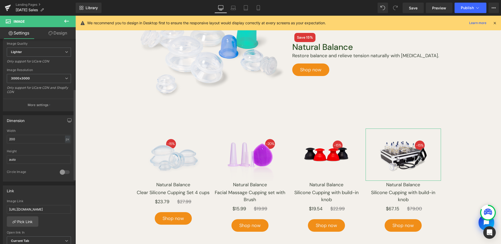
scroll to position [113, 0]
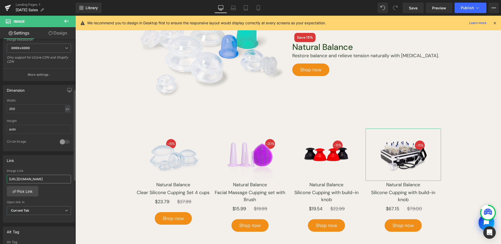
click at [50, 176] on input "[URL][DOMAIN_NAME]" at bounding box center [39, 179] width 64 height 9
paste input "natural-balance-golden-plastic-cupping-set-17-cups"
type input "[URL][DOMAIN_NAME]"
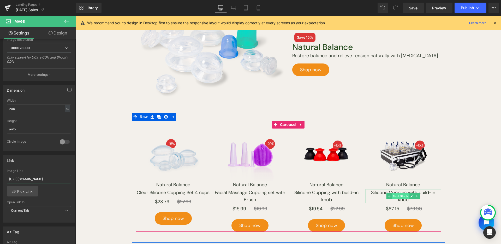
drag, startPoint x: 319, startPoint y: 24, endPoint x: 400, endPoint y: 194, distance: 188.6
click at [400, 194] on span "Text Block" at bounding box center [400, 196] width 17 height 6
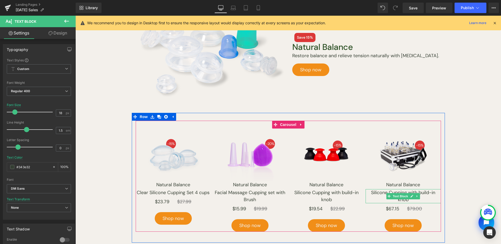
click at [412, 197] on link at bounding box center [411, 196] width 5 height 6
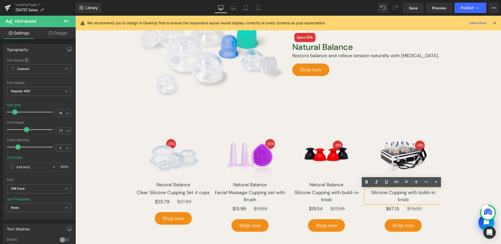
click at [411, 199] on p "Silicone Cupping with build-in knob" at bounding box center [403, 196] width 75 height 14
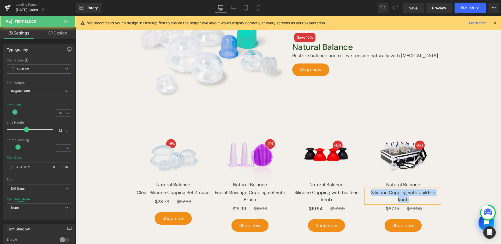
paste div
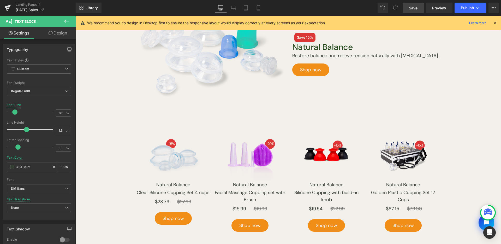
click at [405, 9] on link "Save" at bounding box center [413, 8] width 21 height 10
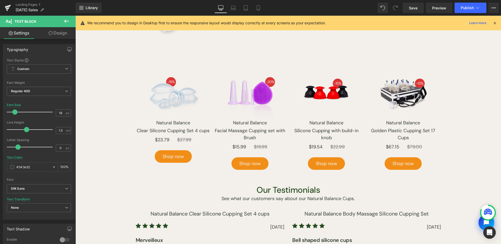
scroll to position [188, 0]
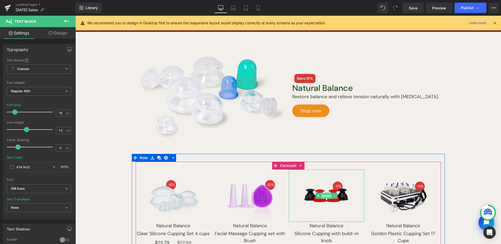
click at [321, 197] on span "Image" at bounding box center [326, 195] width 11 height 6
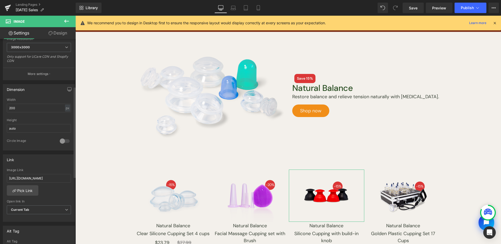
scroll to position [153, 0]
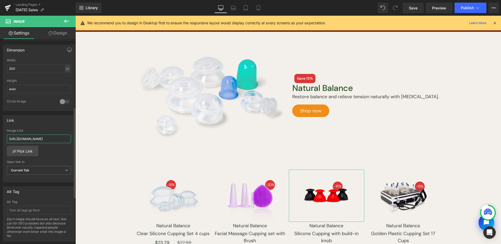
click at [40, 141] on input "[URL][DOMAIN_NAME]" at bounding box center [39, 138] width 64 height 9
paste input "natural-balance-silicone-cupping-with-build-in-knob"
type input "[URL][DOMAIN_NAME]"
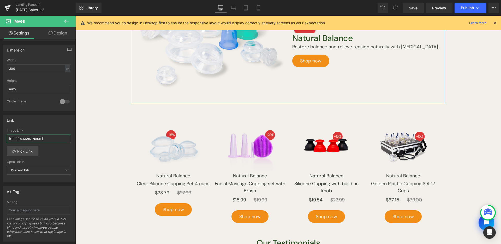
scroll to position [298, 0]
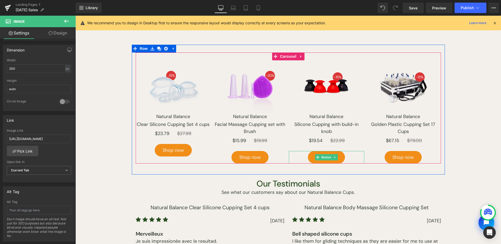
click at [322, 157] on span "Button" at bounding box center [327, 157] width 12 height 6
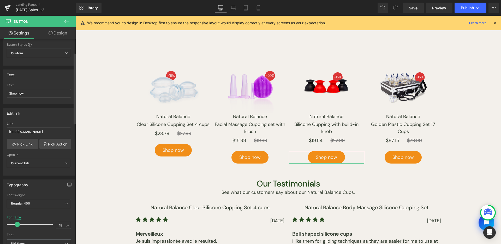
scroll to position [44, 0]
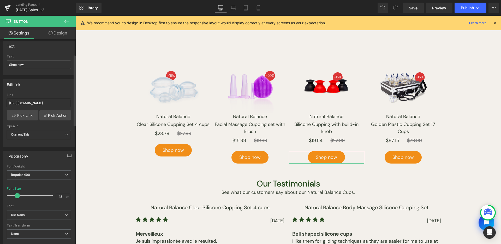
click at [54, 98] on div "Link [URL][DOMAIN_NAME]" at bounding box center [39, 101] width 64 height 17
click at [54, 100] on input "[URL][DOMAIN_NAME]" at bounding box center [39, 103] width 64 height 9
paste input "natural-balance-silicone-cupping-with-build-in-knob"
type input "[URL][DOMAIN_NAME]"
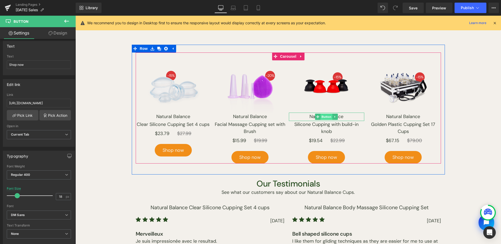
click at [326, 116] on span "Button" at bounding box center [327, 117] width 12 height 6
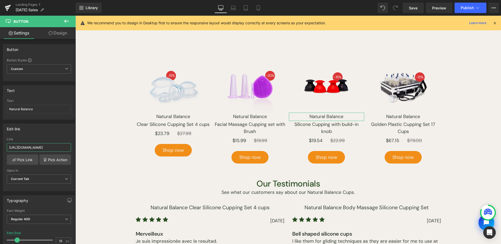
scroll to position [0, 39]
drag, startPoint x: 106, startPoint y: 163, endPoint x: 268, endPoint y: 125, distance: 166.9
click at [419, 8] on link "Save" at bounding box center [413, 8] width 21 height 10
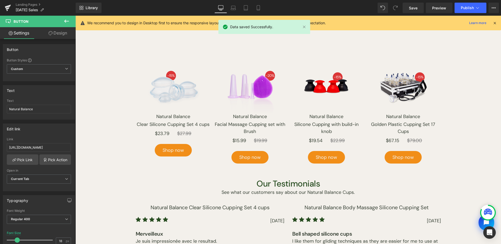
scroll to position [382, 0]
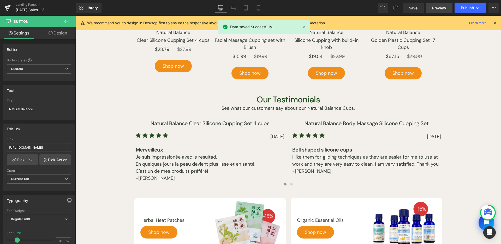
click at [441, 9] on span "Preview" at bounding box center [439, 7] width 14 height 5
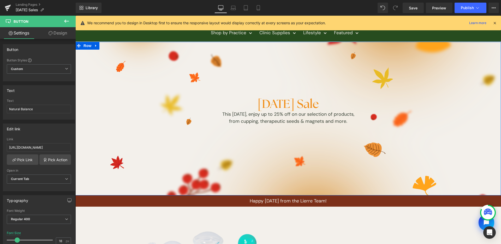
scroll to position [174, 0]
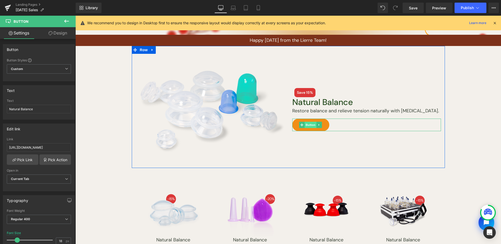
click at [308, 126] on span "Button" at bounding box center [311, 125] width 12 height 6
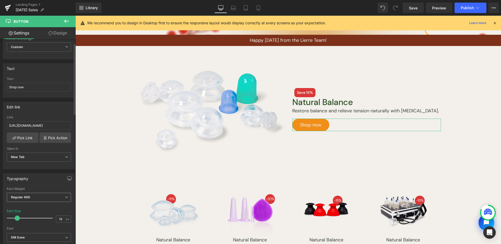
scroll to position [87, 0]
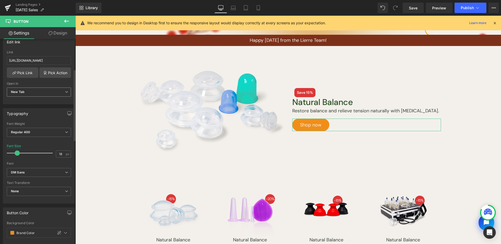
click at [39, 91] on span "New Tab" at bounding box center [39, 91] width 64 height 9
drag, startPoint x: 41, startPoint y: 103, endPoint x: 233, endPoint y: 72, distance: 194.1
click at [41, 103] on li "Current Tab" at bounding box center [38, 101] width 62 height 8
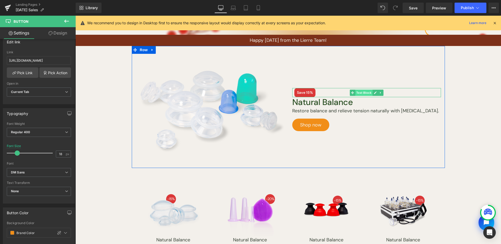
click at [358, 92] on span "Text Block" at bounding box center [363, 93] width 17 height 6
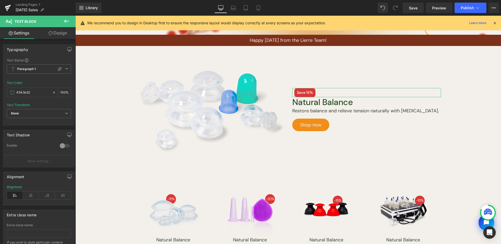
click at [60, 31] on link "Design" at bounding box center [58, 33] width 38 height 12
click at [0, 0] on div "Spacing" at bounding box center [0, 0] width 0 height 0
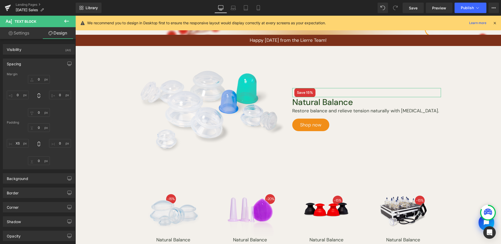
type input "0"
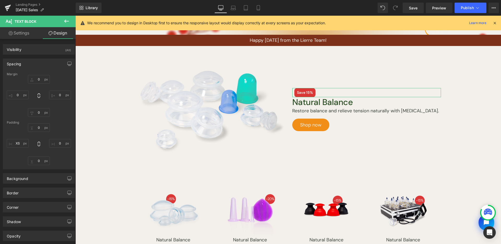
type input "0"
click at [20, 141] on input "XS" at bounding box center [18, 143] width 22 height 9
type input "0"
click at [413, 7] on span "Save" at bounding box center [413, 7] width 9 height 5
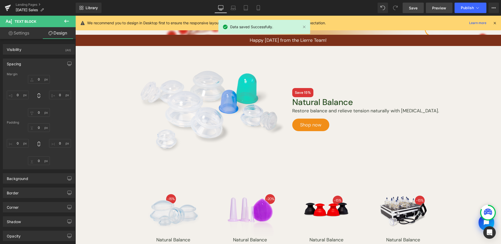
click at [437, 9] on span "Preview" at bounding box center [439, 7] width 14 height 5
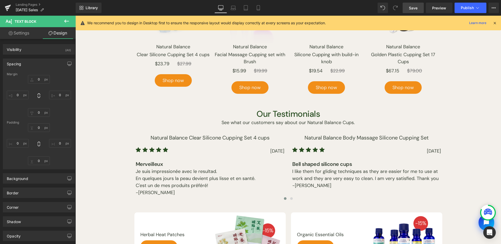
scroll to position [436, 0]
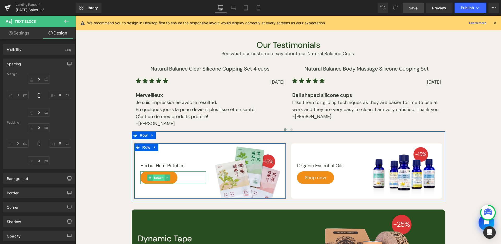
click at [158, 177] on span "Button" at bounding box center [159, 177] width 12 height 6
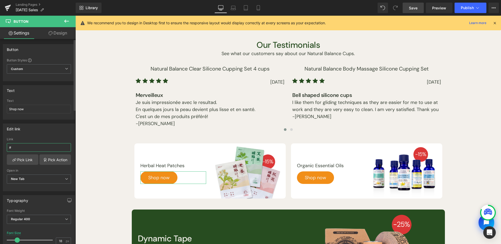
click at [52, 150] on input "#" at bounding box center [39, 147] width 64 height 9
paste input "[URL][DOMAIN_NAME]"
type input "[URL][DOMAIN_NAME]"
click at [35, 177] on span "New Tab" at bounding box center [39, 178] width 64 height 9
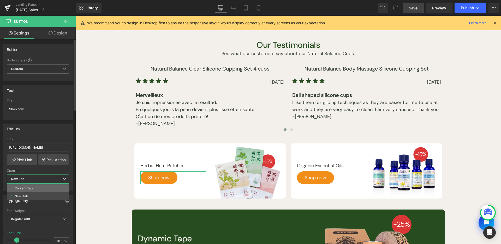
drag, startPoint x: 38, startPoint y: 188, endPoint x: 173, endPoint y: 142, distance: 142.9
click at [38, 188] on li "Current Tab" at bounding box center [38, 188] width 62 height 8
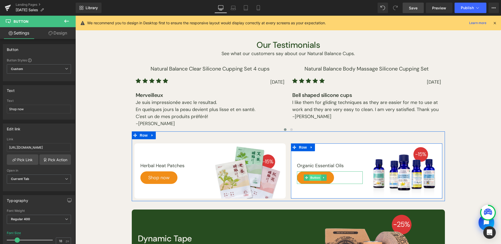
click at [314, 179] on span "Button" at bounding box center [316, 177] width 12 height 6
click at [310, 176] on span "Button" at bounding box center [316, 177] width 12 height 6
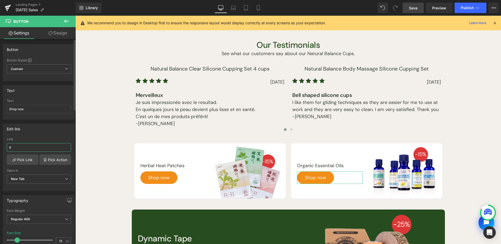
click at [50, 147] on input "#" at bounding box center [39, 147] width 64 height 9
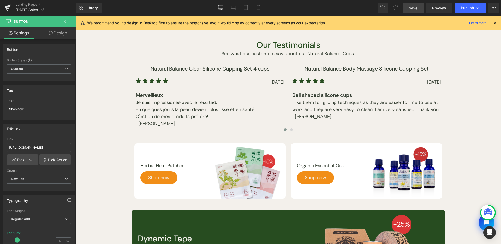
click at [404, 172] on div "Image" at bounding box center [405, 171] width 68 height 53
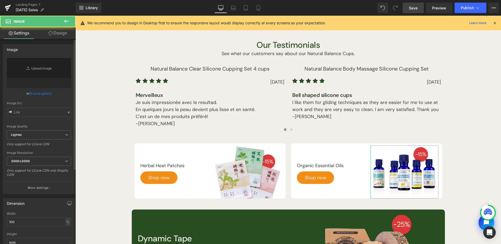
type input "[URL][DOMAIN_NAME]"
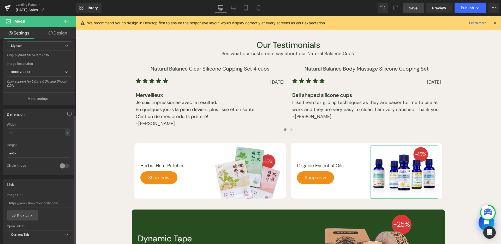
scroll to position [184, 0]
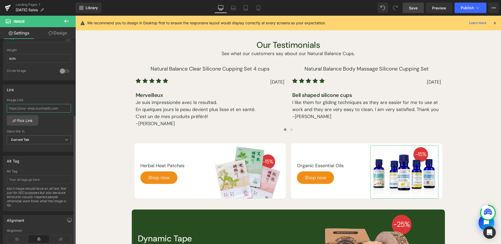
click at [54, 108] on input "text" at bounding box center [39, 108] width 64 height 9
paste input "[URL][DOMAIN_NAME]"
type input "[URL][DOMAIN_NAME]"
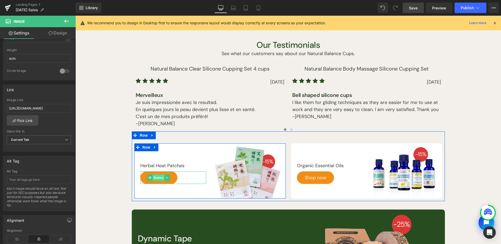
click at [158, 176] on span "Button" at bounding box center [159, 177] width 12 height 6
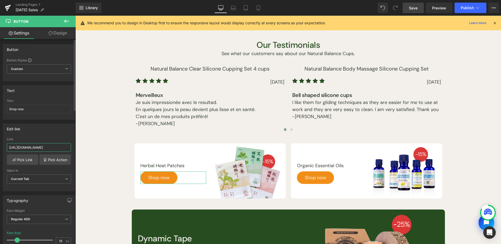
click at [55, 146] on input "[URL][DOMAIN_NAME]" at bounding box center [39, 147] width 64 height 9
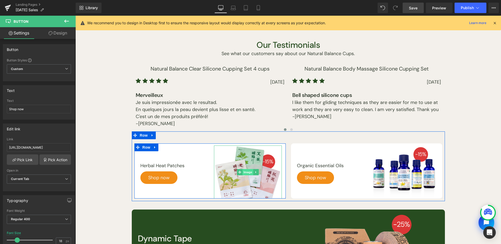
click at [242, 169] on span "Image" at bounding box center [247, 172] width 11 height 6
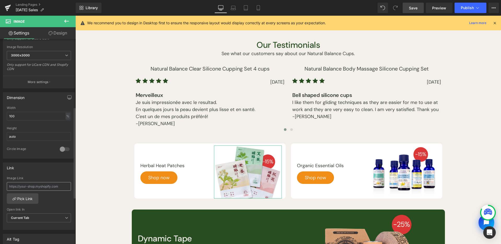
scroll to position [153, 0]
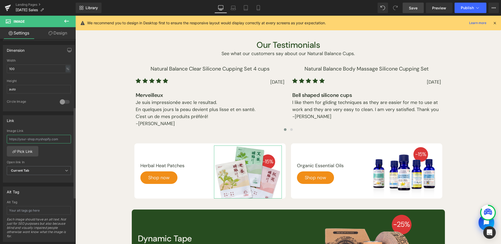
click at [49, 136] on input "text" at bounding box center [39, 139] width 64 height 9
paste input "[URL][DOMAIN_NAME]"
type input "[URL][DOMAIN_NAME]"
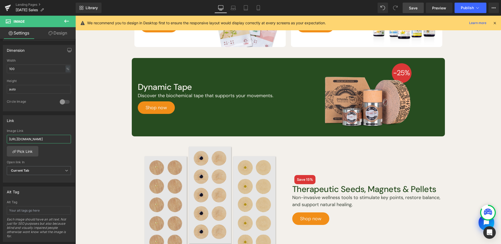
scroll to position [571, 0]
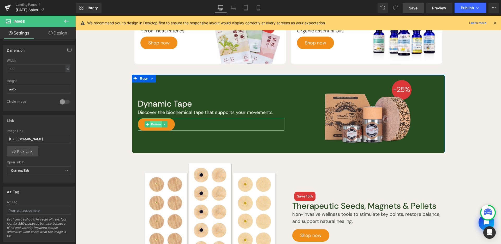
click at [154, 122] on span "Button" at bounding box center [156, 124] width 12 height 6
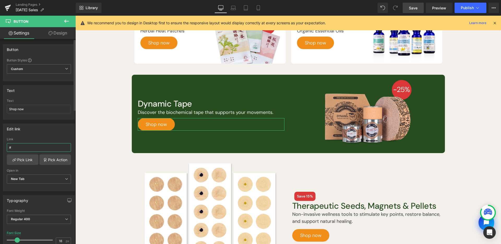
click at [47, 145] on input "#" at bounding box center [39, 147] width 64 height 9
paste input "[URL][DOMAIN_NAME]"
type input "[URL][DOMAIN_NAME]"
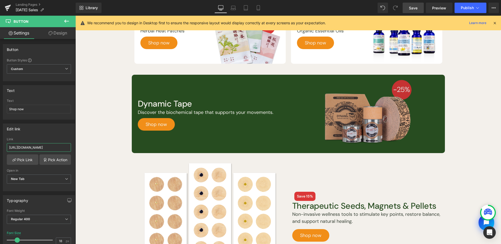
scroll to position [0, 37]
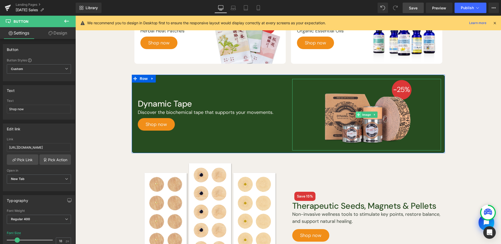
click at [359, 112] on span at bounding box center [358, 114] width 5 height 6
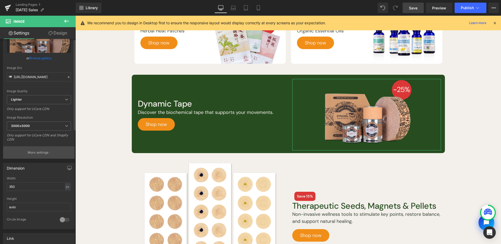
scroll to position [172, 0]
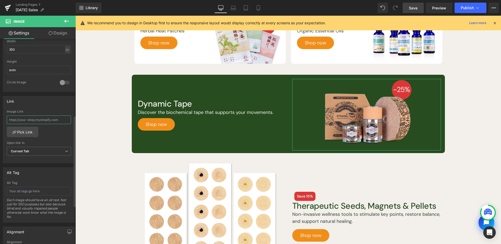
click at [49, 120] on input "text" at bounding box center [39, 119] width 64 height 9
paste input "[URL][DOMAIN_NAME]"
type input "[URL][DOMAIN_NAME]"
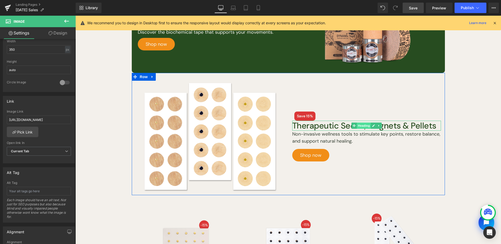
click at [364, 126] on span "Heading" at bounding box center [364, 125] width 14 height 6
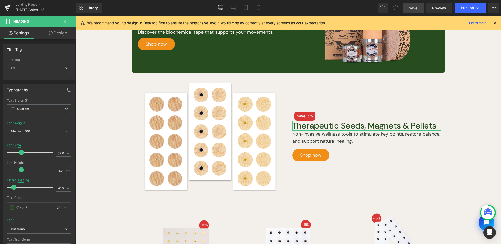
click at [64, 33] on link "Design" at bounding box center [58, 33] width 38 height 12
click at [0, 0] on div "Corner" at bounding box center [0, 0] width 0 height 0
click at [0, 0] on div "Spacing" at bounding box center [0, 0] width 0 height 0
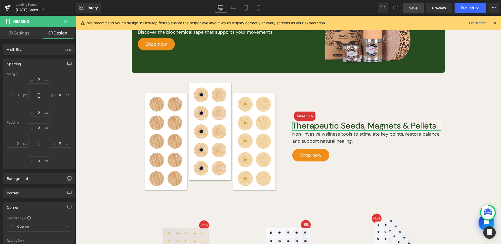
type input "0"
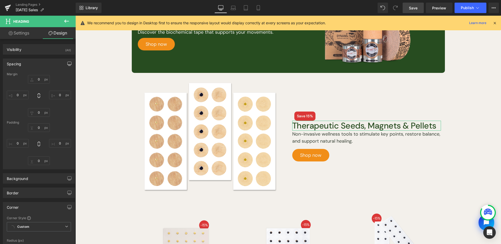
type input "0"
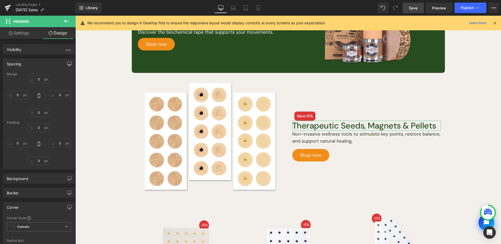
type input "0"
click at [38, 78] on input "0" at bounding box center [39, 79] width 22 height 9
type input "XS"
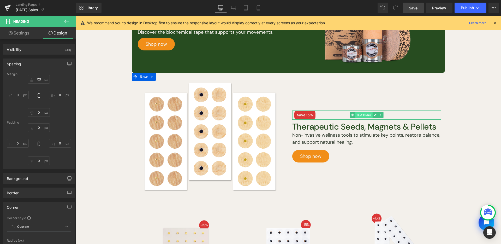
click at [363, 112] on span "Text Block" at bounding box center [363, 115] width 17 height 6
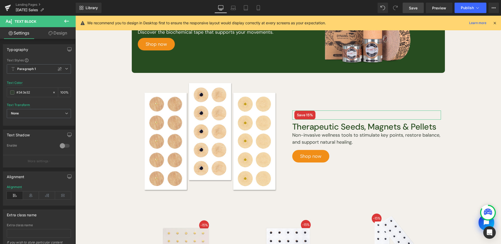
click at [64, 34] on link "Design" at bounding box center [58, 33] width 38 height 12
click at [0, 0] on div "Spacing" at bounding box center [0, 0] width 0 height 0
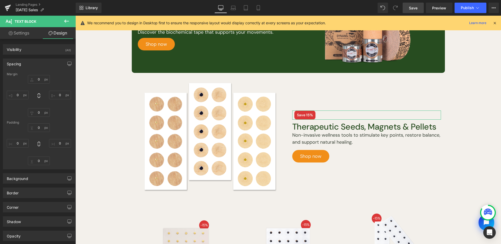
type input "0"
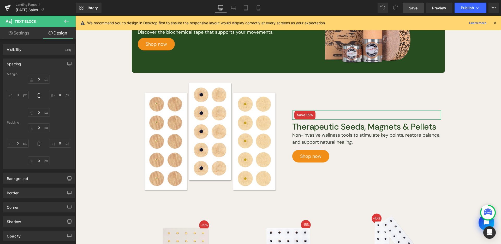
type input "0"
type input "XS"
click at [18, 144] on input "XS" at bounding box center [18, 143] width 22 height 9
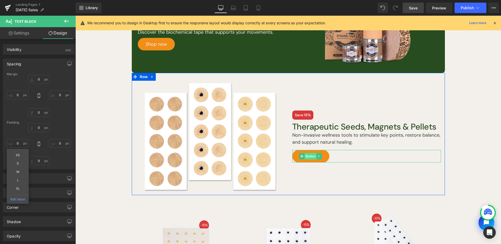
click at [311, 155] on span "Button" at bounding box center [311, 156] width 12 height 6
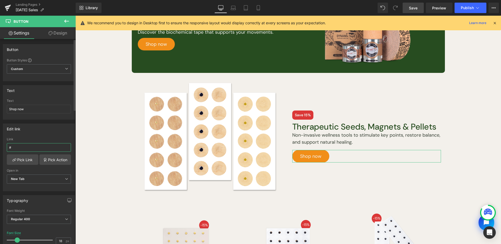
click at [46, 144] on input "#" at bounding box center [39, 147] width 64 height 9
paste input "[URL][DOMAIN_NAME]"
type input "[URL][DOMAIN_NAME]"
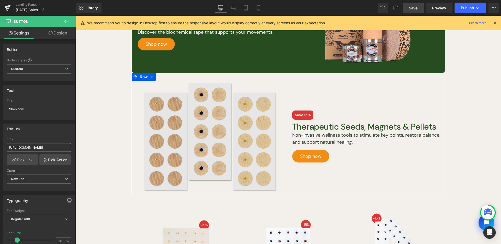
scroll to position [0, 51]
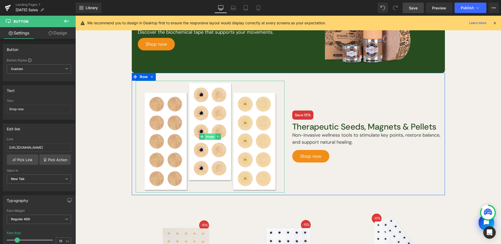
click at [205, 135] on span "Image" at bounding box center [210, 136] width 11 height 6
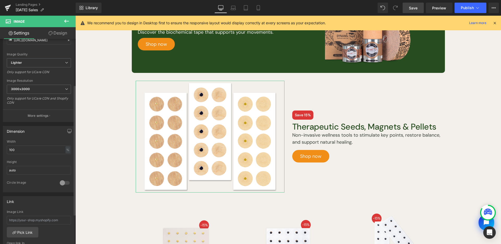
scroll to position [175, 0]
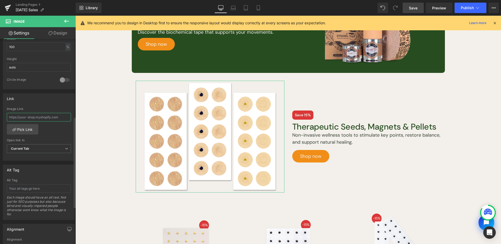
click at [47, 118] on input "text" at bounding box center [39, 117] width 64 height 9
paste input "[URL][DOMAIN_NAME]"
type input "[URL][DOMAIN_NAME]"
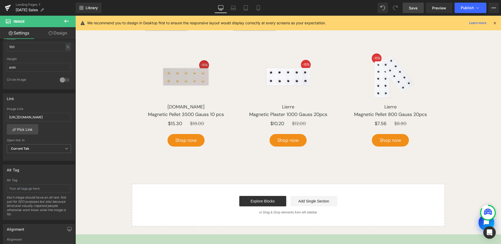
click at [184, 76] on div "Image" at bounding box center [186, 77] width 101 height 52
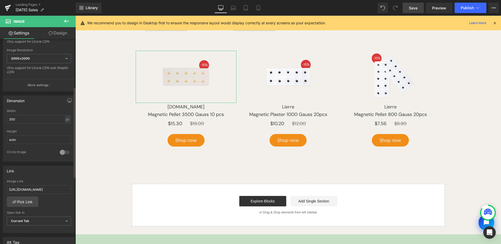
scroll to position [107, 0]
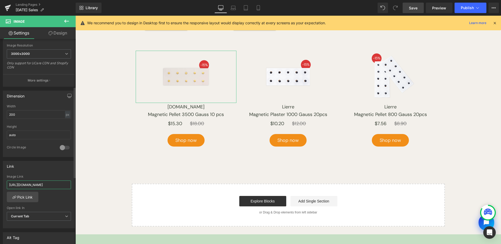
click at [44, 188] on input "[URL][DOMAIN_NAME]" at bounding box center [39, 184] width 64 height 9
click at [51, 185] on input "[URL][DOMAIN_NAME]" at bounding box center [39, 184] width 64 height 9
type input "[URL][DOMAIN_NAME]"
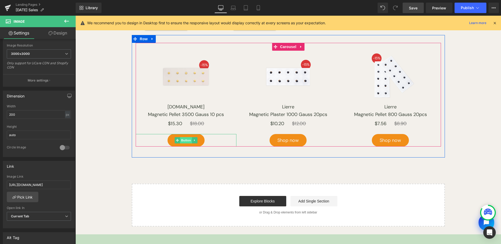
click at [182, 141] on span "Button" at bounding box center [186, 140] width 12 height 6
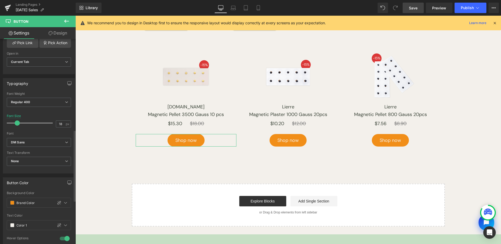
scroll to position [2, 0]
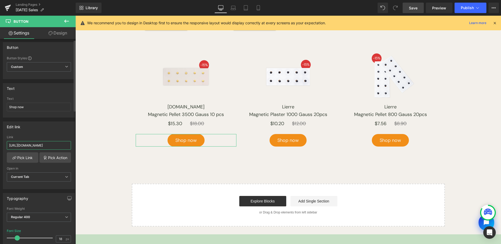
click at [56, 145] on input "[URL][DOMAIN_NAME]" at bounding box center [39, 145] width 64 height 9
paste input "magnetic-pellet-3500-gauss-10-pc"
type input "[URL][DOMAIN_NAME]"
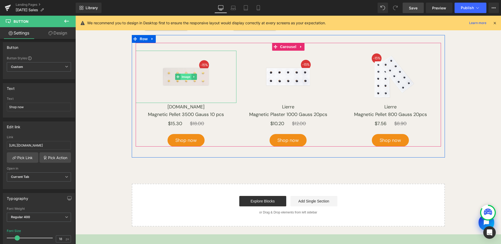
click at [182, 78] on span "Image" at bounding box center [186, 77] width 11 height 6
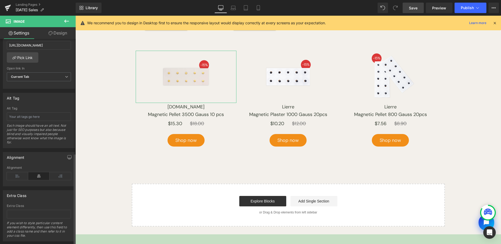
scroll to position [174, 0]
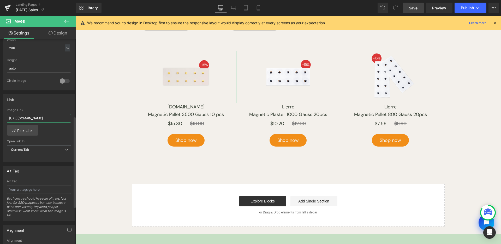
click at [48, 120] on input "[URL][DOMAIN_NAME]" at bounding box center [39, 118] width 64 height 9
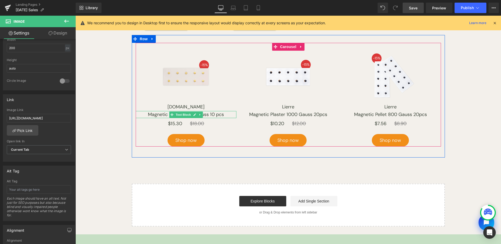
click at [187, 114] on span "Text Block" at bounding box center [183, 114] width 17 height 6
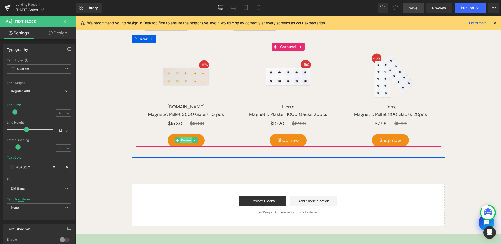
click at [187, 138] on span "Button" at bounding box center [186, 140] width 12 height 6
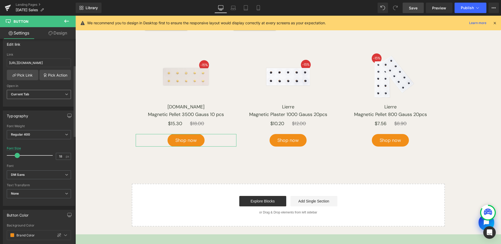
scroll to position [0, 0]
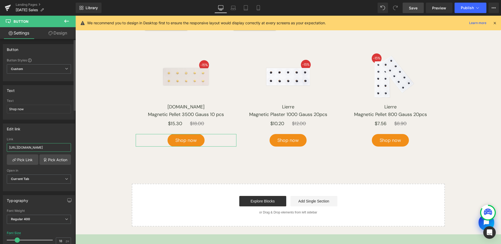
click at [46, 145] on input "[URL][DOMAIN_NAME]" at bounding box center [39, 147] width 64 height 9
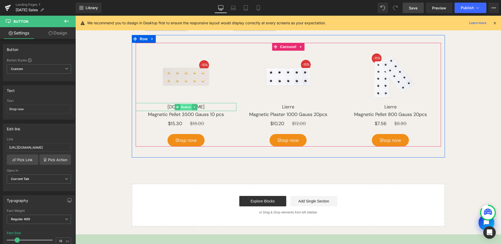
click at [185, 108] on span "Button" at bounding box center [186, 107] width 12 height 6
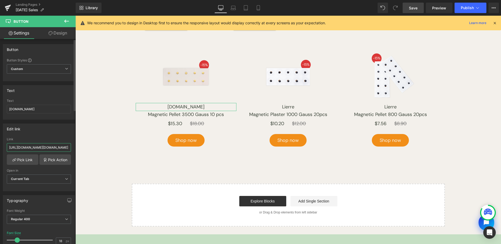
click at [48, 146] on input "[URL][DOMAIN_NAME][DOMAIN_NAME]" at bounding box center [39, 147] width 64 height 9
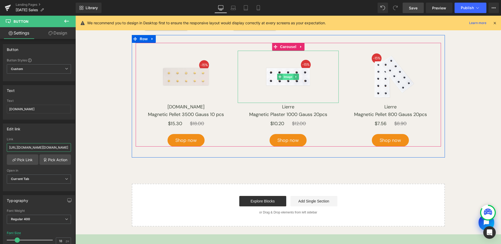
drag, startPoint x: 335, startPoint y: 16, endPoint x: 286, endPoint y: 74, distance: 76.3
click at [286, 74] on span "Image" at bounding box center [288, 77] width 11 height 6
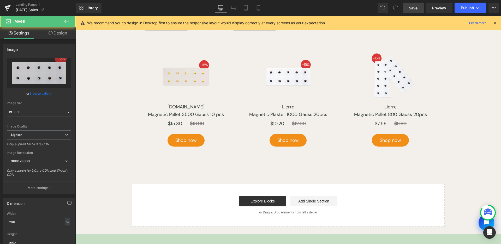
type input "[URL][DOMAIN_NAME]"
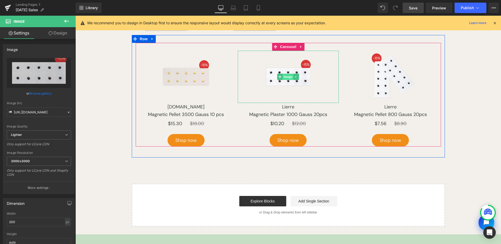
click at [283, 75] on span "Image" at bounding box center [288, 77] width 11 height 6
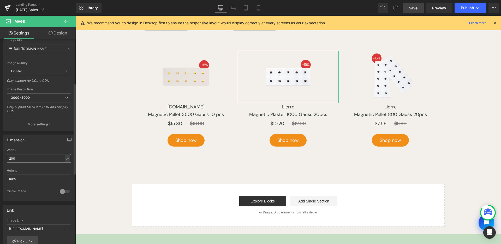
scroll to position [99, 0]
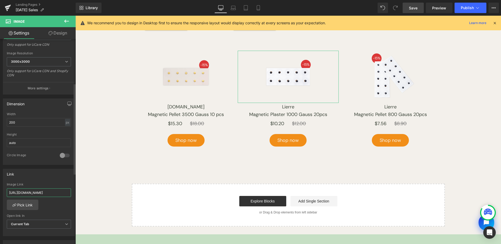
click at [41, 188] on input "[URL][DOMAIN_NAME]" at bounding box center [39, 192] width 64 height 9
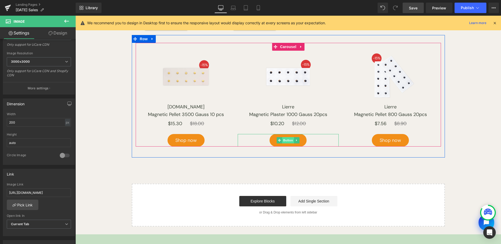
click at [286, 140] on span "Button" at bounding box center [288, 140] width 12 height 6
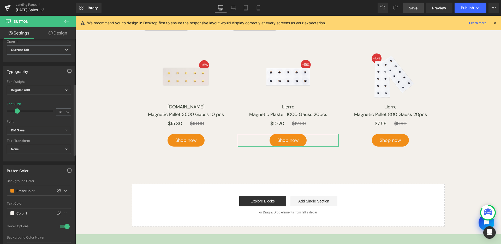
scroll to position [33, 0]
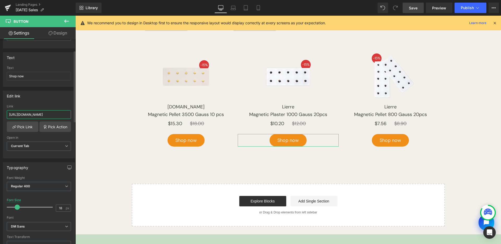
click at [54, 114] on input "[URL][DOMAIN_NAME]" at bounding box center [39, 114] width 64 height 9
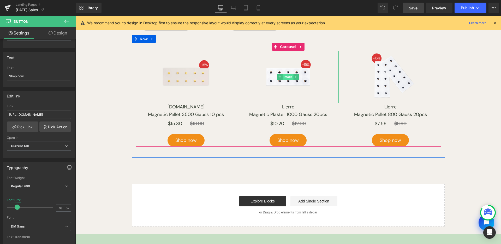
click at [287, 77] on span "Image" at bounding box center [288, 77] width 11 height 6
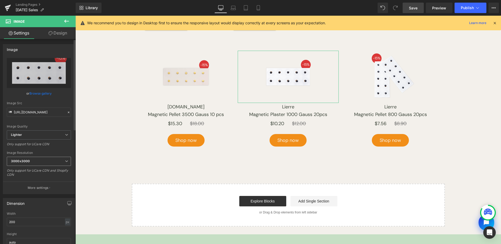
scroll to position [128, 0]
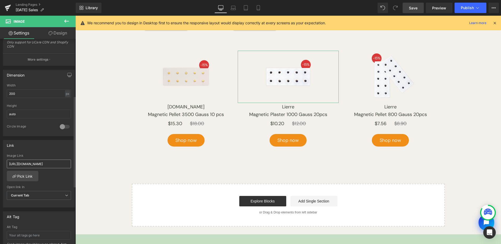
click at [49, 168] on div "Image Link [URL][DOMAIN_NAME]" at bounding box center [39, 162] width 64 height 17
click at [51, 166] on input "[URL][DOMAIN_NAME]" at bounding box center [39, 163] width 64 height 9
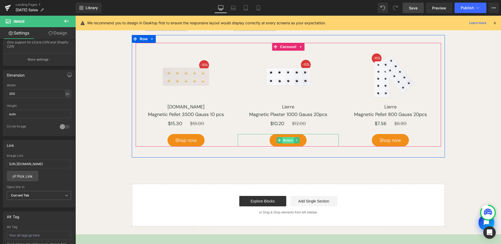
click at [291, 138] on span "Button" at bounding box center [288, 140] width 12 height 6
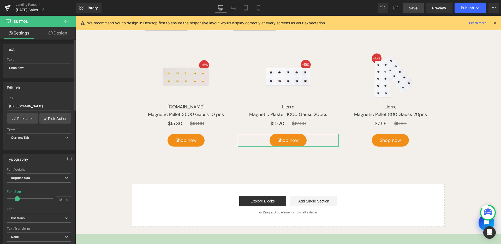
scroll to position [73, 0]
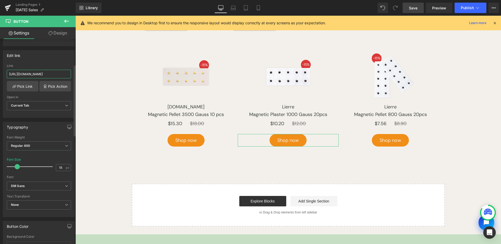
click at [60, 74] on input "[URL][DOMAIN_NAME]" at bounding box center [39, 74] width 64 height 9
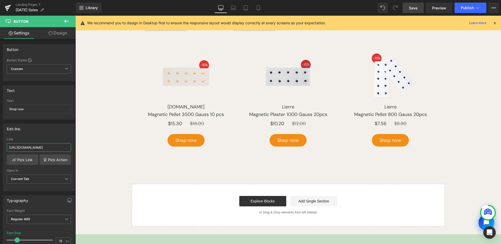
scroll to position [0, 33]
click at [285, 73] on img at bounding box center [288, 77] width 52 height 52
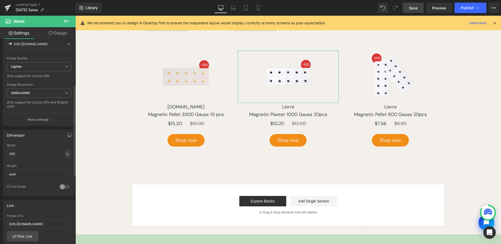
scroll to position [178, 0]
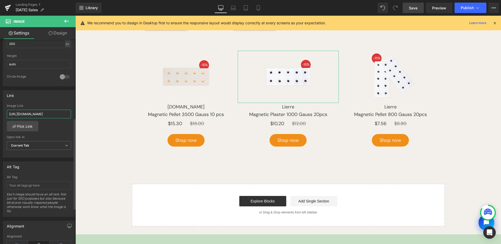
click at [60, 117] on input "[URL][DOMAIN_NAME]" at bounding box center [39, 114] width 64 height 9
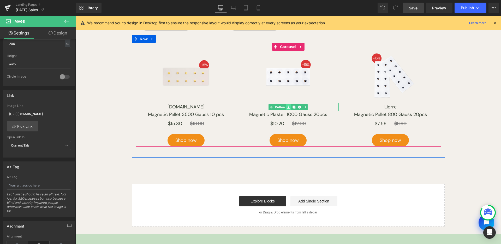
click at [287, 106] on icon at bounding box center [288, 106] width 3 height 3
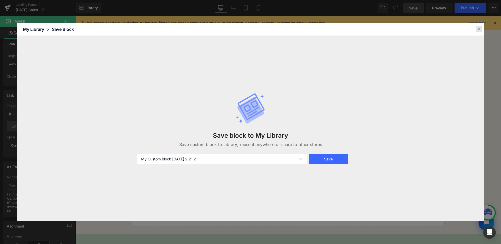
click at [477, 31] on icon at bounding box center [479, 29] width 5 height 5
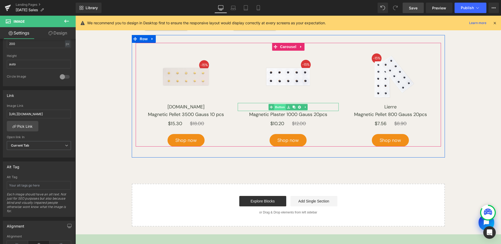
click at [278, 106] on link "Button" at bounding box center [277, 107] width 17 height 6
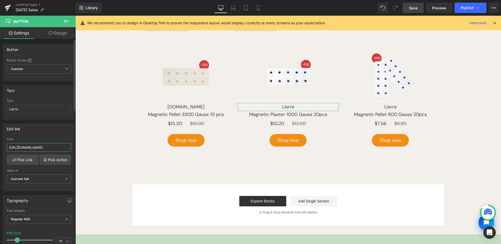
click at [38, 146] on input "[URL][DOMAIN_NAME]" at bounding box center [39, 147] width 64 height 9
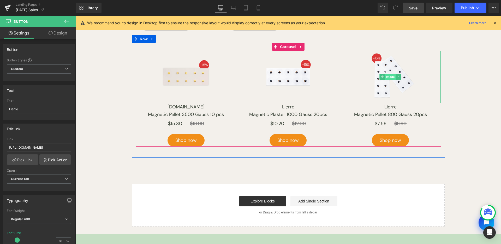
click at [391, 75] on span "Image" at bounding box center [390, 77] width 11 height 6
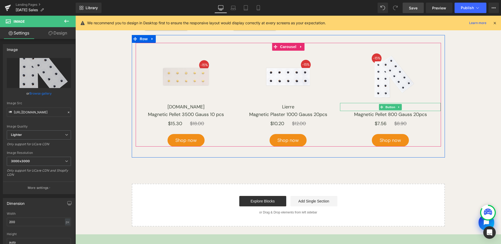
click at [389, 106] on span "Button" at bounding box center [390, 107] width 12 height 6
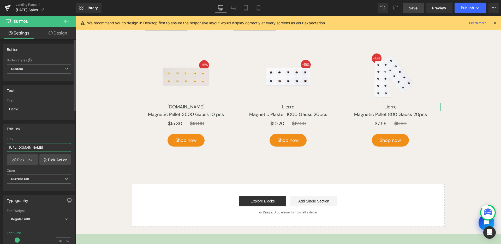
click at [55, 146] on input "[URL][DOMAIN_NAME]" at bounding box center [39, 147] width 64 height 9
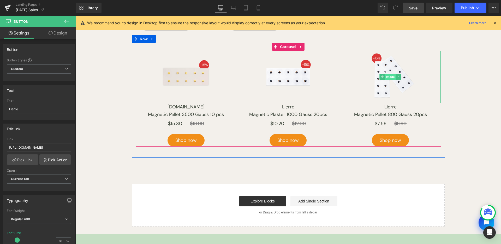
click at [385, 78] on span "Image" at bounding box center [390, 77] width 11 height 6
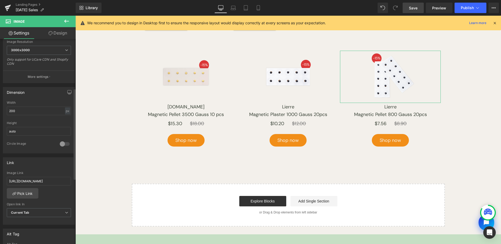
scroll to position [139, 0]
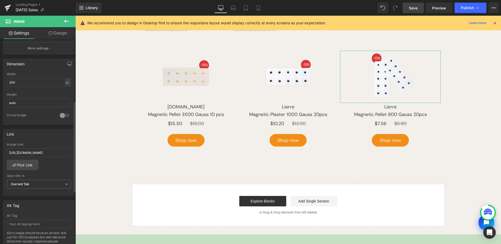
click at [52, 147] on div "Image Link [URL][DOMAIN_NAME]" at bounding box center [39, 150] width 64 height 17
click at [53, 151] on input "[URL][DOMAIN_NAME]" at bounding box center [39, 152] width 64 height 9
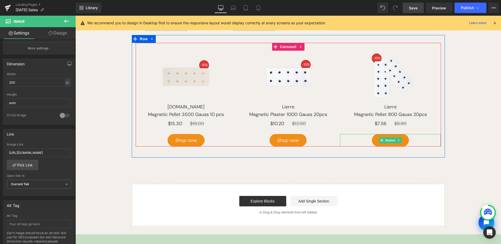
click at [385, 138] on span "Button" at bounding box center [390, 140] width 12 height 6
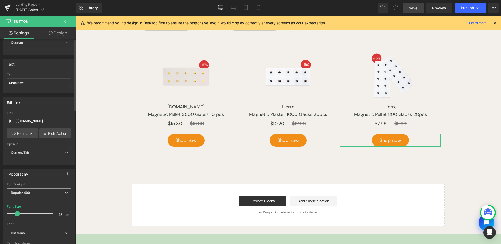
scroll to position [0, 0]
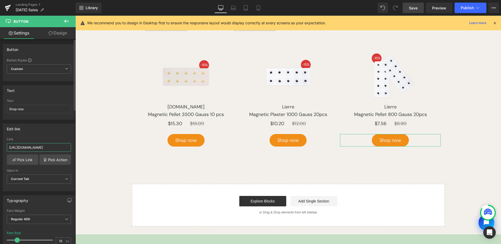
click at [56, 146] on input "[URL][DOMAIN_NAME]" at bounding box center [39, 147] width 64 height 9
click at [413, 8] on span "Save" at bounding box center [413, 7] width 9 height 5
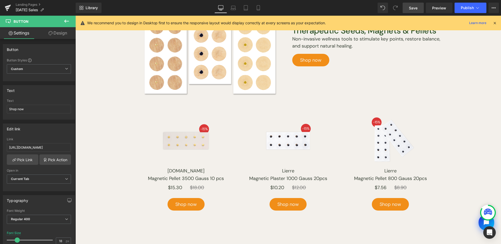
scroll to position [803, 0]
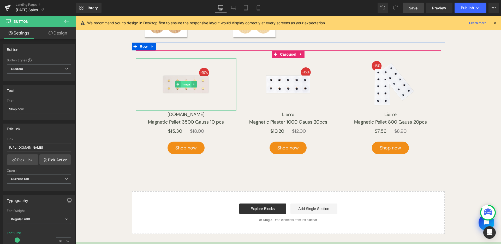
click at [182, 84] on span "Image" at bounding box center [186, 84] width 11 height 6
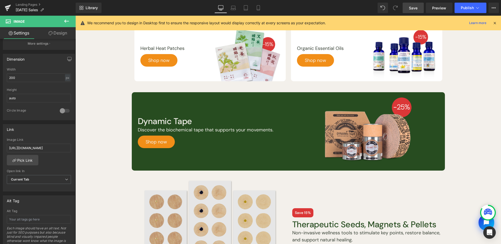
scroll to position [662, 0]
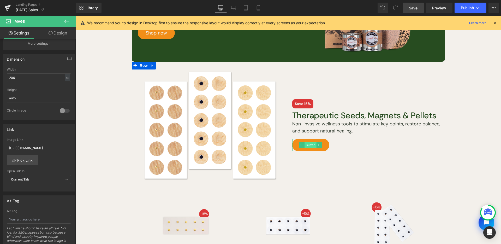
click at [309, 145] on span "Button" at bounding box center [311, 145] width 12 height 6
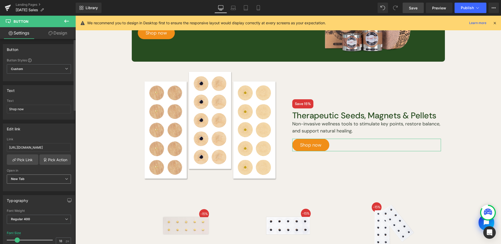
click at [31, 182] on span "New Tab" at bounding box center [39, 178] width 64 height 9
click at [32, 187] on div "Current Tab" at bounding box center [24, 188] width 18 height 4
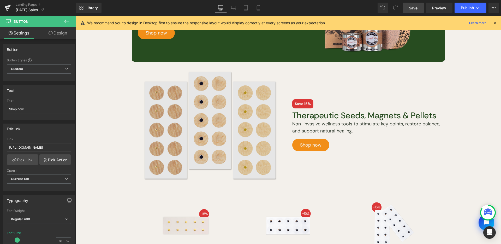
scroll to position [598, 0]
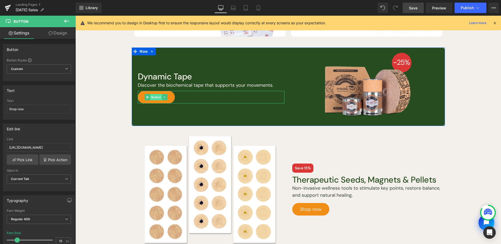
click at [151, 95] on span "Button" at bounding box center [156, 97] width 12 height 6
click at [42, 178] on span "New Tab" at bounding box center [39, 178] width 64 height 9
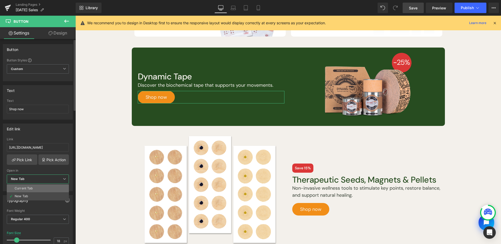
drag, startPoint x: 289, startPoint y: 76, endPoint x: 43, endPoint y: 186, distance: 269.5
click at [43, 186] on li "Current Tab" at bounding box center [38, 188] width 62 height 8
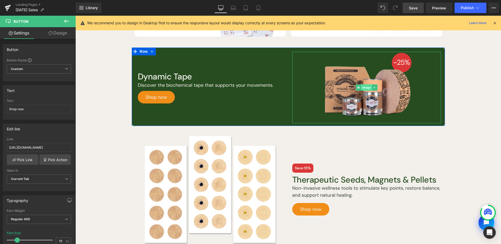
click at [365, 87] on span "Image" at bounding box center [366, 87] width 11 height 6
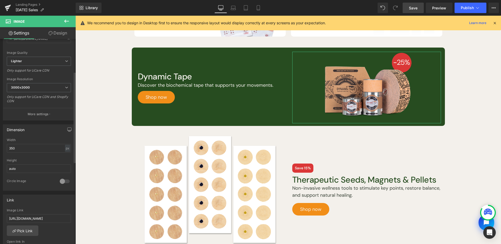
scroll to position [137, 0]
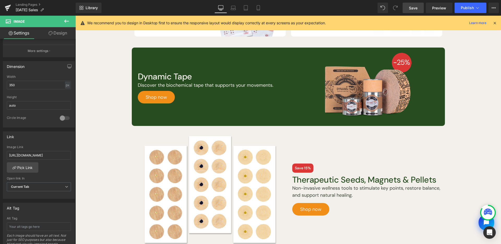
click at [420, 8] on link "Save" at bounding box center [413, 8] width 21 height 10
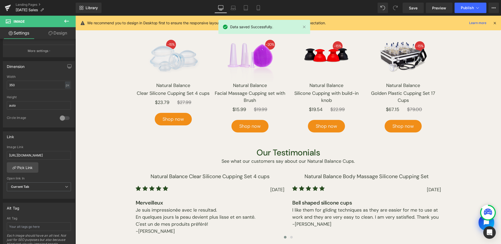
scroll to position [0, 0]
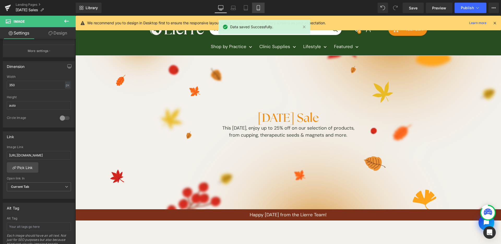
click at [262, 9] on link "Mobile" at bounding box center [258, 8] width 13 height 10
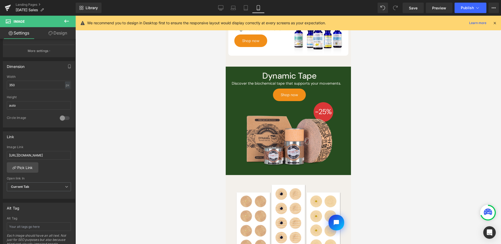
scroll to position [618, 0]
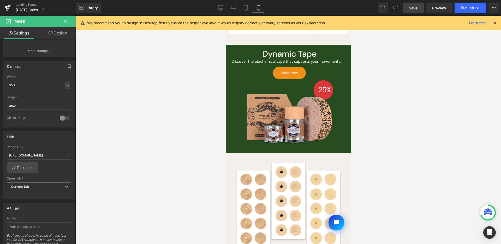
click at [423, 10] on link "Save" at bounding box center [413, 8] width 21 height 10
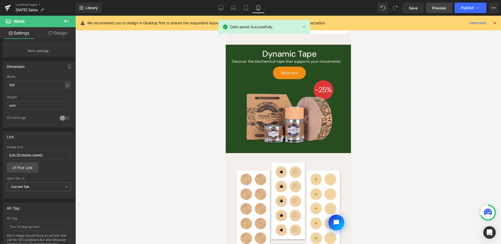
click at [429, 8] on link "Preview" at bounding box center [439, 8] width 27 height 10
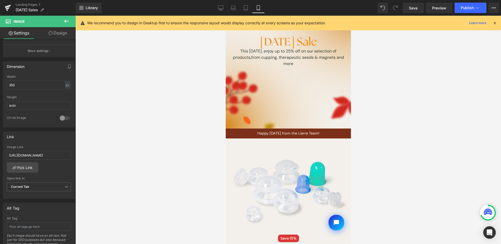
scroll to position [0, 0]
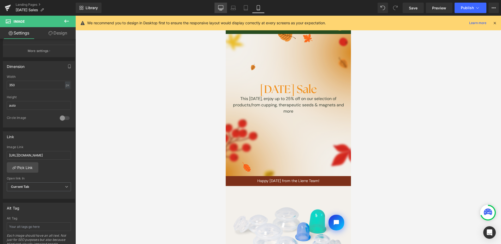
click at [215, 10] on link "Desktop" at bounding box center [221, 8] width 13 height 10
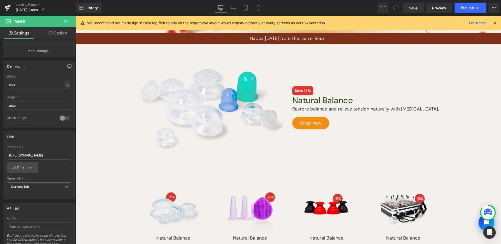
scroll to position [427, 0]
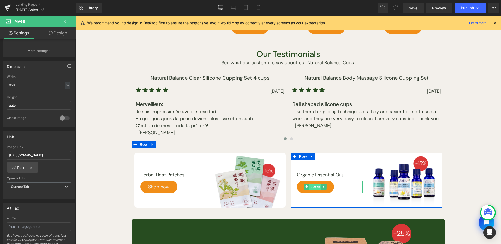
click at [310, 187] on span "Button" at bounding box center [316, 186] width 12 height 6
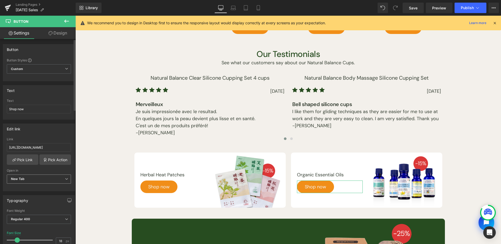
drag, startPoint x: 46, startPoint y: 181, endPoint x: 45, endPoint y: 186, distance: 4.4
click at [46, 181] on span "New Tab" at bounding box center [39, 178] width 64 height 9
click at [44, 187] on li "Current Tab" at bounding box center [38, 188] width 62 height 8
click at [410, 10] on span "Save" at bounding box center [413, 7] width 9 height 5
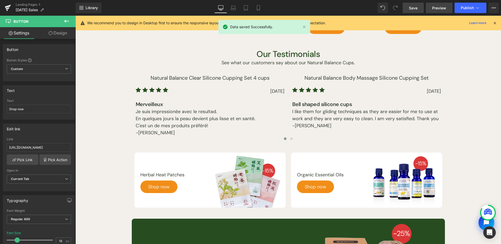
click at [437, 10] on span "Preview" at bounding box center [439, 7] width 14 height 5
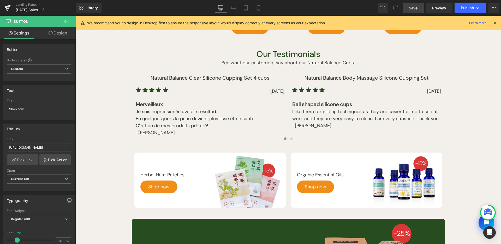
scroll to position [925, 0]
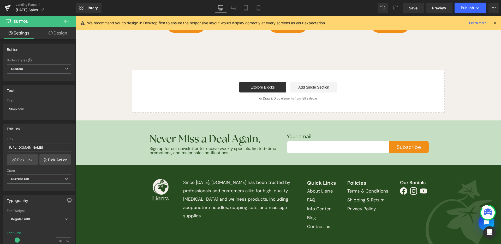
drag, startPoint x: 411, startPoint y: 8, endPoint x: 400, endPoint y: 22, distance: 18.2
click at [411, 8] on span "Save" at bounding box center [413, 7] width 9 height 5
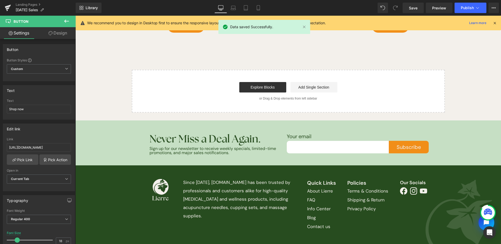
scroll to position [608, 0]
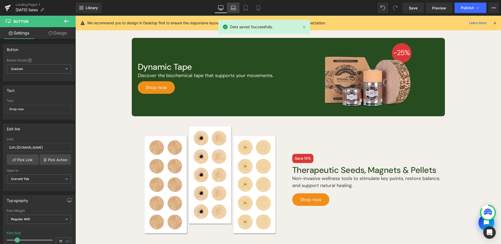
click at [238, 13] on link "Laptop" at bounding box center [233, 8] width 13 height 10
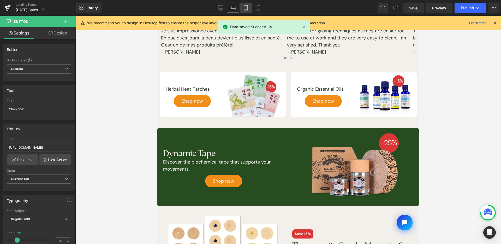
click at [243, 12] on link "Tablet" at bounding box center [246, 8] width 13 height 10
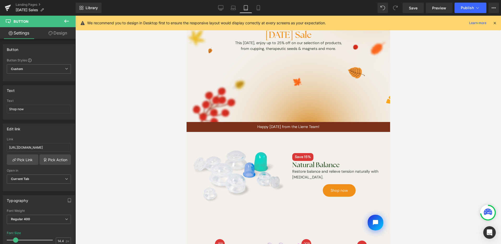
scroll to position [0, 0]
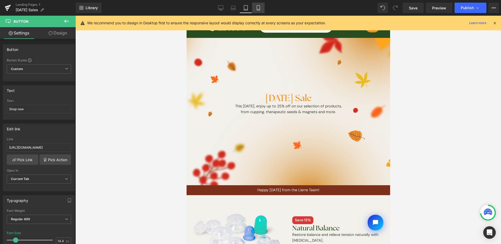
click at [258, 3] on link "Mobile" at bounding box center [258, 8] width 13 height 10
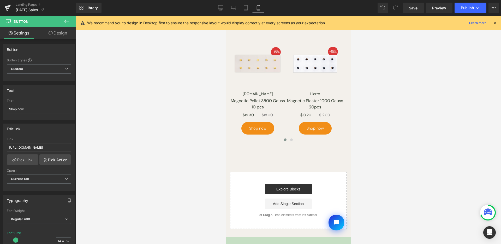
scroll to position [911, 0]
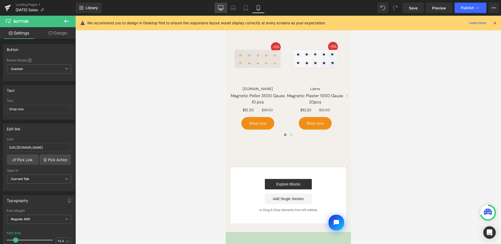
click at [223, 6] on icon at bounding box center [220, 7] width 5 height 5
type input "18"
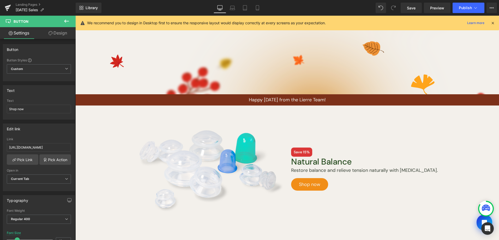
scroll to position [0, 0]
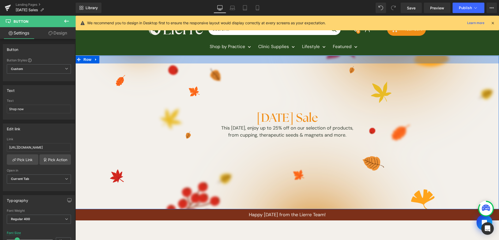
click at [446, 56] on div at bounding box center [287, 60] width 424 height 8
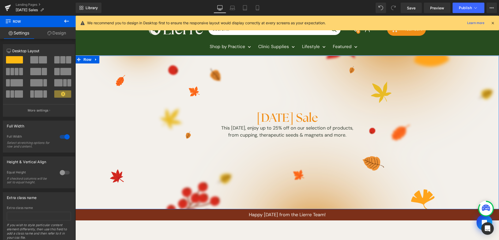
click at [64, 36] on link "Design" at bounding box center [57, 33] width 38 height 12
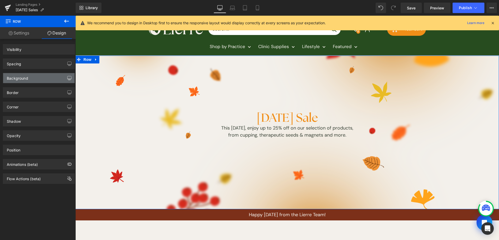
click at [51, 74] on div "Background" at bounding box center [39, 78] width 72 height 10
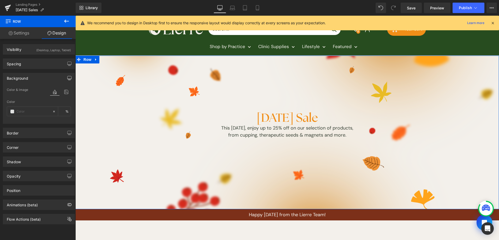
type input "transparent"
type input "0"
click at [66, 90] on icon at bounding box center [66, 91] width 9 height 7
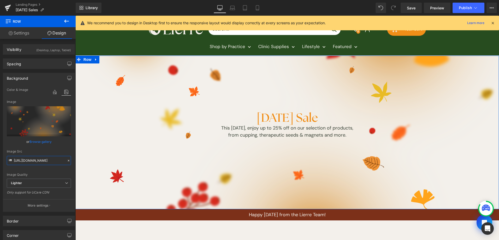
click at [43, 161] on input "[URL][DOMAIN_NAME]" at bounding box center [39, 160] width 64 height 9
paste input "[DOMAIN_NAME][URL]"
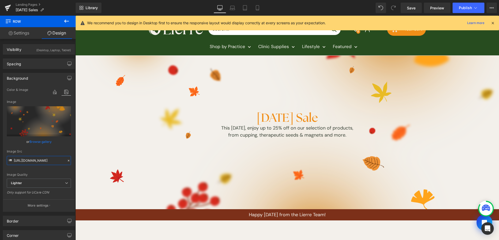
scroll to position [0, 156]
type input "[URL][DOMAIN_NAME]"
click at [259, 8] on icon at bounding box center [257, 7] width 5 height 5
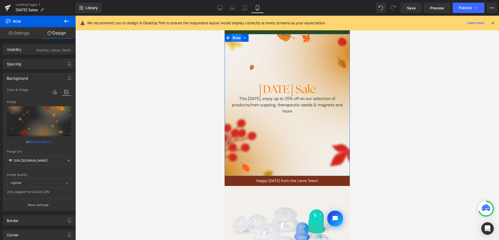
click at [237, 40] on span "Row" at bounding box center [236, 38] width 10 height 8
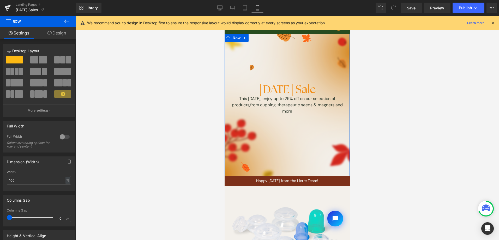
click at [59, 29] on link "Design" at bounding box center [57, 33] width 38 height 12
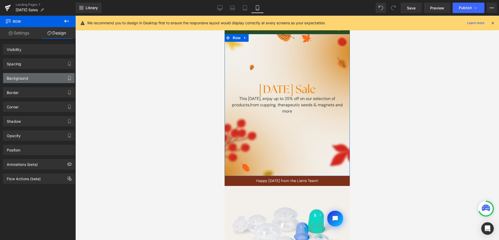
click at [56, 78] on div "Background" at bounding box center [39, 78] width 72 height 10
click at [68, 79] on icon "button" at bounding box center [69, 79] width 2 height 0
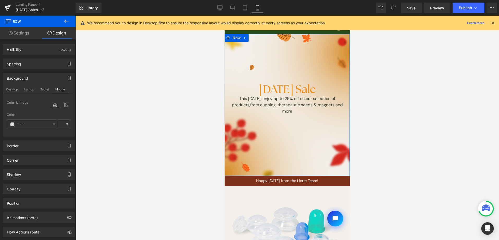
type input "transparent"
type input "0"
click at [68, 104] on icon at bounding box center [66, 104] width 9 height 7
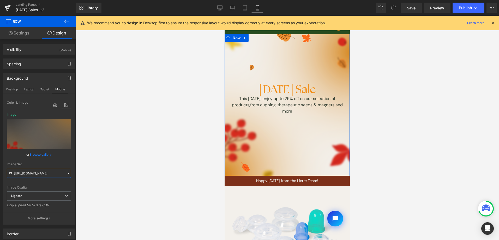
click at [39, 176] on input "[URL][DOMAIN_NAME]" at bounding box center [39, 173] width 64 height 9
paste input "[DOMAIN_NAME][URL]"
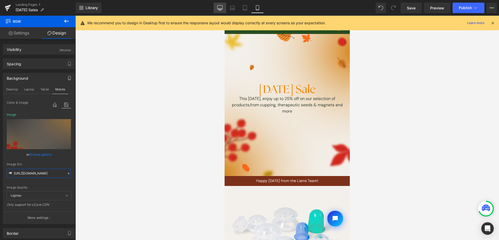
type input "[URL][DOMAIN_NAME]"
click at [223, 7] on link "Desktop" at bounding box center [220, 8] width 13 height 10
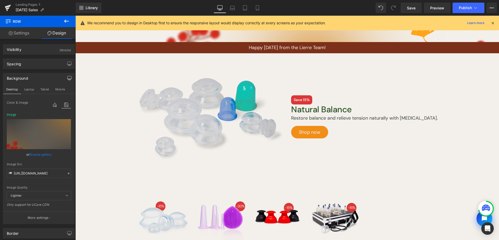
scroll to position [169, 0]
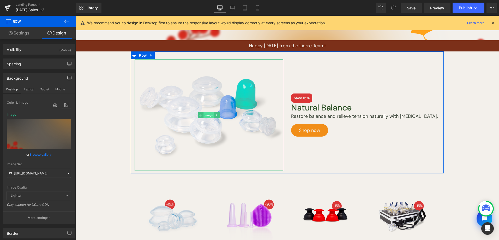
click at [206, 113] on span "Image" at bounding box center [209, 115] width 11 height 6
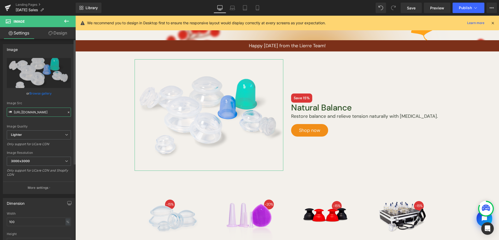
click at [40, 110] on input "[URL][DOMAIN_NAME]" at bounding box center [39, 112] width 64 height 9
paste input "[DOMAIN_NAME][URL]"
type input "[URL][DOMAIN_NAME]"
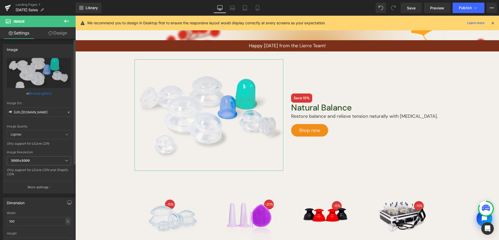
click at [52, 121] on div "Image Quality Lighter Lightest Lighter Lighter Lightest Only support for UCare …" at bounding box center [39, 94] width 64 height 72
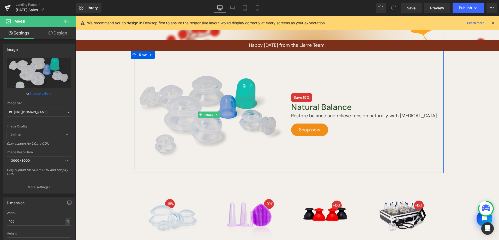
scroll to position [276, 0]
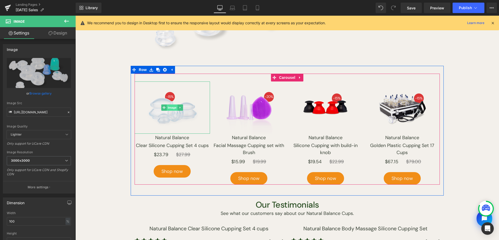
click at [171, 106] on span "Image" at bounding box center [172, 107] width 11 height 6
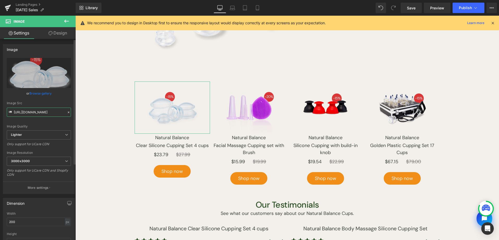
click at [40, 114] on input "[URL][DOMAIN_NAME]" at bounding box center [39, 112] width 64 height 9
paste input "[DOMAIN_NAME][URL]"
type input "[URL][DOMAIN_NAME]"
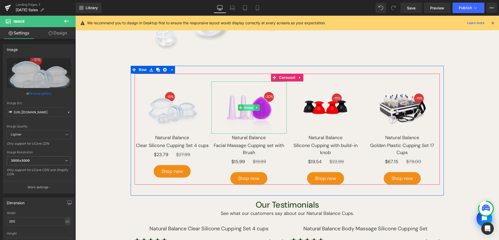
click at [247, 110] on span "Image" at bounding box center [248, 107] width 11 height 6
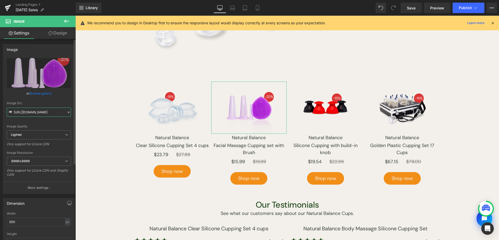
click at [36, 115] on input "[URL][DOMAIN_NAME]" at bounding box center [39, 112] width 64 height 9
paste input "[DOMAIN_NAME][URL]"
type input "[URL][DOMAIN_NAME]"
click at [322, 106] on span "Image" at bounding box center [325, 107] width 11 height 6
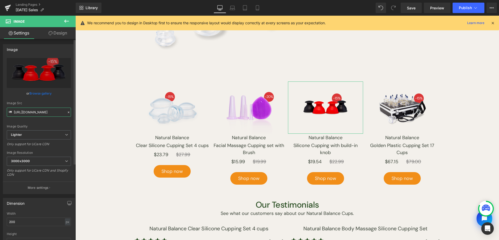
click at [47, 114] on input "[URL][DOMAIN_NAME]" at bounding box center [39, 112] width 64 height 9
paste input "[DOMAIN_NAME][URL]"
type input "[URL][DOMAIN_NAME]"
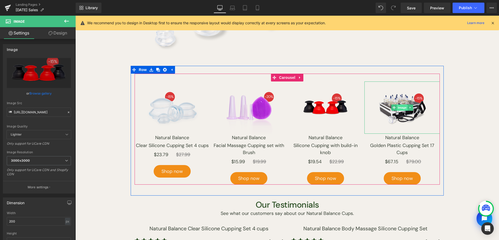
click at [399, 110] on span "Image" at bounding box center [402, 107] width 11 height 6
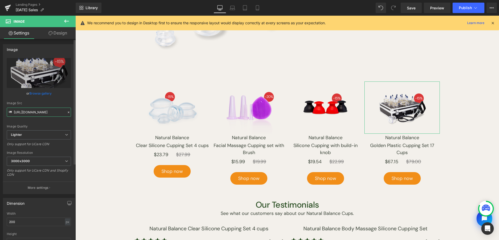
click at [43, 112] on input "[URL][DOMAIN_NAME]" at bounding box center [39, 112] width 64 height 9
paste input "[DOMAIN_NAME][URL]"
type input "[URL][DOMAIN_NAME]"
click at [414, 10] on span "Save" at bounding box center [411, 7] width 9 height 5
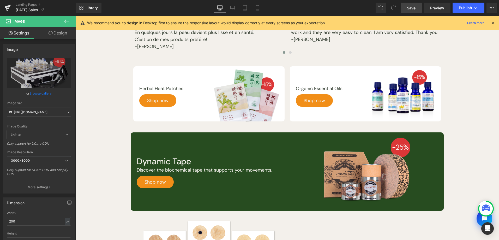
scroll to position [513, 0]
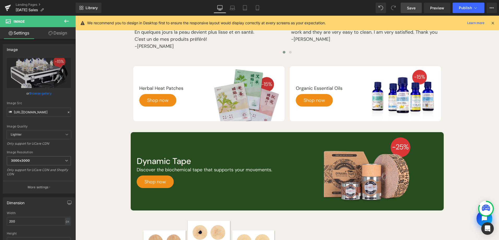
click at [246, 94] on div "Image" at bounding box center [247, 94] width 68 height 53
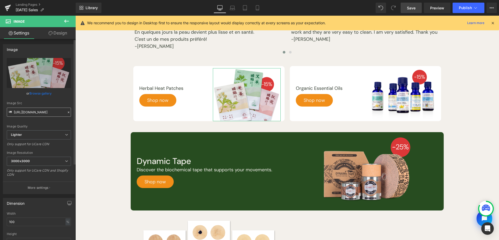
click at [38, 114] on input "[URL][DOMAIN_NAME]" at bounding box center [39, 112] width 64 height 9
type input "[URL][DOMAIN_NAME]"
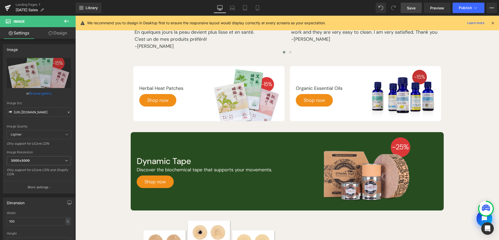
click at [401, 92] on span "Image" at bounding box center [403, 95] width 11 height 6
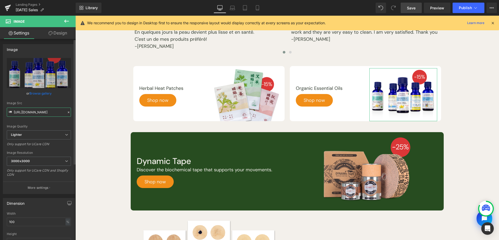
click at [52, 114] on input "[URL][DOMAIN_NAME]" at bounding box center [39, 112] width 64 height 9
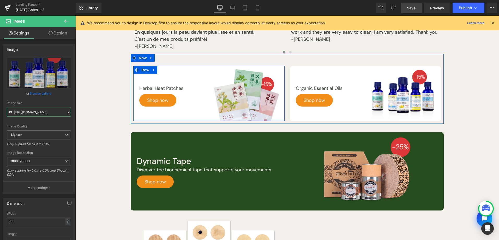
paste input "[DOMAIN_NAME][URL]"
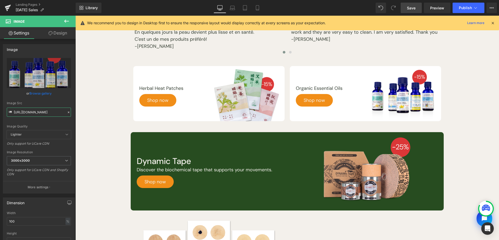
type input "[URL][DOMAIN_NAME]"
click at [408, 8] on span "Save" at bounding box center [411, 7] width 9 height 5
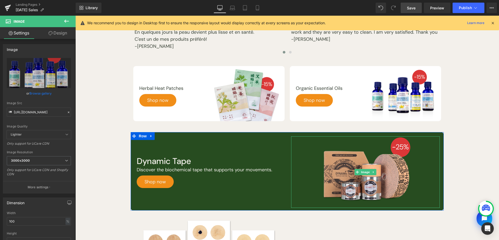
click at [362, 170] on span "Image" at bounding box center [365, 172] width 11 height 6
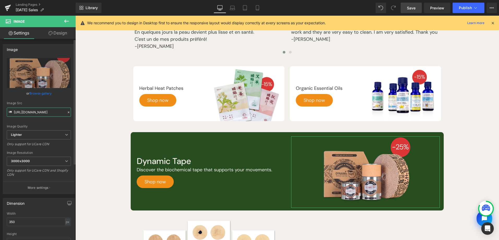
click at [40, 115] on input "[URL][DOMAIN_NAME]" at bounding box center [39, 112] width 64 height 9
paste input "[DOMAIN_NAME][URL]"
type input "[URL][DOMAIN_NAME]"
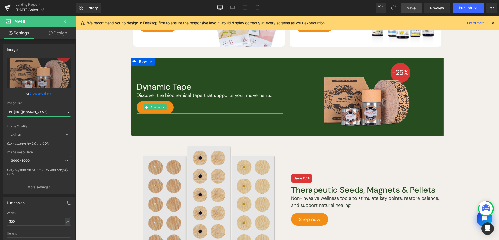
scroll to position [694, 0]
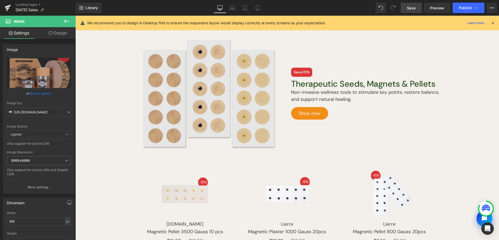
click at [207, 97] on img at bounding box center [209, 94] width 149 height 112
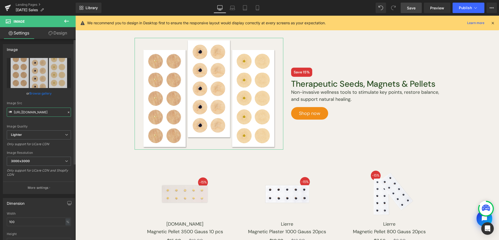
click at [44, 110] on input "[URL][DOMAIN_NAME]" at bounding box center [39, 112] width 64 height 9
type input "[URL][DOMAIN_NAME]"
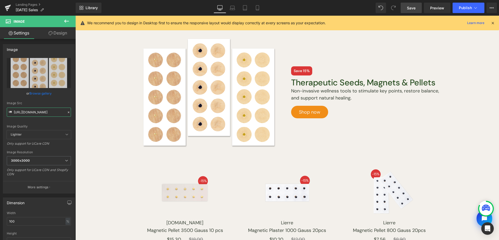
scroll to position [721, 0]
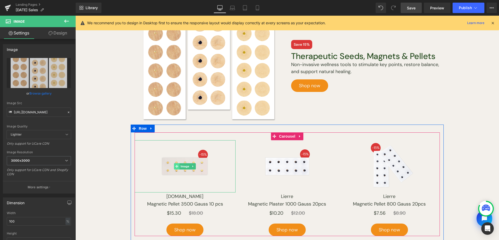
click at [177, 165] on span at bounding box center [176, 166] width 5 height 6
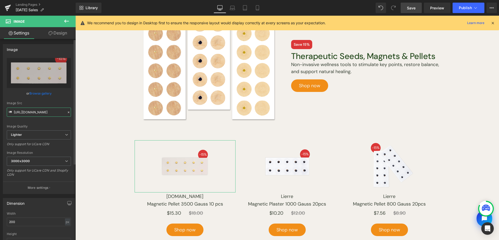
click at [41, 112] on input "[URL][DOMAIN_NAME]" at bounding box center [39, 112] width 64 height 9
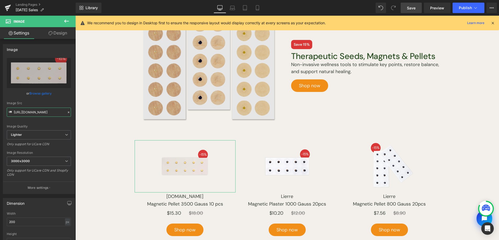
paste input "[DOMAIN_NAME][URL]"
type input "[URL][DOMAIN_NAME]"
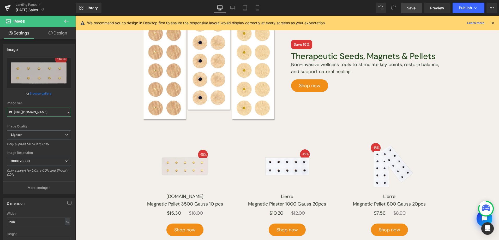
scroll to position [0, 147]
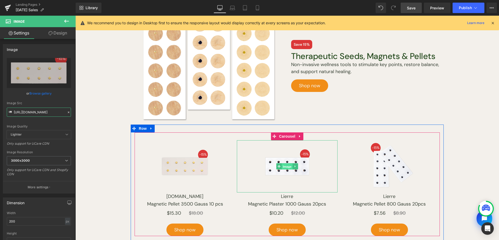
drag, startPoint x: 284, startPoint y: 166, endPoint x: 196, endPoint y: 16, distance: 174.6
click at [284, 166] on span "Image" at bounding box center [287, 166] width 11 height 6
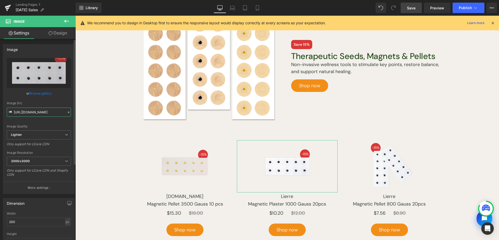
click at [32, 112] on input "[URL][DOMAIN_NAME]" at bounding box center [39, 112] width 64 height 9
paste input "[DOMAIN_NAME][URL]"
type input "[URL][DOMAIN_NAME]"
click at [388, 165] on span "Image" at bounding box center [389, 166] width 11 height 6
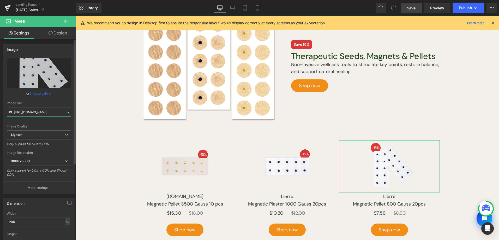
click at [45, 109] on input "[URL][DOMAIN_NAME]" at bounding box center [39, 112] width 64 height 9
paste input "[DOMAIN_NAME][URL]"
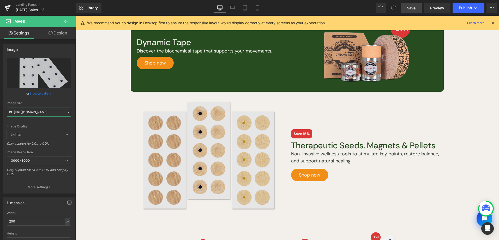
scroll to position [618, 0]
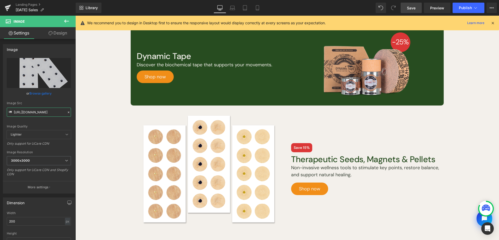
type input "[URL][DOMAIN_NAME]"
click at [414, 9] on span "Save" at bounding box center [411, 7] width 9 height 5
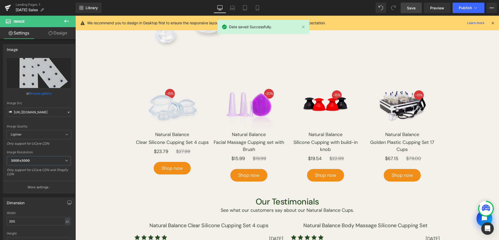
scroll to position [120, 0]
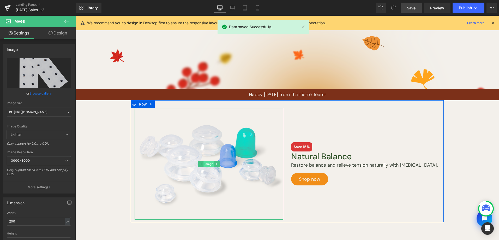
click at [206, 162] on span "Image" at bounding box center [209, 164] width 11 height 6
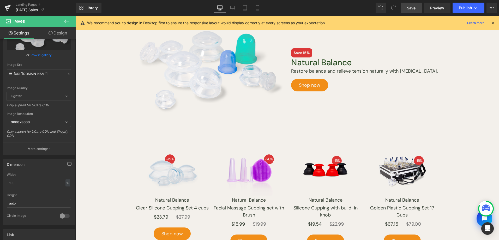
scroll to position [286, 0]
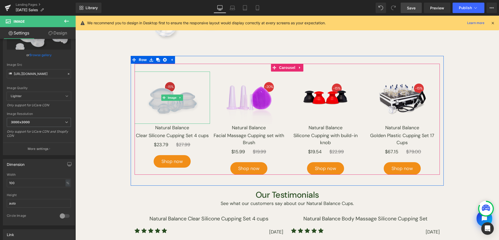
click at [173, 94] on img at bounding box center [172, 98] width 52 height 52
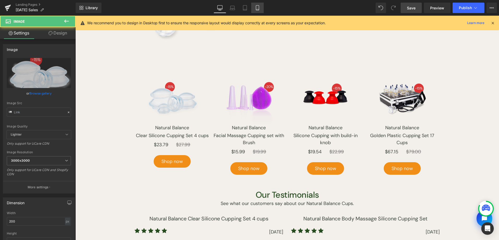
type input "[URL][DOMAIN_NAME]"
click at [260, 11] on link "Mobile" at bounding box center [257, 8] width 13 height 10
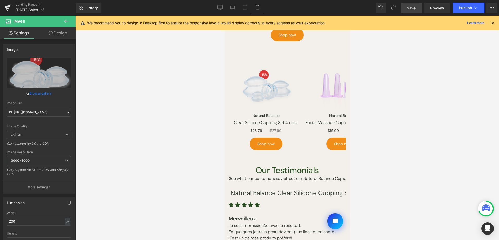
scroll to position [271, 0]
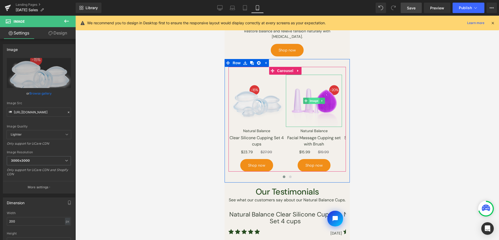
click at [314, 98] on span "Image" at bounding box center [314, 101] width 11 height 6
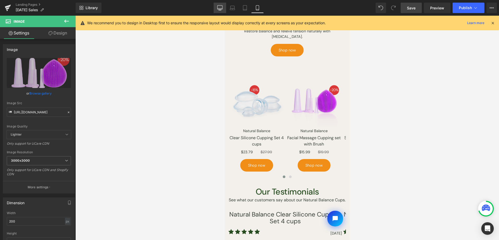
click at [218, 7] on icon at bounding box center [219, 7] width 5 height 4
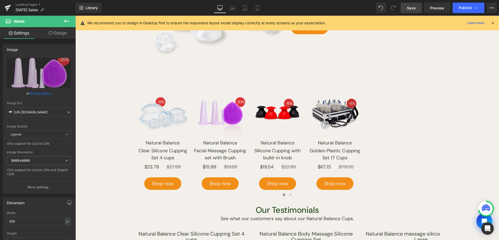
scroll to position [286, 0]
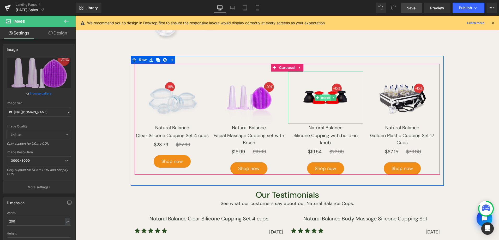
click at [328, 98] on span "Image" at bounding box center [325, 97] width 11 height 6
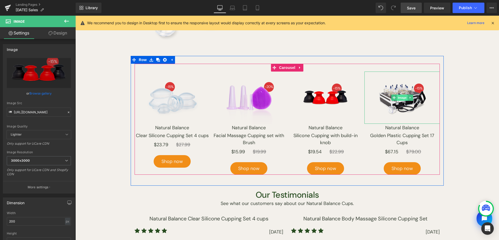
click at [402, 99] on span "Image" at bounding box center [402, 97] width 11 height 6
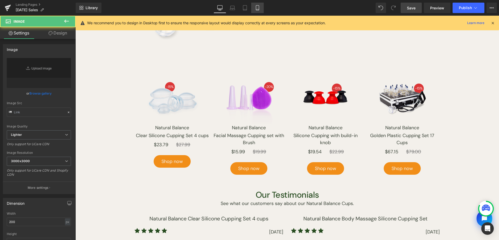
type input "[URL][DOMAIN_NAME]"
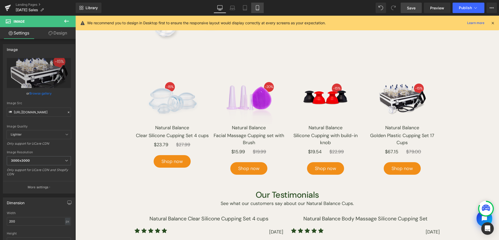
click at [256, 9] on icon at bounding box center [257, 7] width 5 height 5
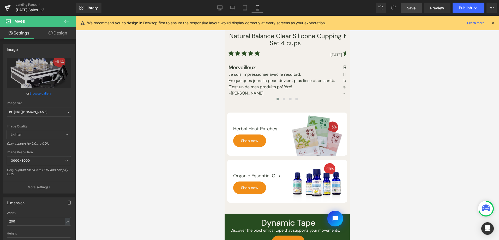
scroll to position [481, 0]
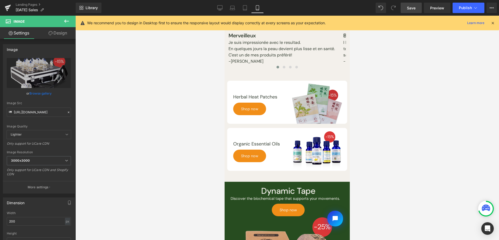
click at [319, 104] on div "Image" at bounding box center [317, 103] width 52 height 41
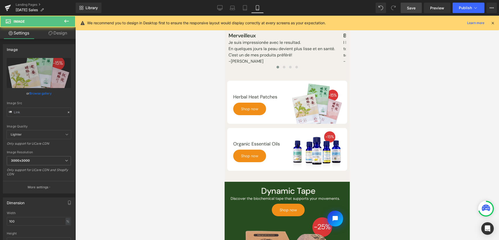
type input "[URL][DOMAIN_NAME]"
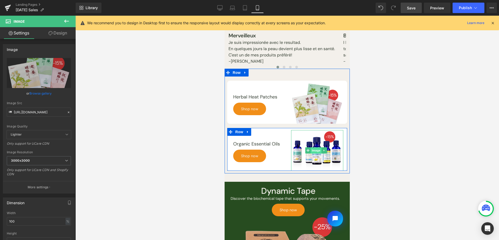
click at [313, 153] on span "Image" at bounding box center [316, 150] width 11 height 6
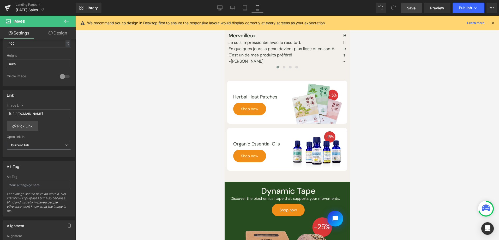
scroll to position [586, 0]
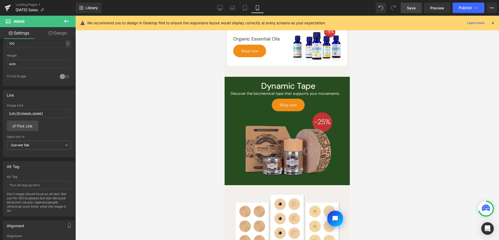
click at [284, 143] on img at bounding box center [287, 146] width 91 height 71
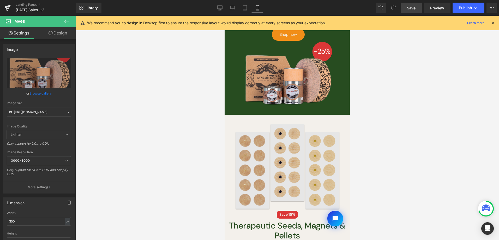
scroll to position [659, 0]
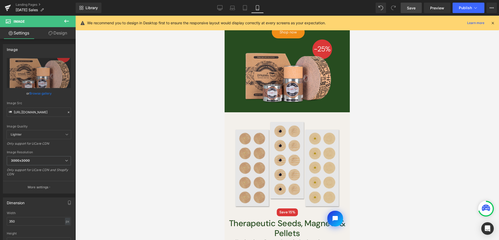
click at [270, 160] on img at bounding box center [287, 164] width 117 height 88
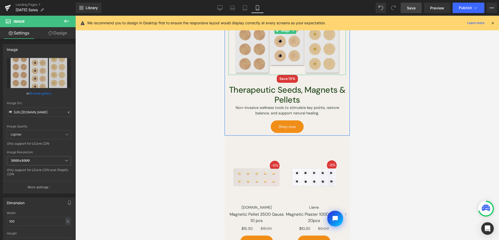
scroll to position [794, 0]
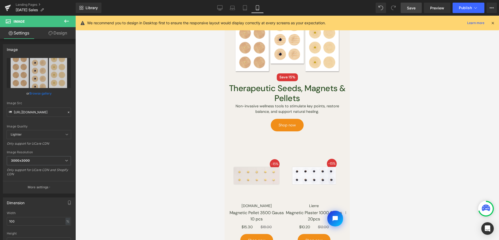
click at [253, 168] on img at bounding box center [257, 176] width 52 height 52
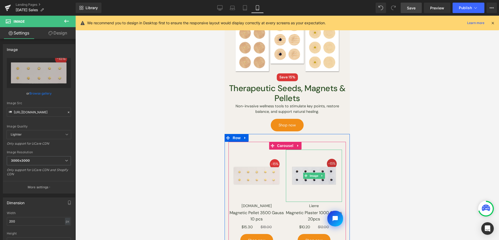
click at [325, 179] on img at bounding box center [314, 176] width 52 height 52
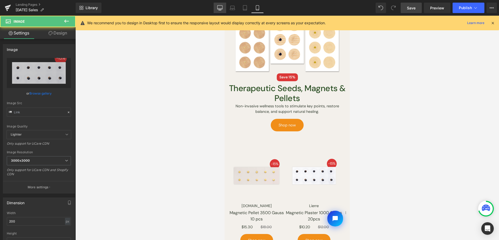
type input "[URL][DOMAIN_NAME]"
click at [218, 11] on link "Desktop" at bounding box center [220, 8] width 13 height 10
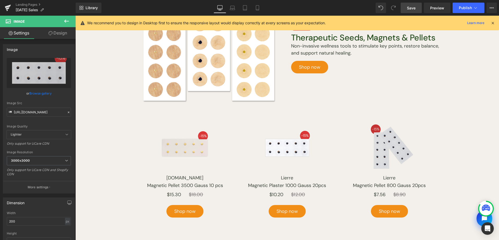
scroll to position [746, 0]
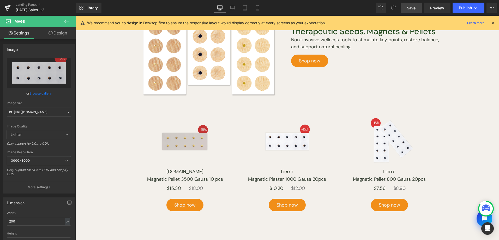
click at [399, 143] on img at bounding box center [390, 141] width 52 height 52
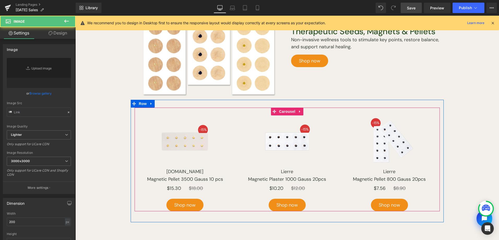
type input "[URL][DOMAIN_NAME]"
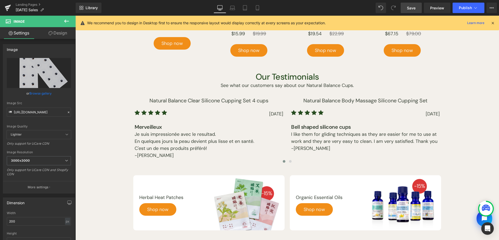
scroll to position [0, 0]
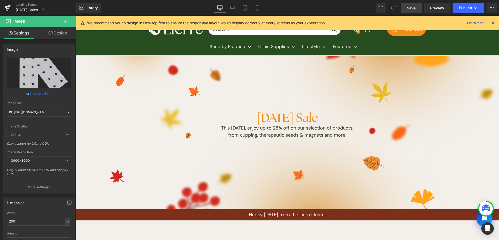
click at [404, 9] on link "Save" at bounding box center [411, 8] width 21 height 10
click at [6, 8] on icon at bounding box center [8, 7] width 6 height 13
